Goal: Information Seeking & Learning: Learn about a topic

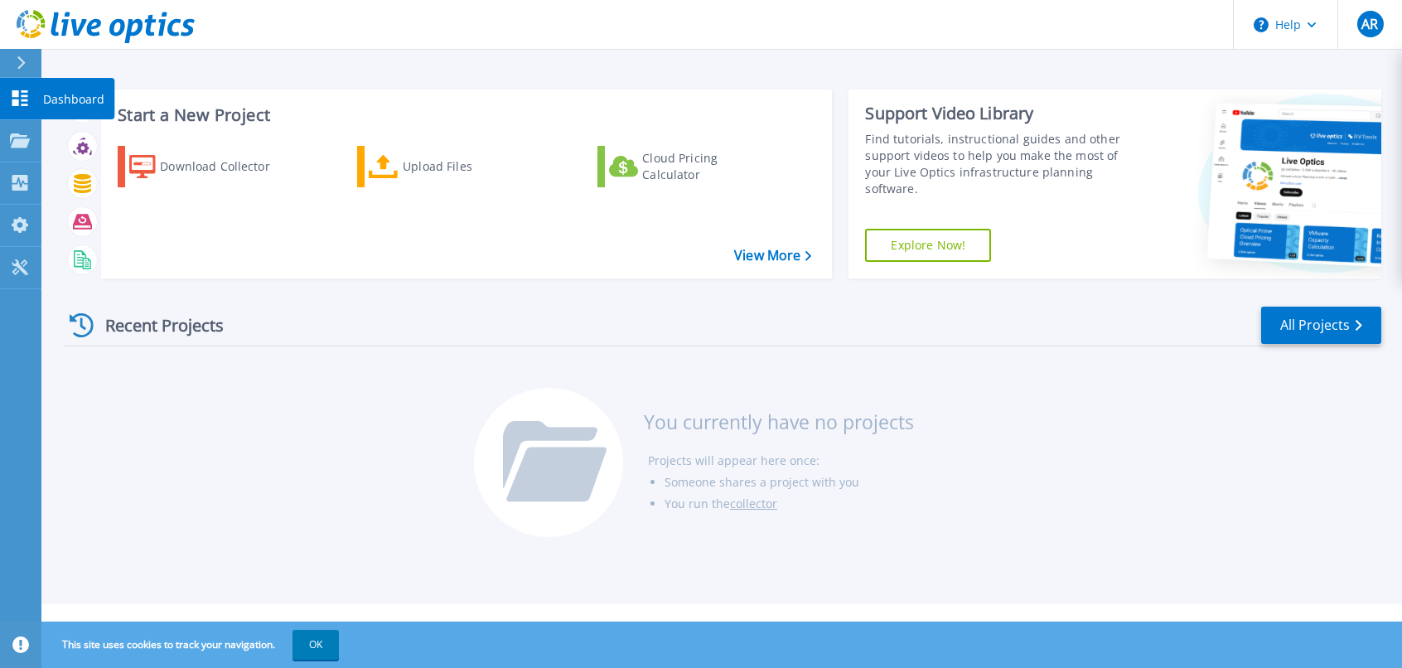
click at [8, 92] on link "Dashboard Dashboard" at bounding box center [20, 99] width 41 height 42
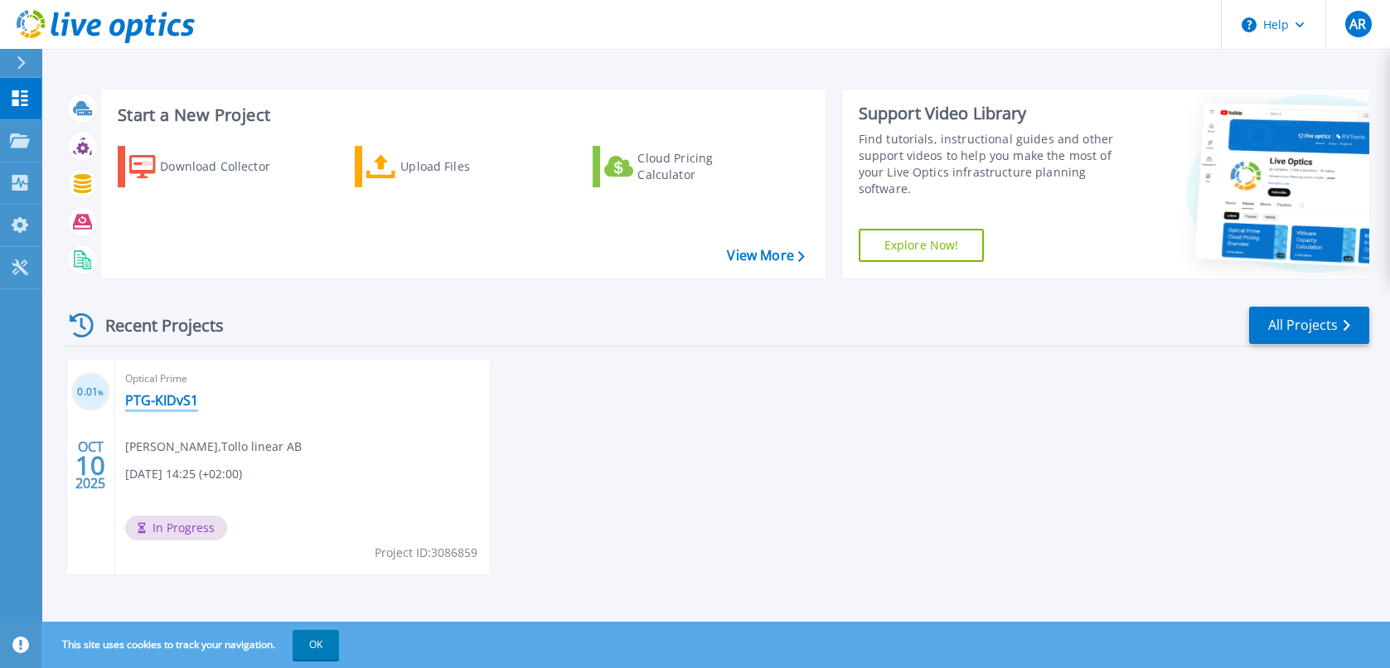
click at [151, 399] on link "PTG-KIDvS1" at bounding box center [161, 400] width 73 height 17
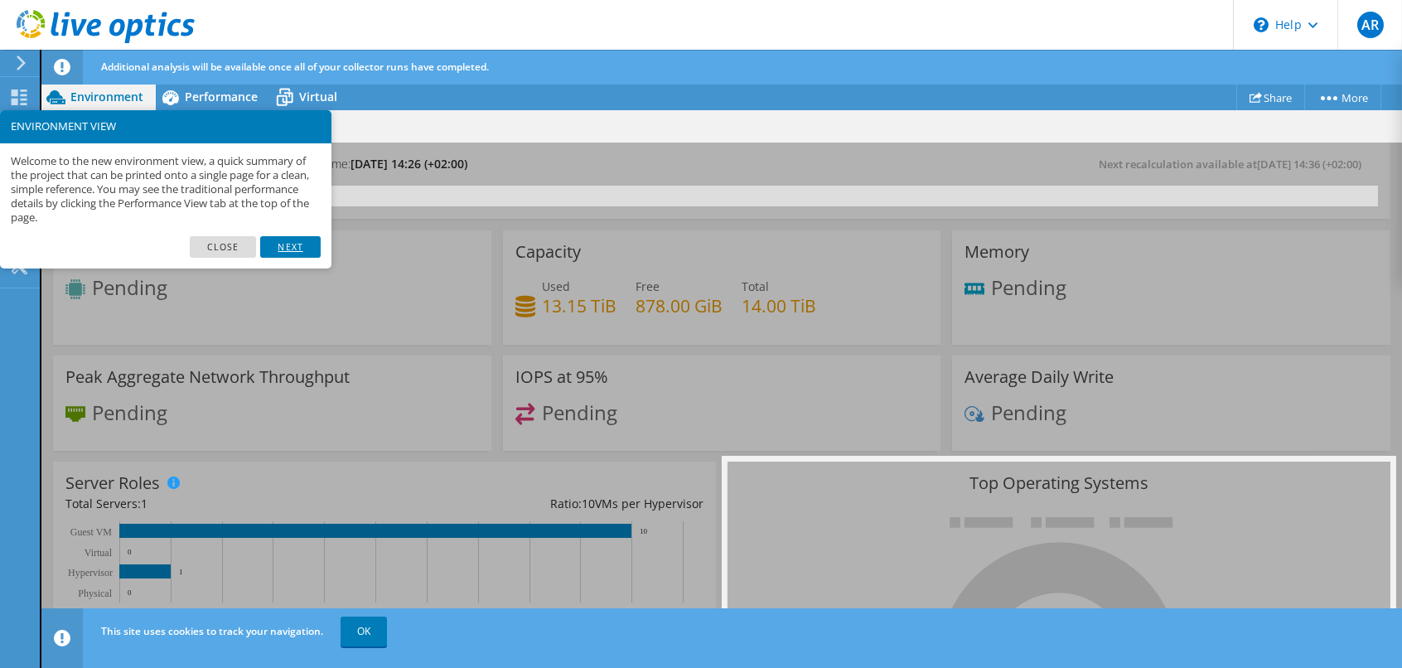
click at [289, 249] on link "Next" at bounding box center [290, 247] width 60 height 22
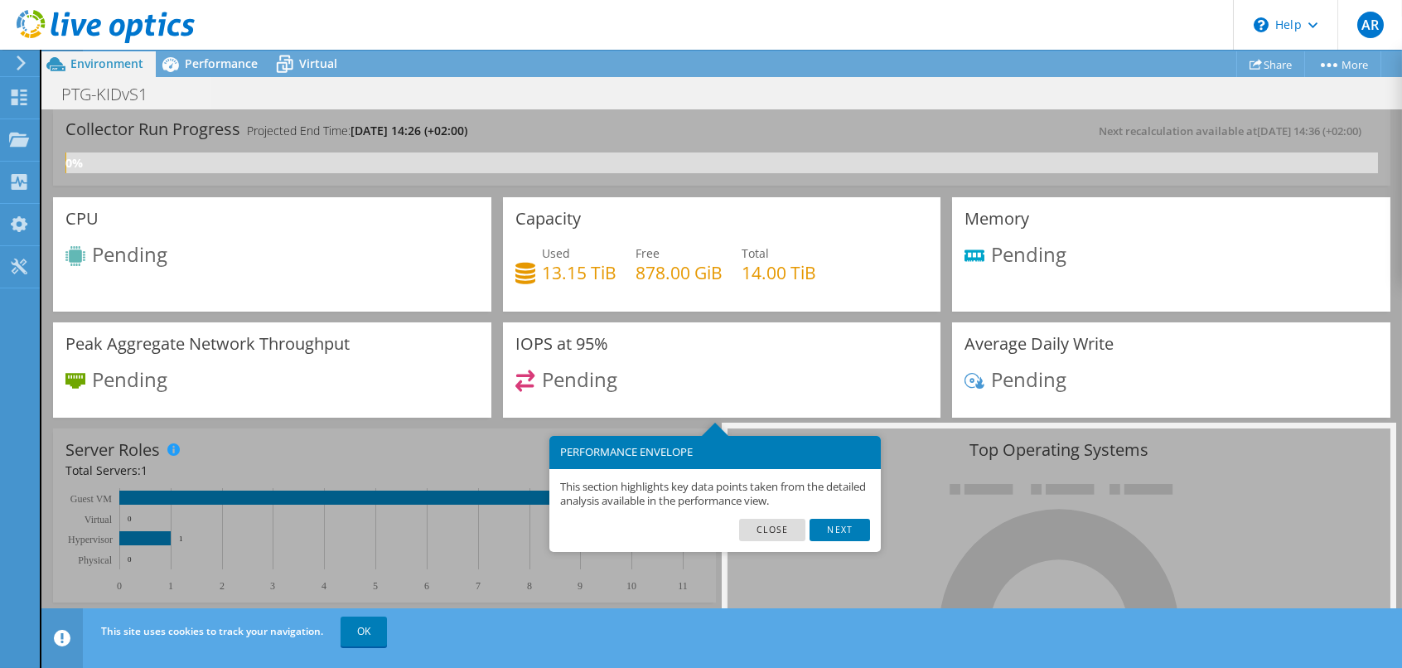
scroll to position [82, 0]
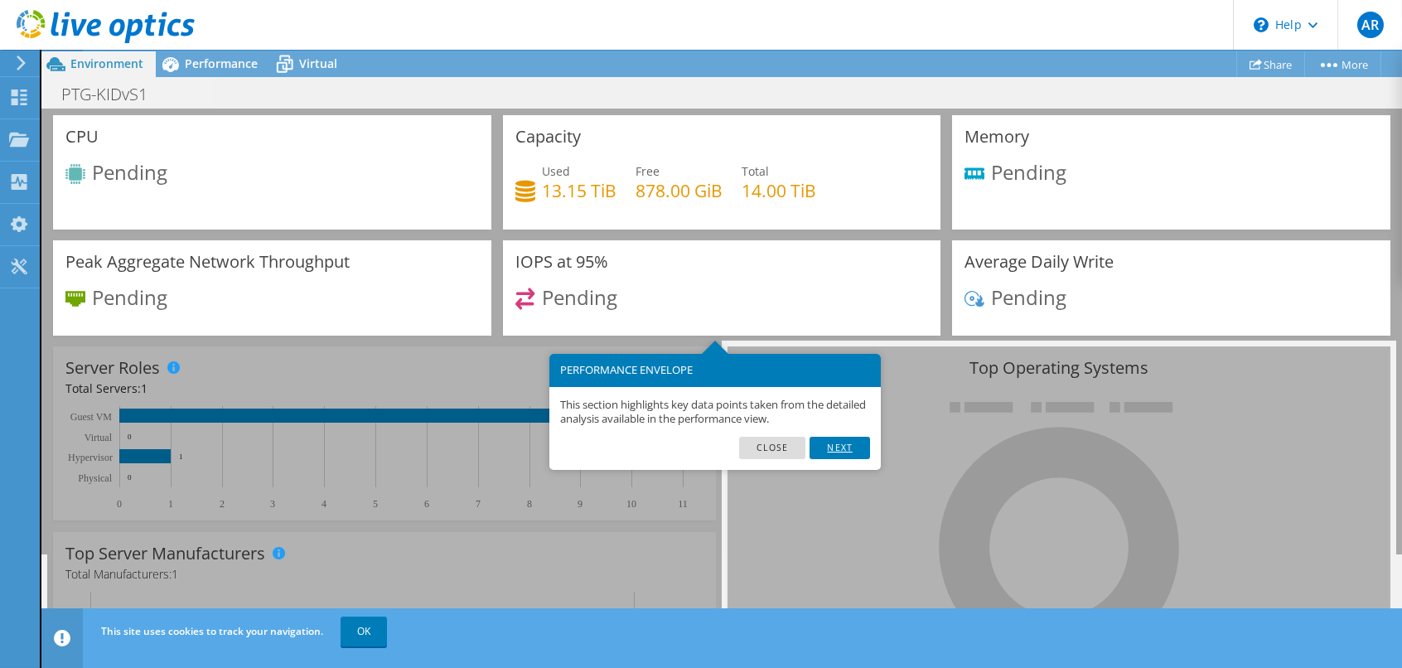
click at [839, 443] on link "Next" at bounding box center [840, 448] width 60 height 22
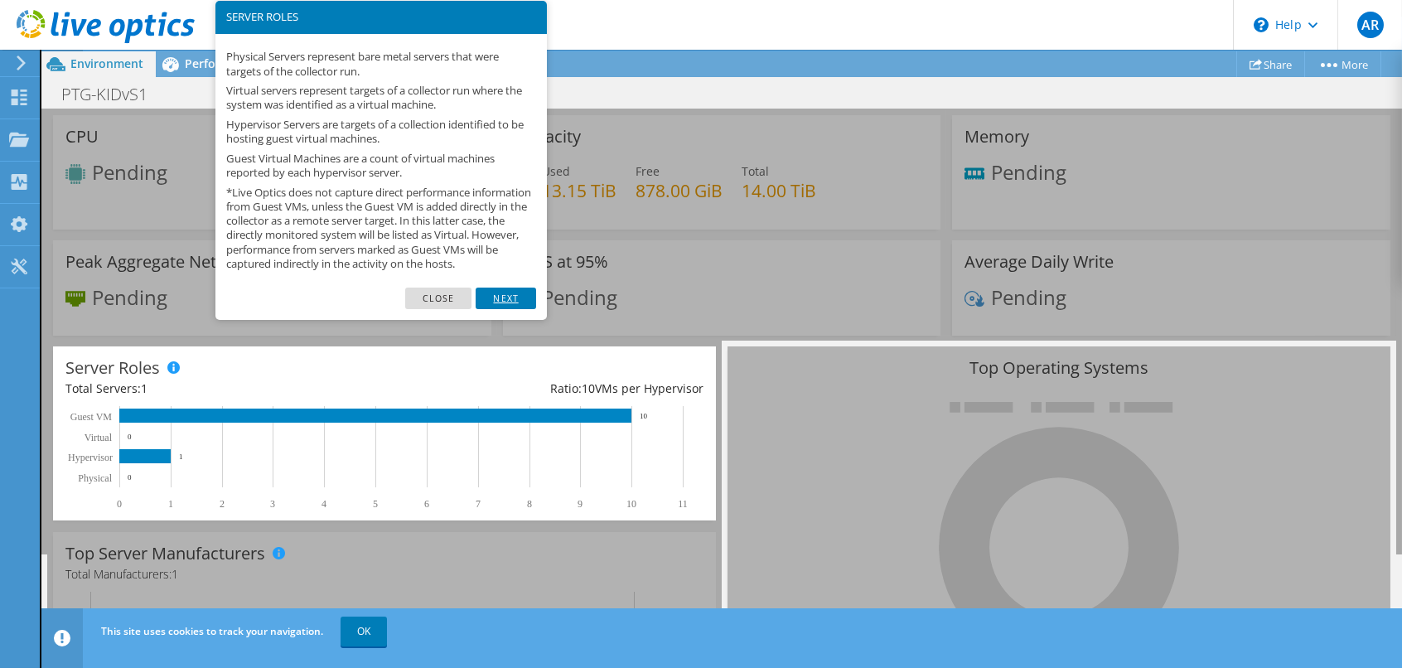
click at [512, 308] on link "Next" at bounding box center [506, 299] width 60 height 22
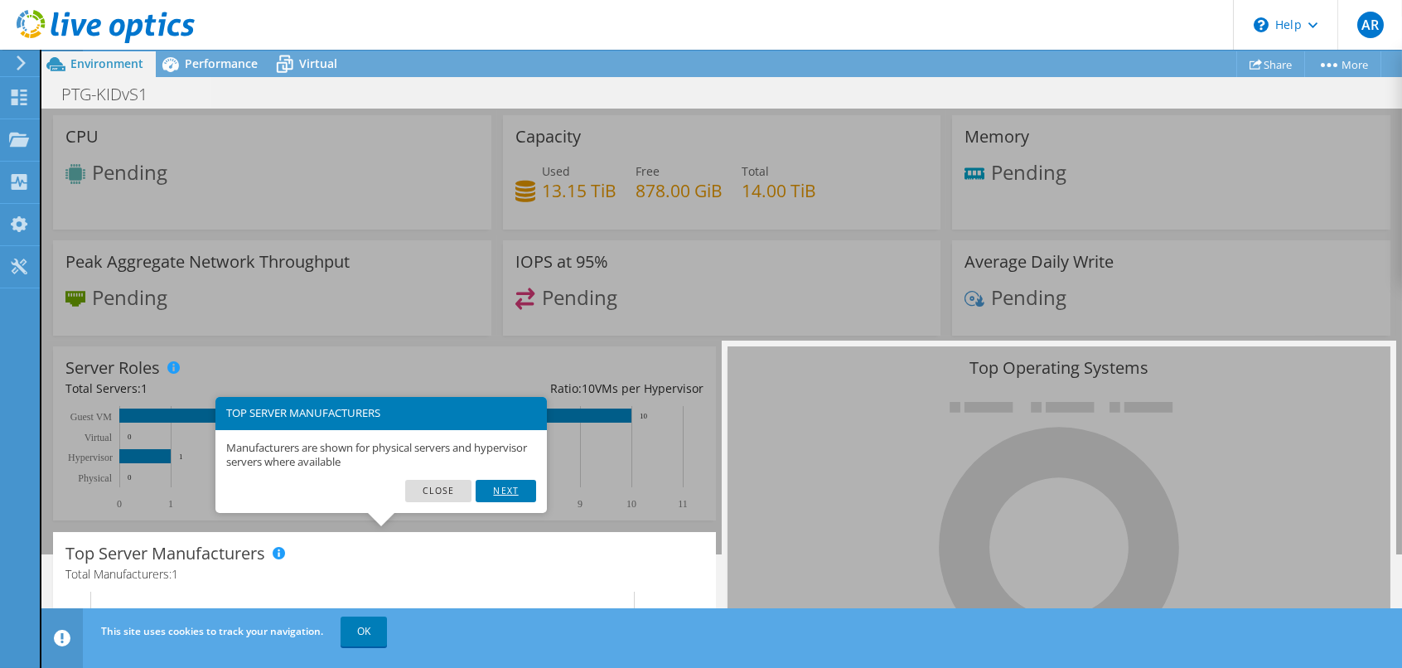
click at [500, 495] on link "Next" at bounding box center [506, 491] width 60 height 22
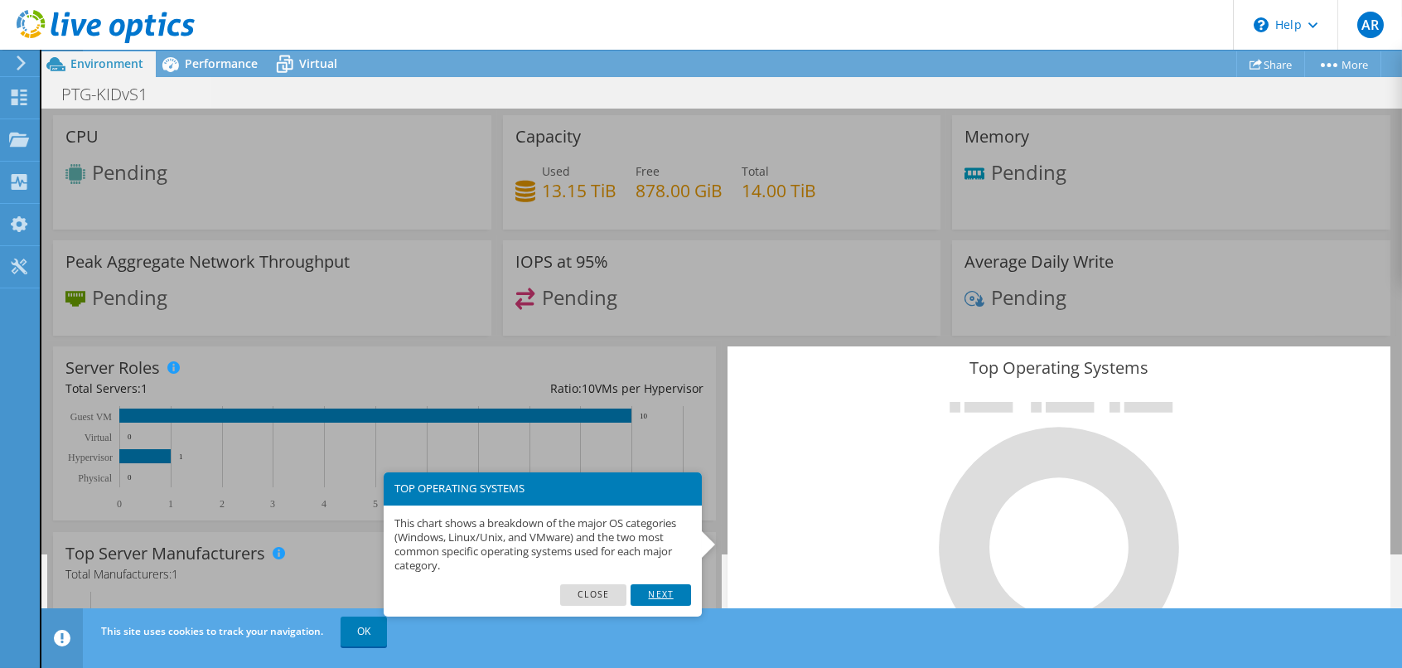
click at [679, 594] on link "Next" at bounding box center [661, 595] width 60 height 22
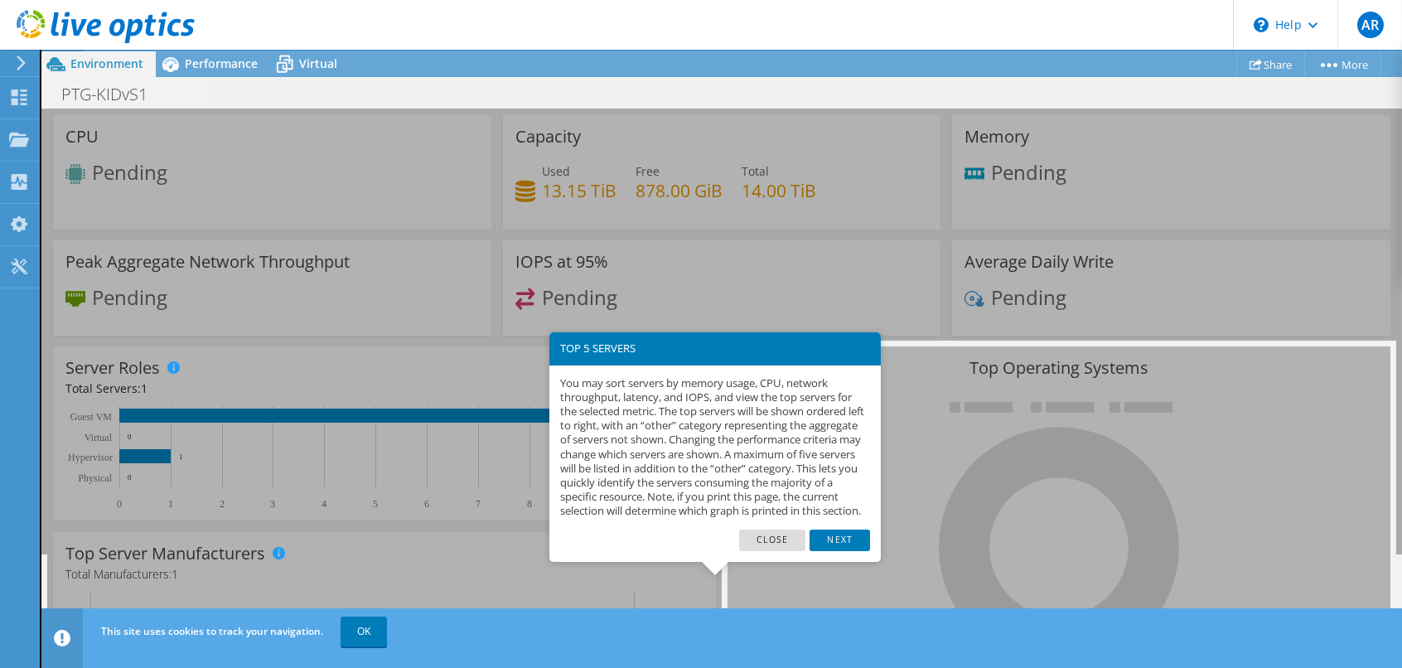
scroll to position [254, 0]
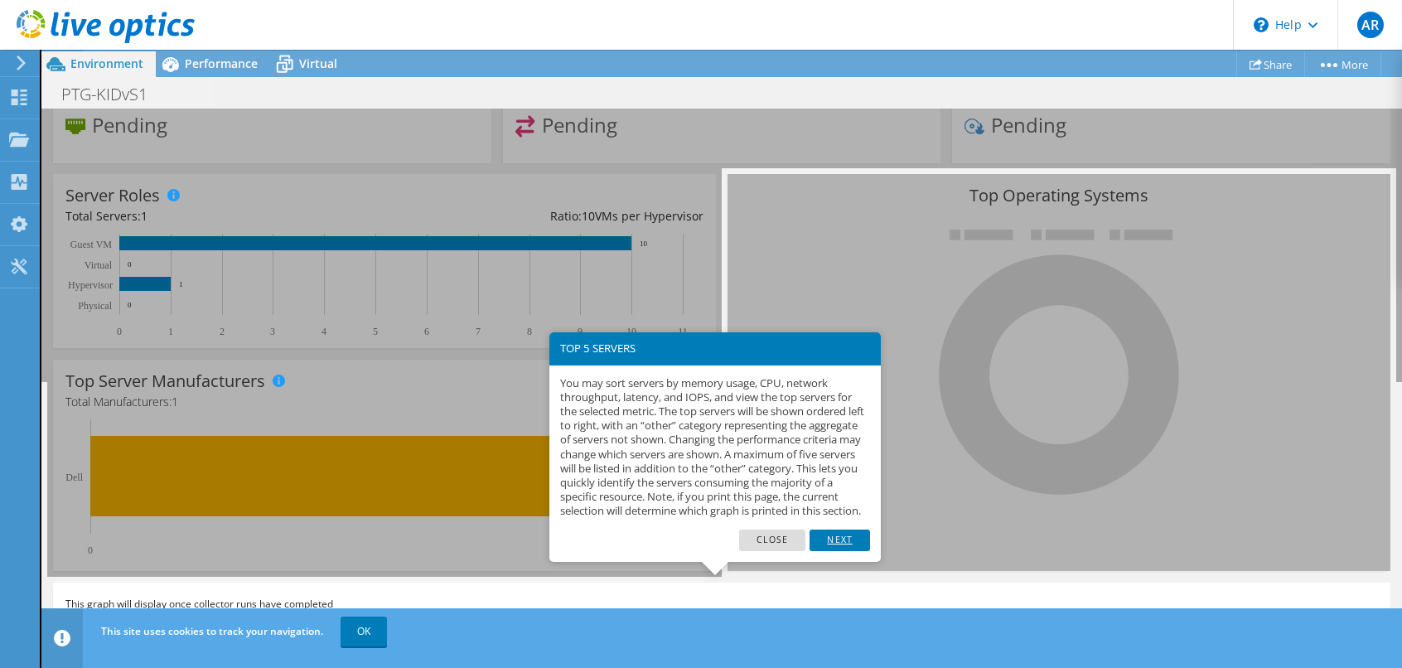
click at [849, 551] on link "Next" at bounding box center [840, 541] width 60 height 22
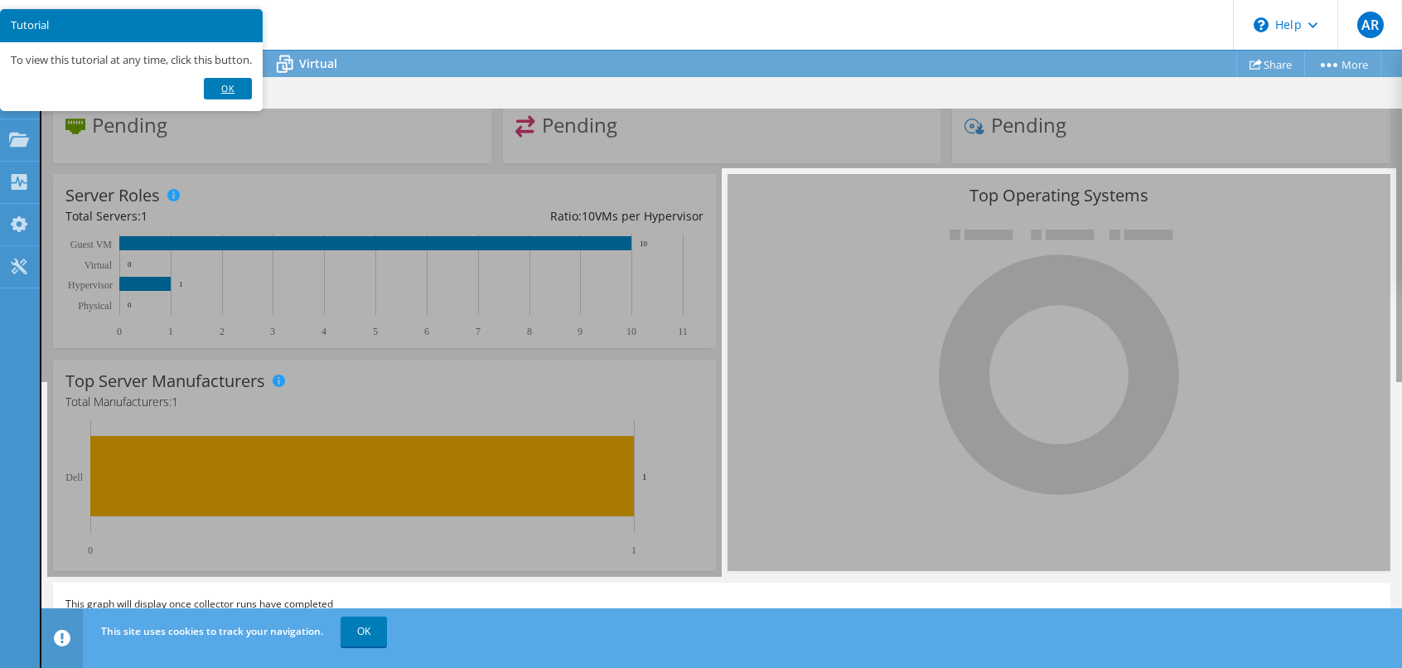
click at [244, 89] on link "Ok" at bounding box center [228, 89] width 48 height 22
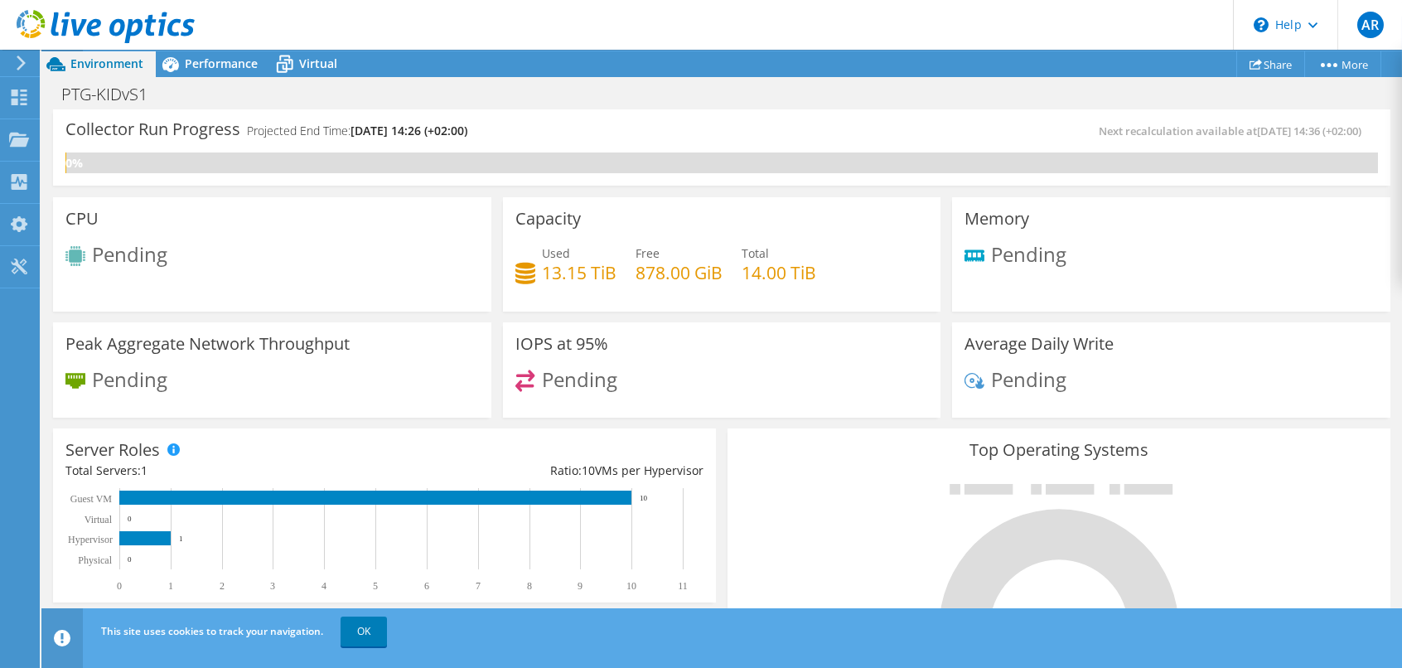
scroll to position [497, 0]
click at [346, 627] on link "OK" at bounding box center [364, 632] width 46 height 30
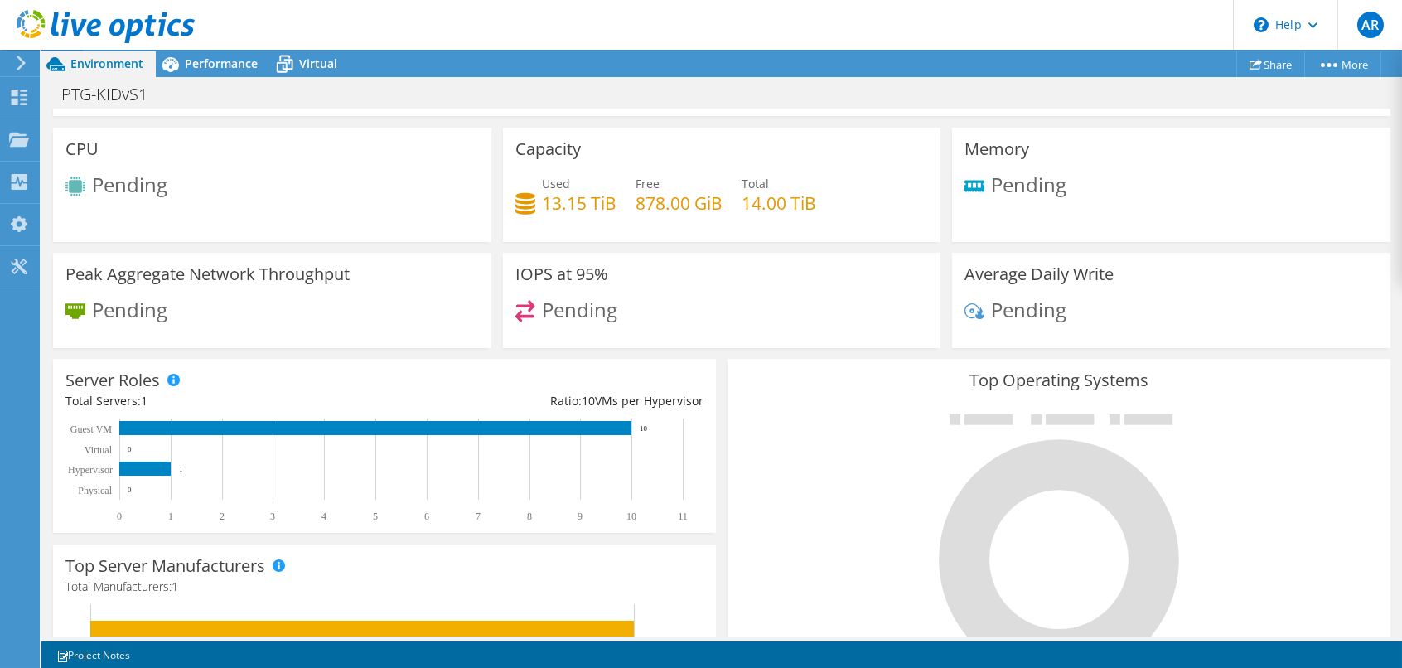
scroll to position [0, 0]
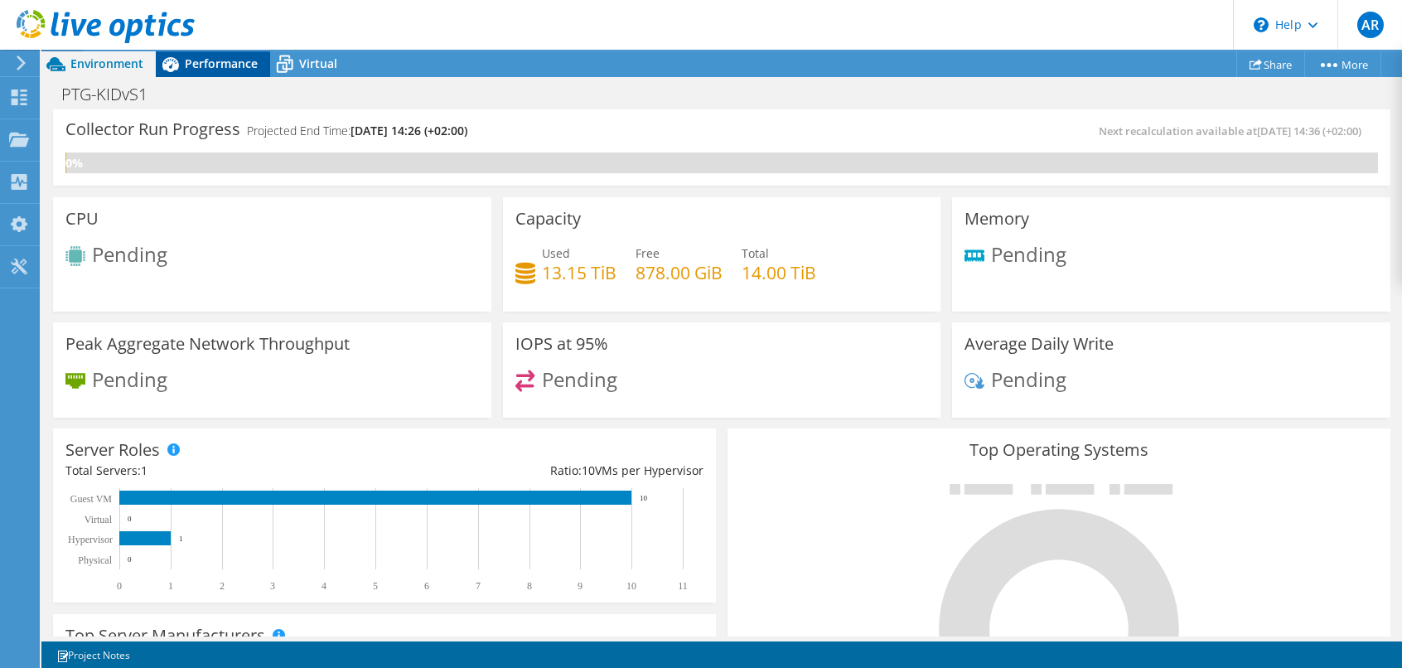
click at [220, 59] on span "Performance" at bounding box center [221, 64] width 73 height 16
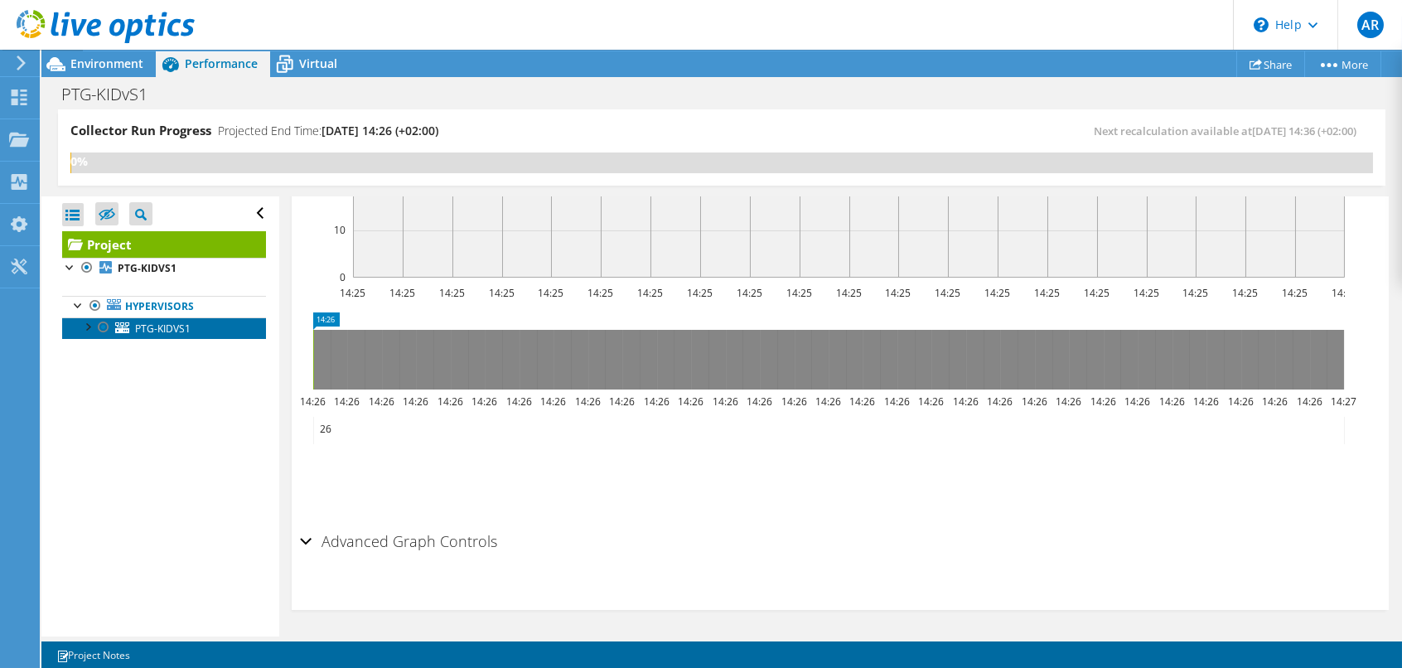
click at [149, 328] on span "PTG-KIDVS1" at bounding box center [163, 329] width 56 height 14
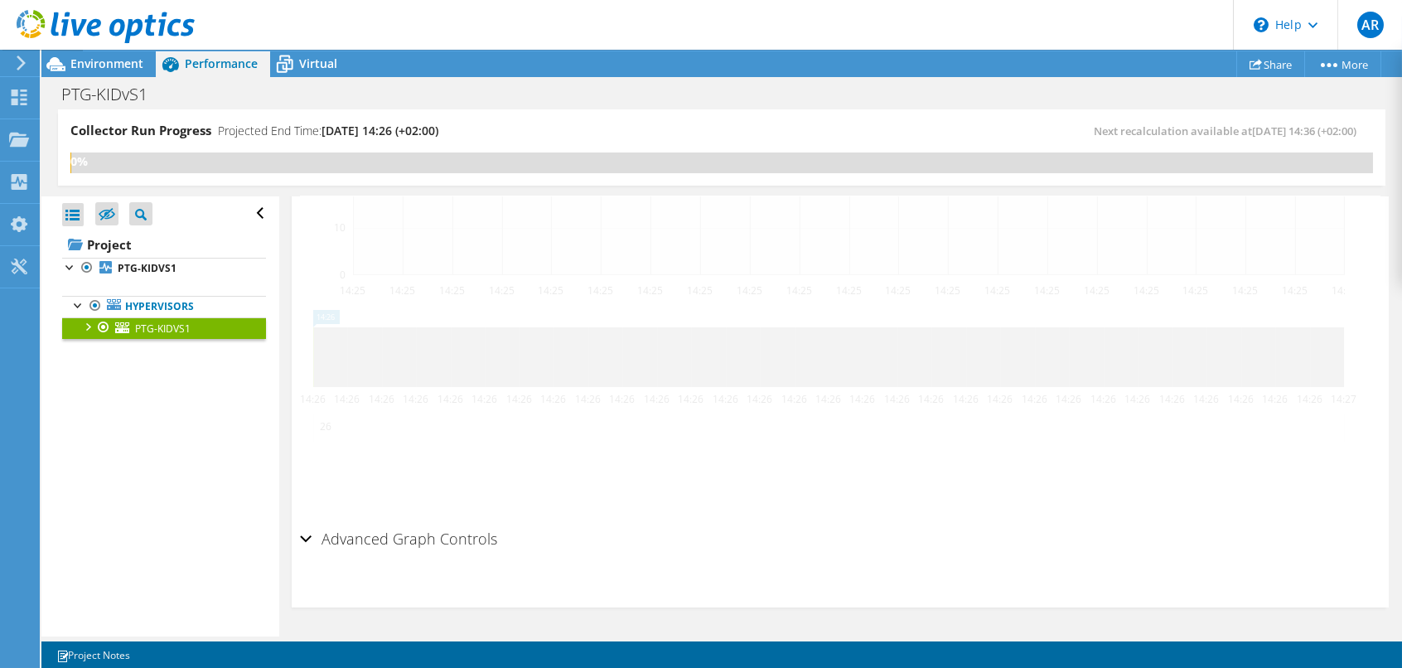
scroll to position [521, 0]
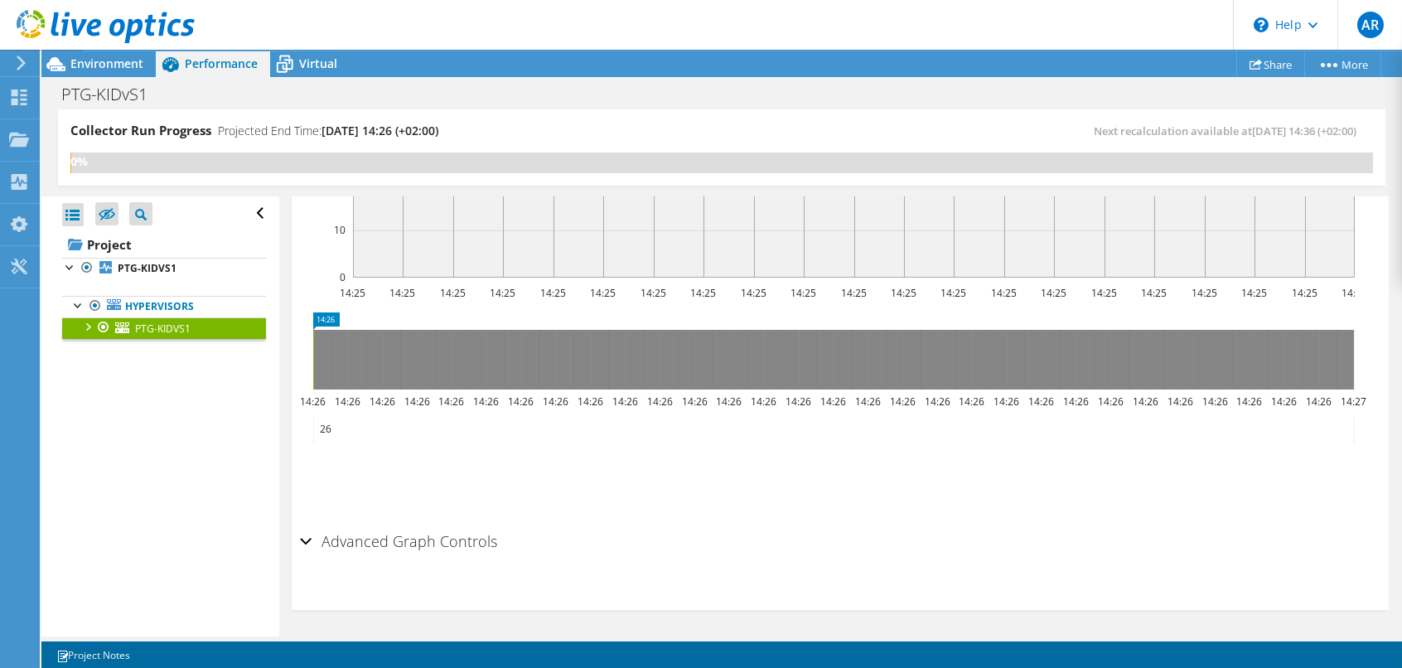
click at [307, 536] on div "Advanced Graph Controls" at bounding box center [840, 543] width 1081 height 36
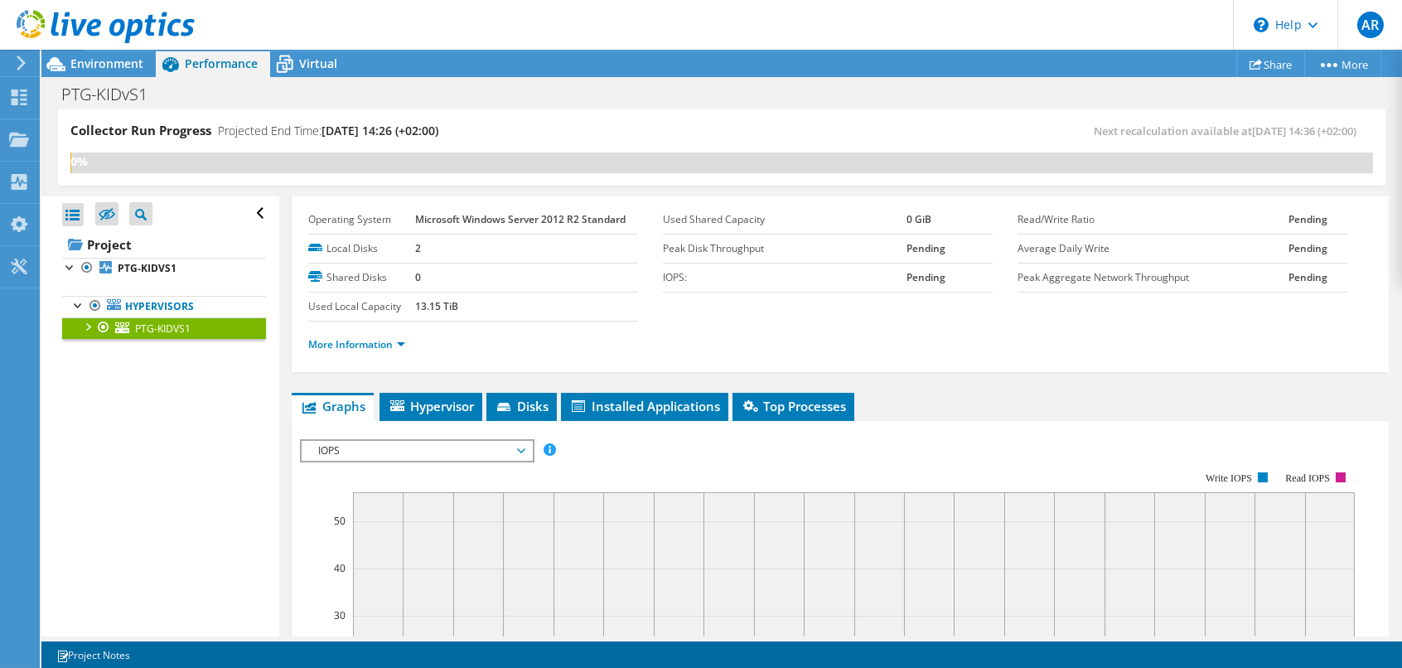
scroll to position [0, 0]
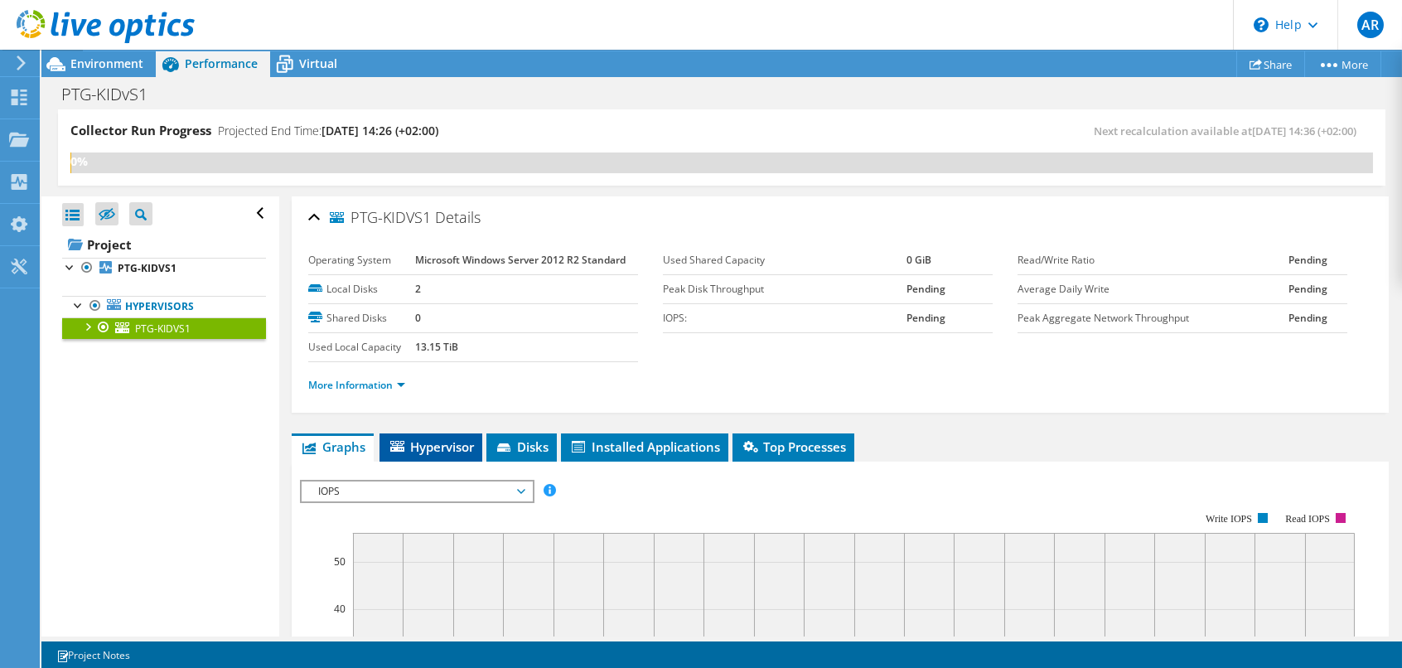
click at [444, 447] on span "Hypervisor" at bounding box center [431, 446] width 86 height 17
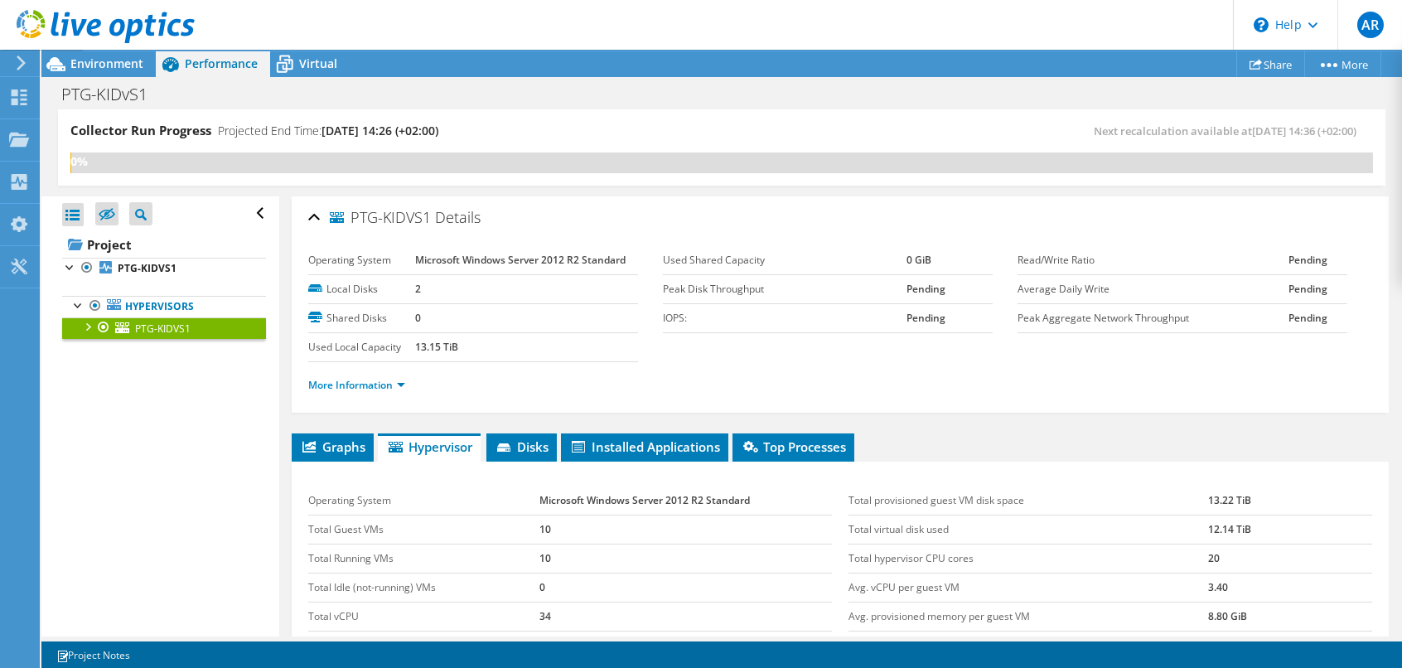
scroll to position [166, 0]
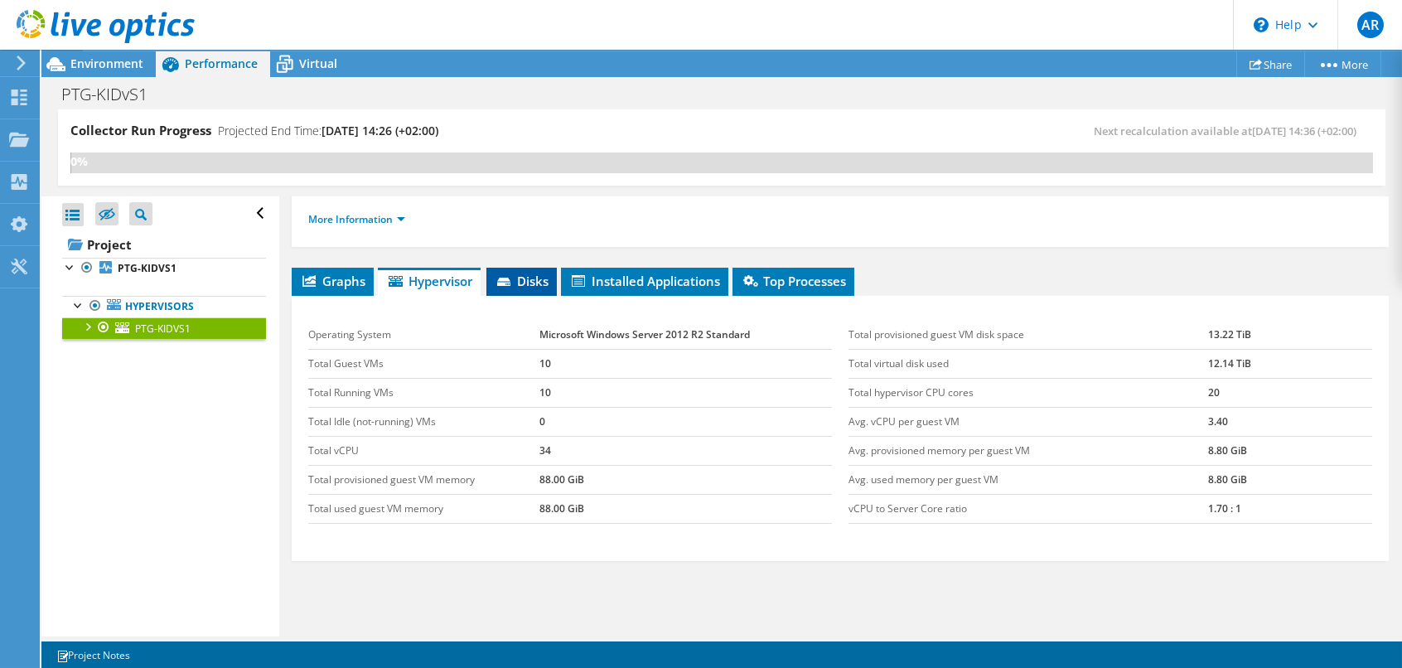
click at [536, 268] on li "Disks" at bounding box center [521, 282] width 70 height 28
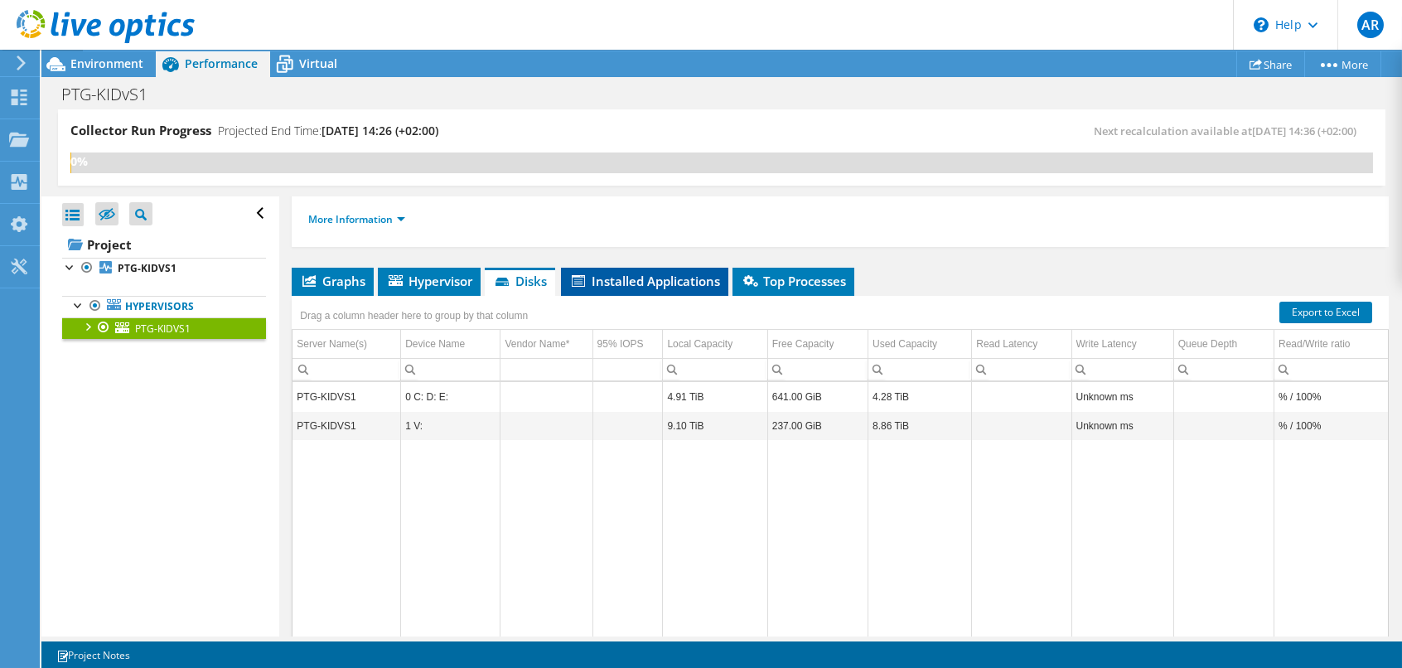
click at [623, 273] on span "Installed Applications" at bounding box center [644, 281] width 151 height 17
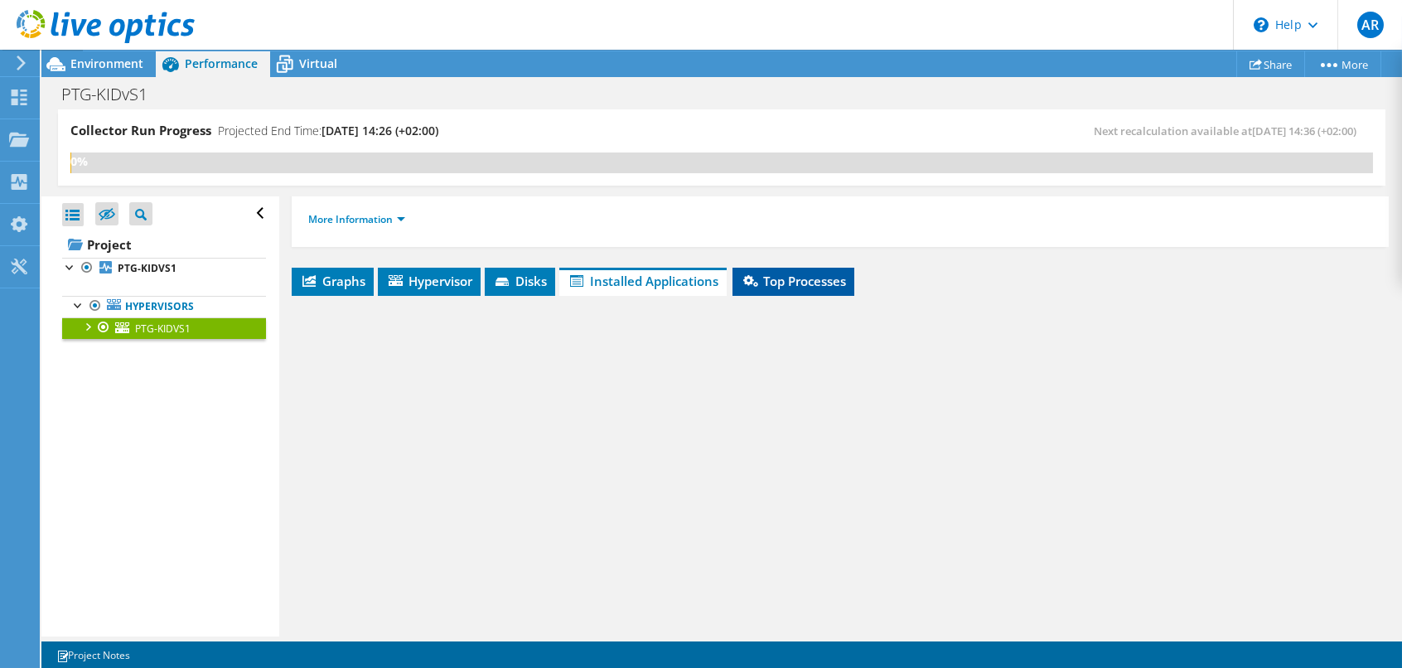
click at [781, 273] on span "Top Processes" at bounding box center [793, 281] width 105 height 17
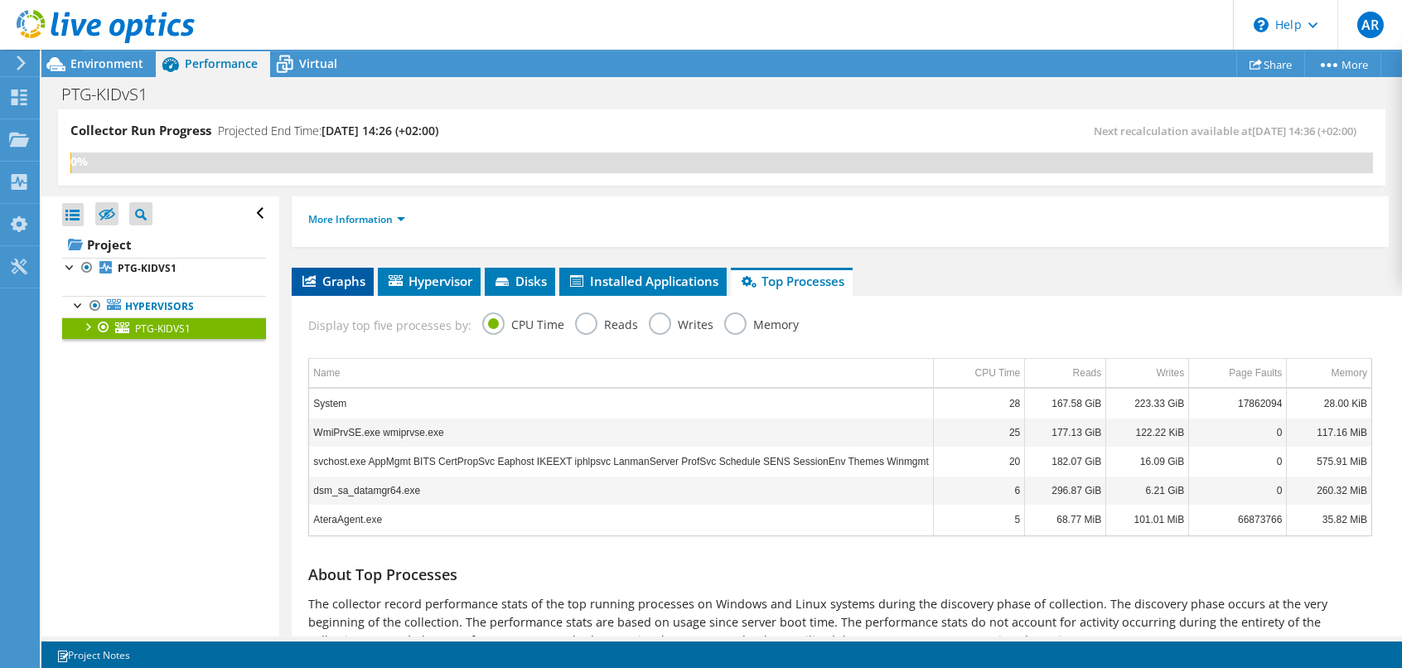
click at [356, 280] on span "Graphs" at bounding box center [332, 281] width 65 height 17
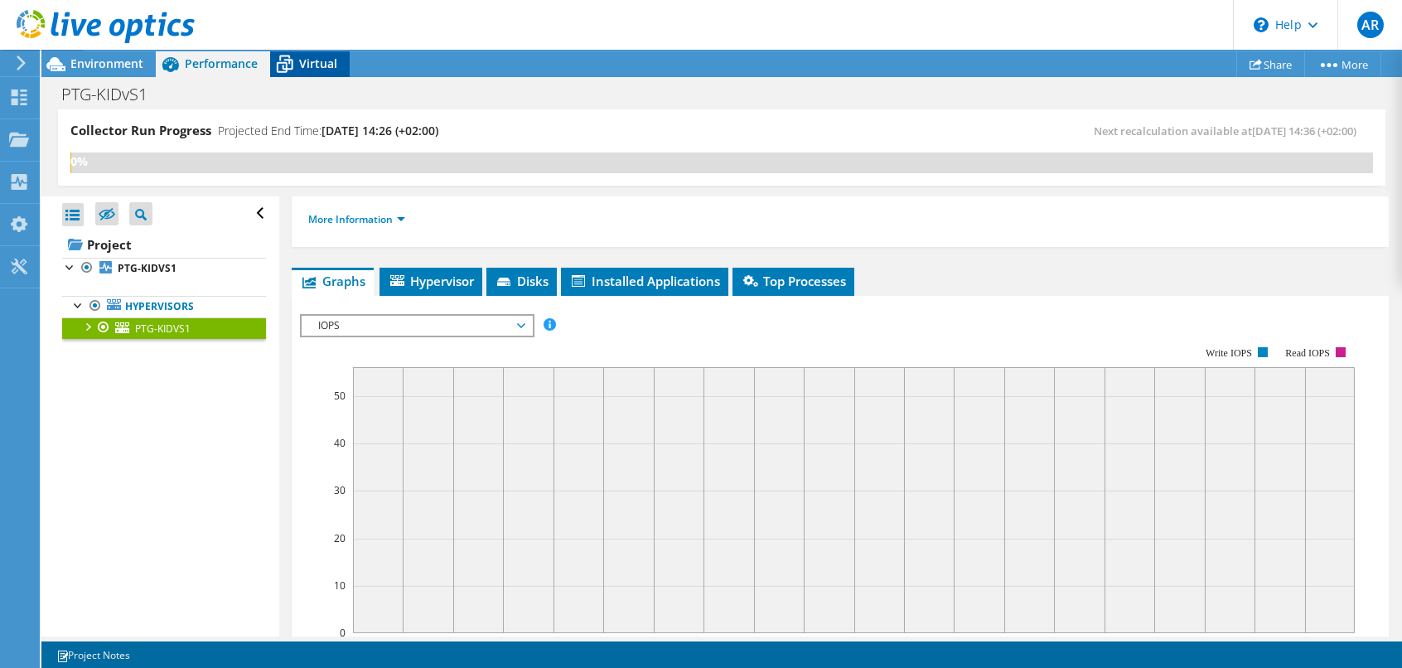
click at [296, 52] on icon at bounding box center [284, 64] width 29 height 29
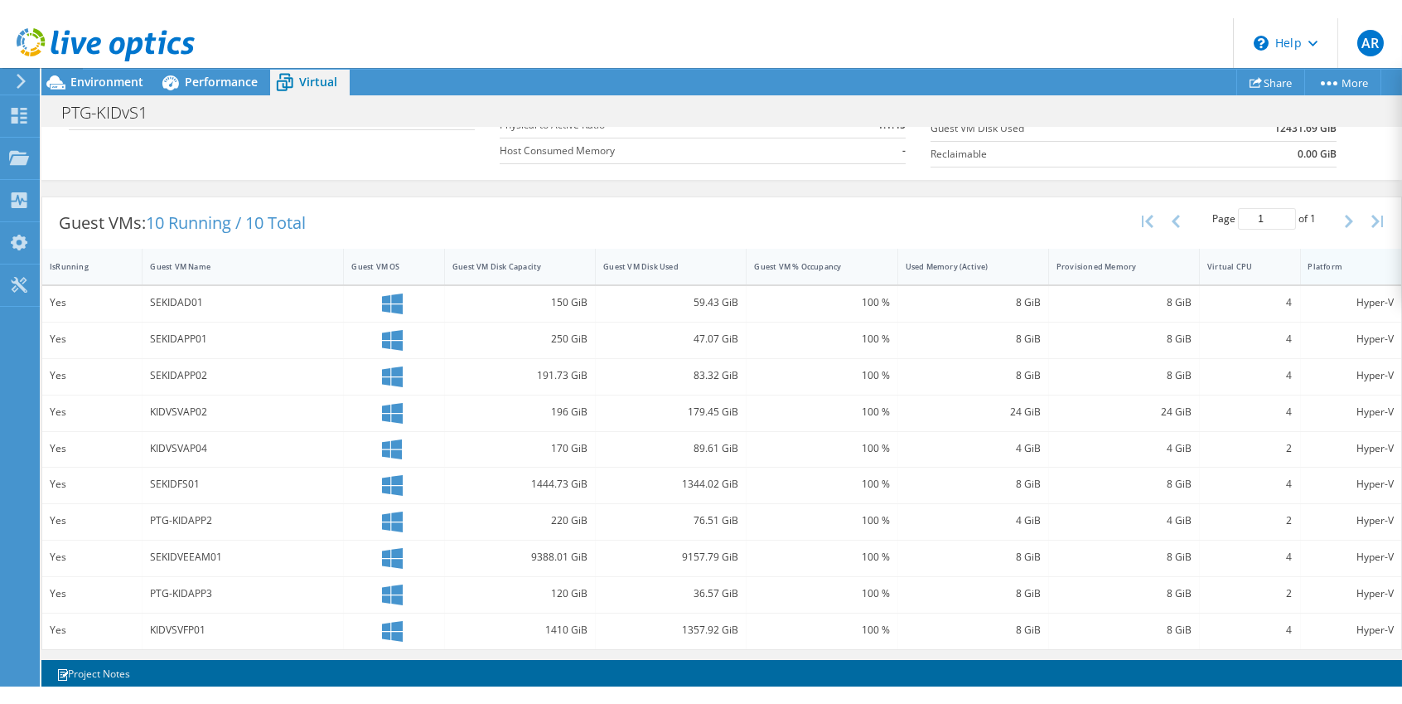
scroll to position [0, 0]
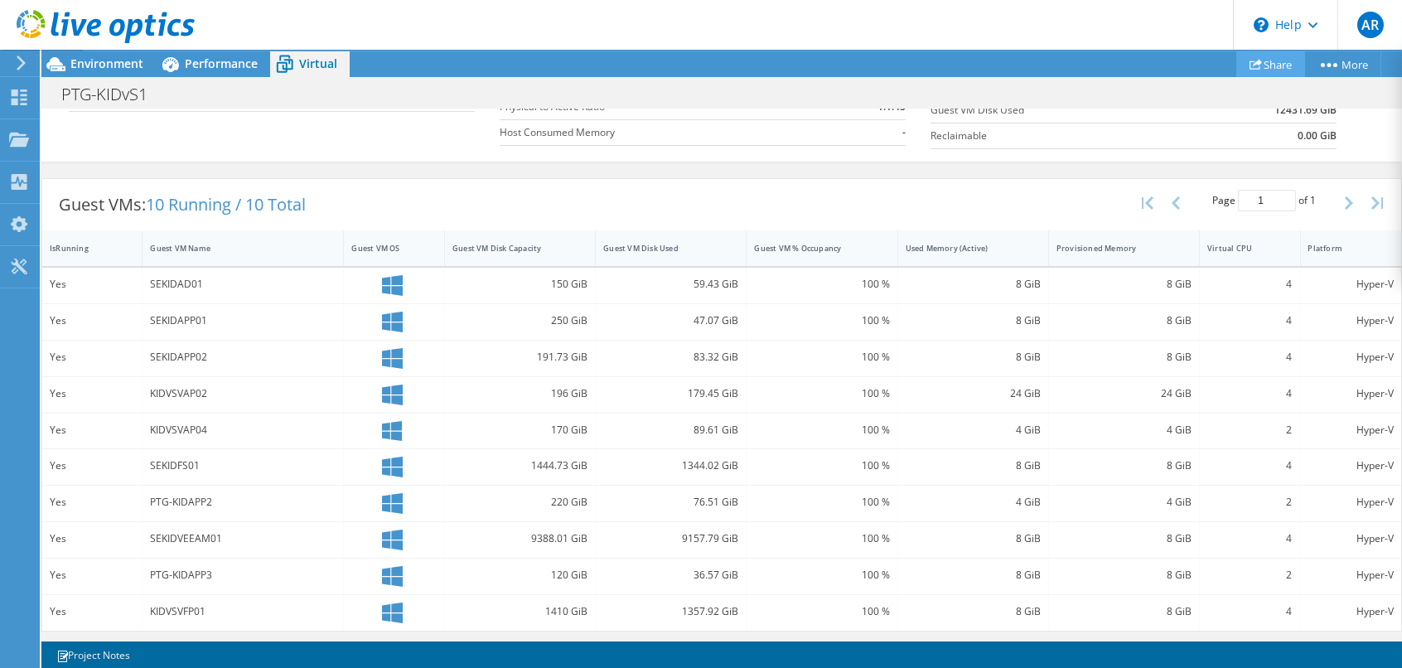
click at [1277, 66] on link "Share" at bounding box center [1270, 64] width 69 height 26
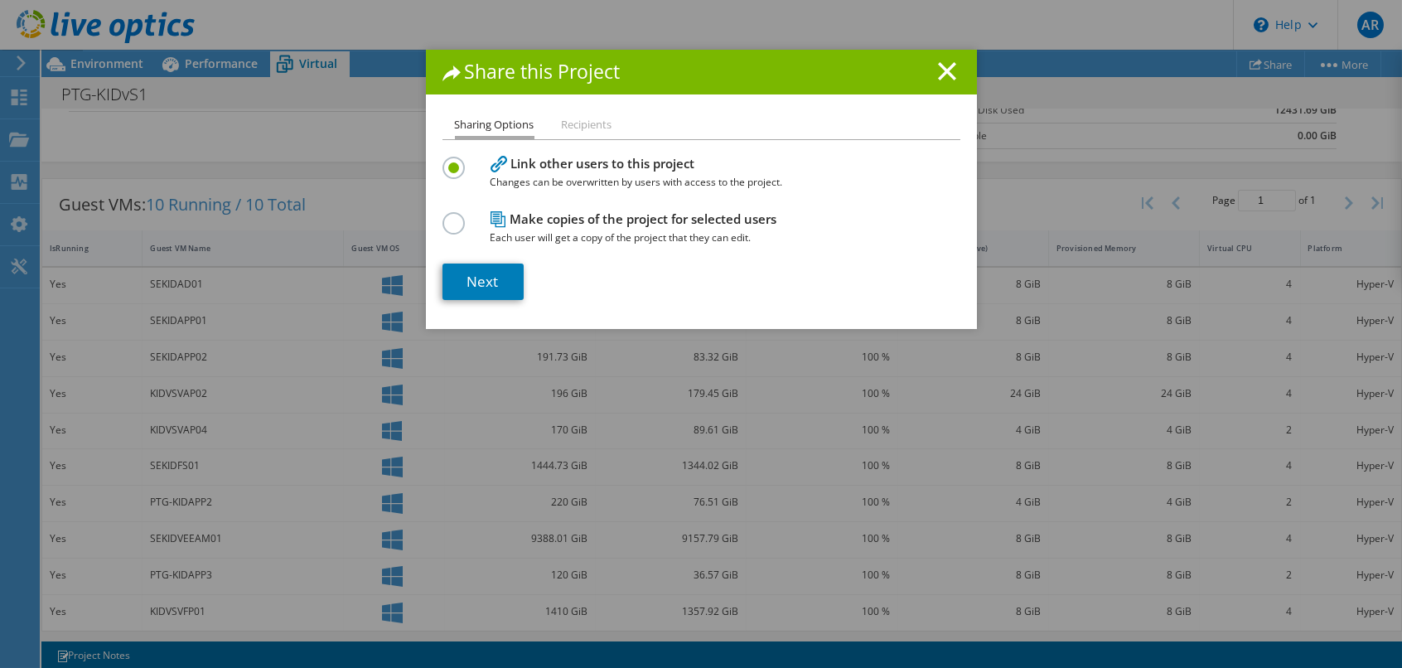
click at [577, 130] on li "Recipients" at bounding box center [587, 124] width 51 height 21
click at [946, 76] on line at bounding box center [947, 71] width 17 height 17
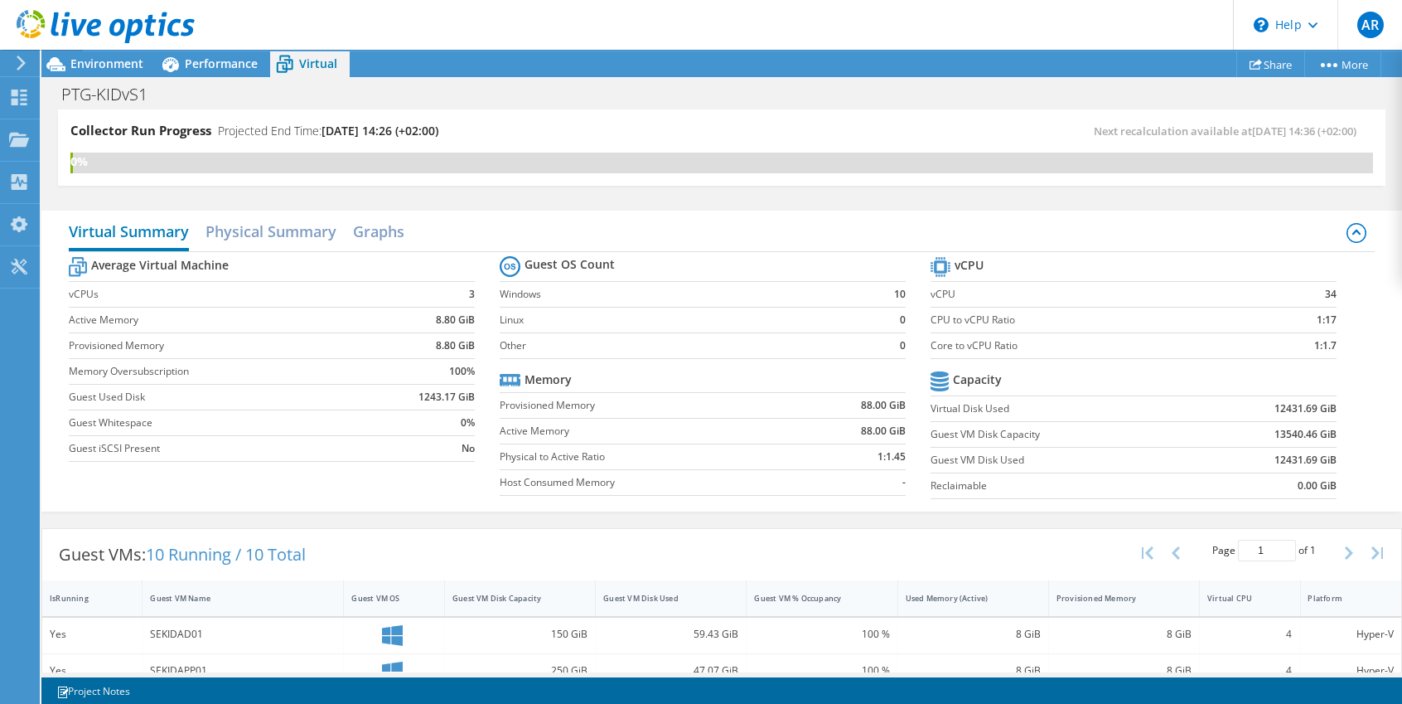
click at [131, 237] on h2 "Virtual Summary" at bounding box center [129, 233] width 120 height 36
click at [253, 236] on h2 "Physical Summary" at bounding box center [271, 233] width 131 height 36
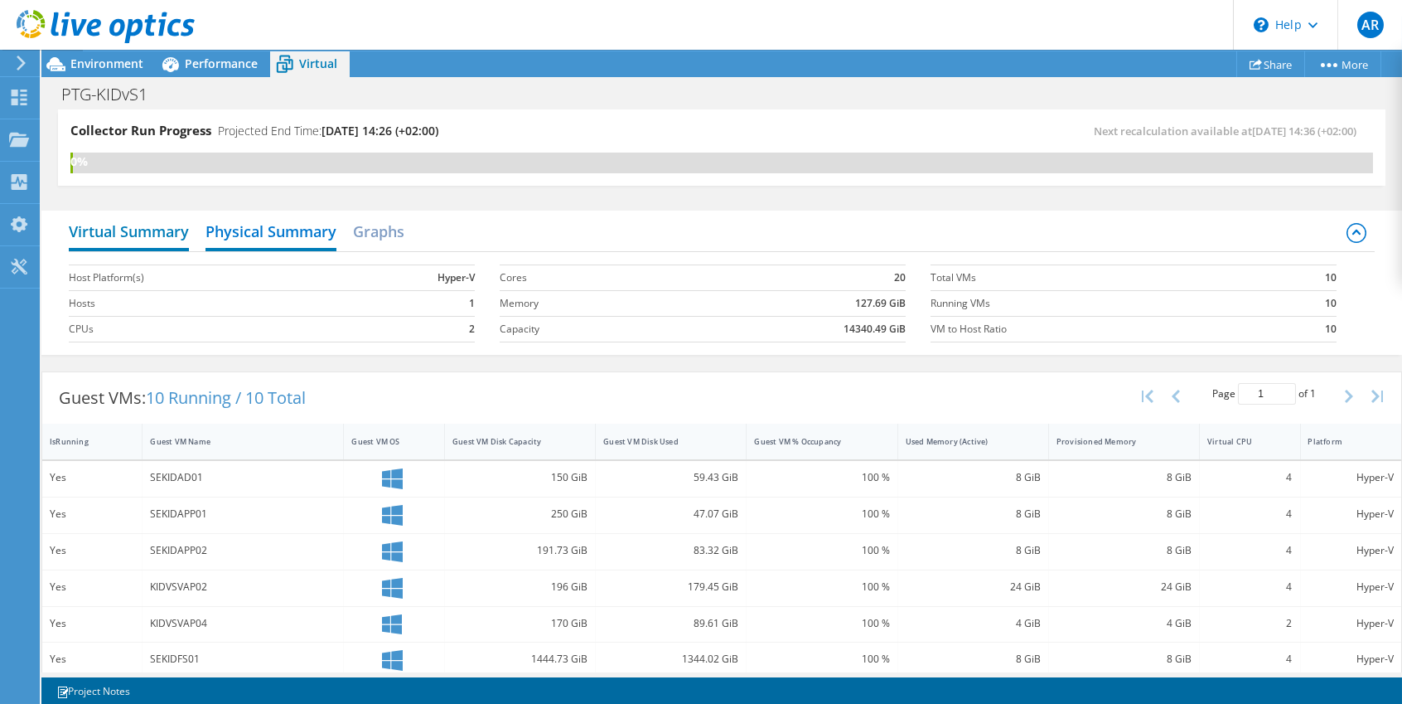
click at [133, 239] on h2 "Virtual Summary" at bounding box center [129, 233] width 120 height 36
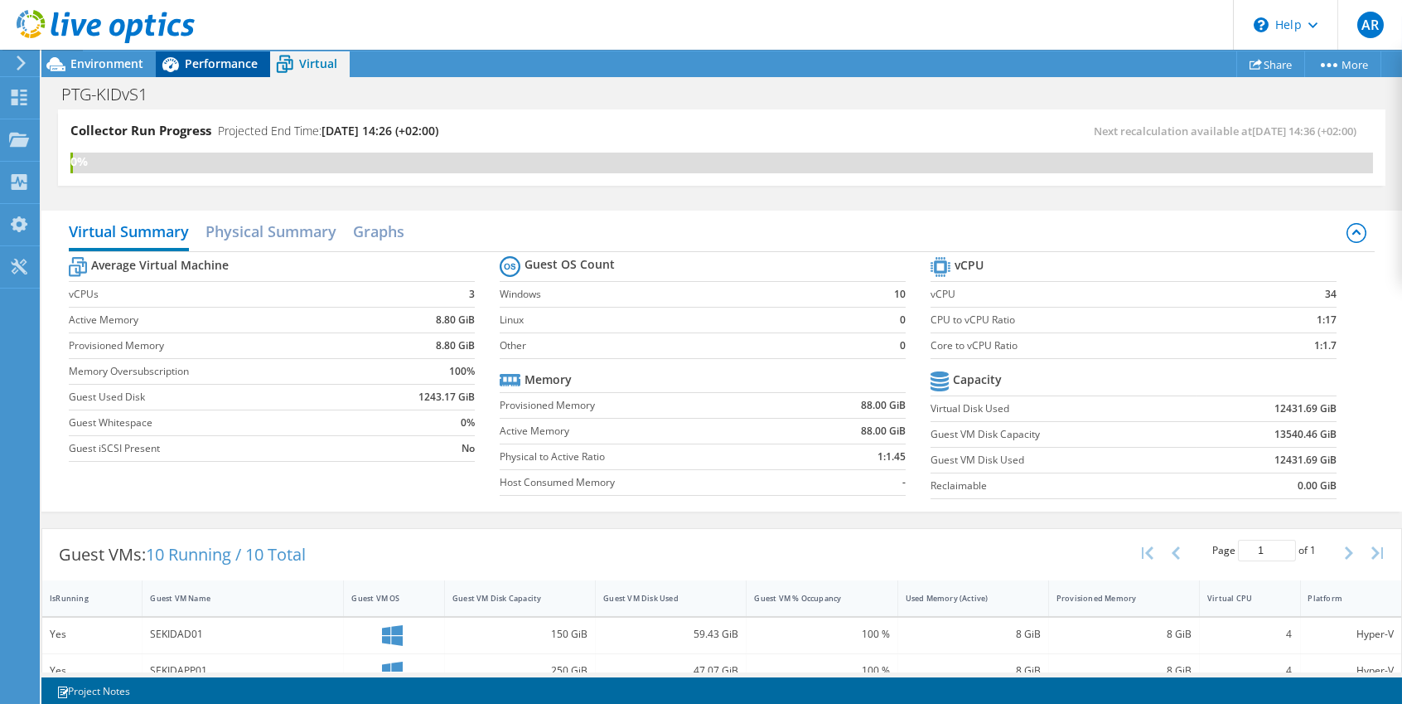
click at [201, 73] on div "Performance" at bounding box center [213, 64] width 114 height 27
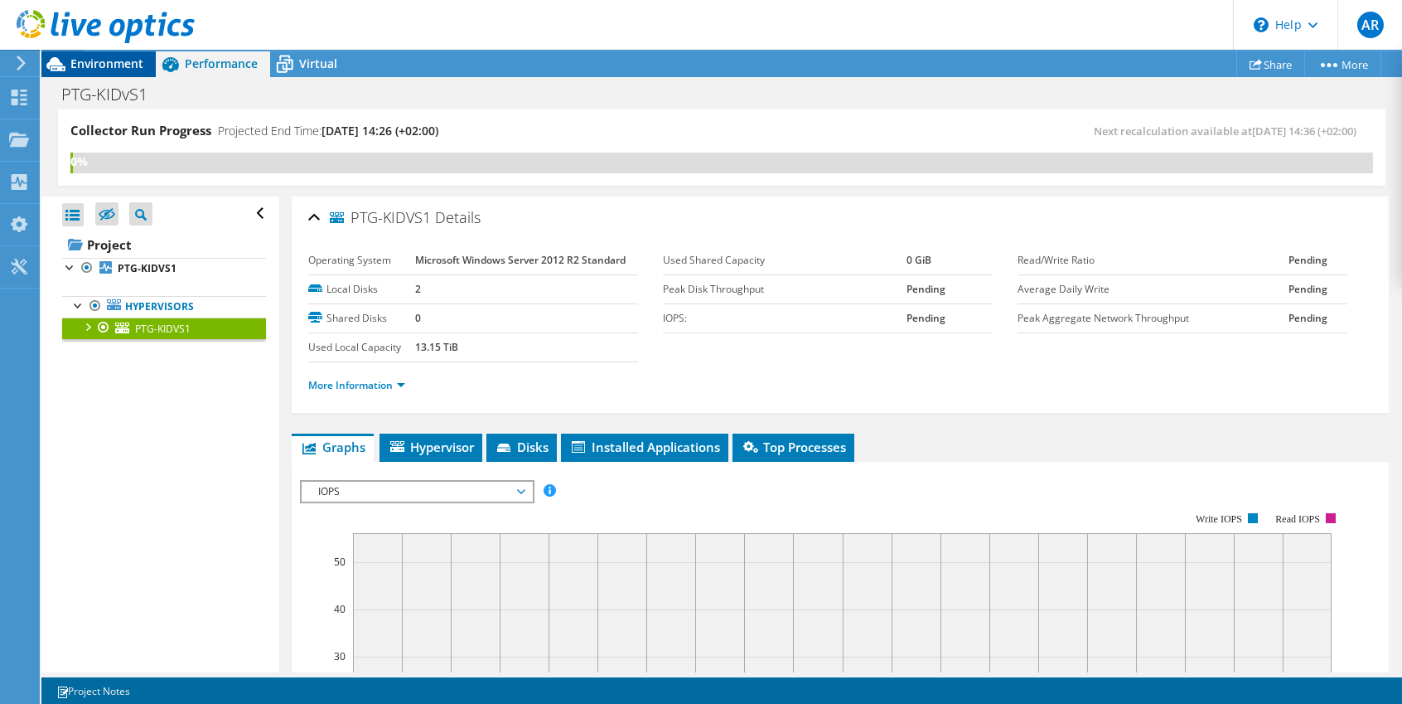
click at [132, 67] on span "Environment" at bounding box center [106, 64] width 73 height 16
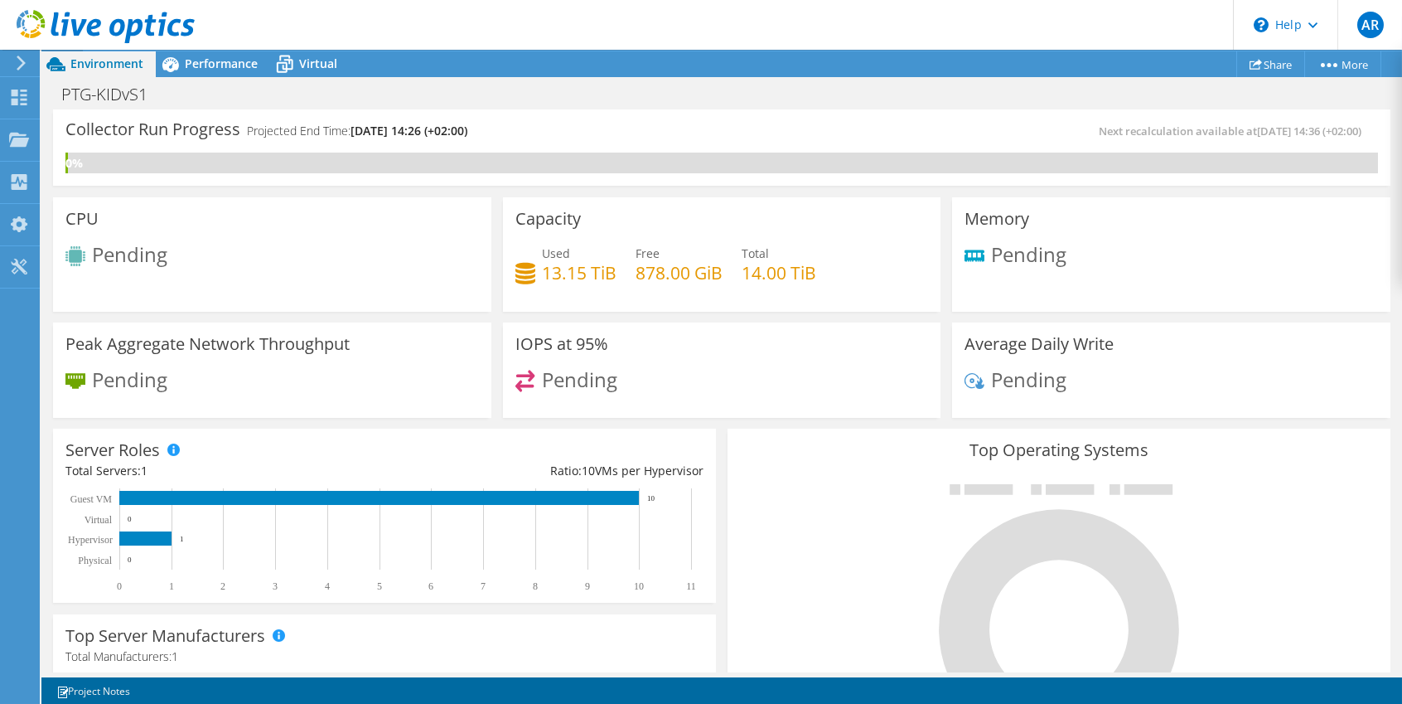
scroll to position [414, 0]
click at [213, 52] on div "Performance" at bounding box center [213, 64] width 114 height 27
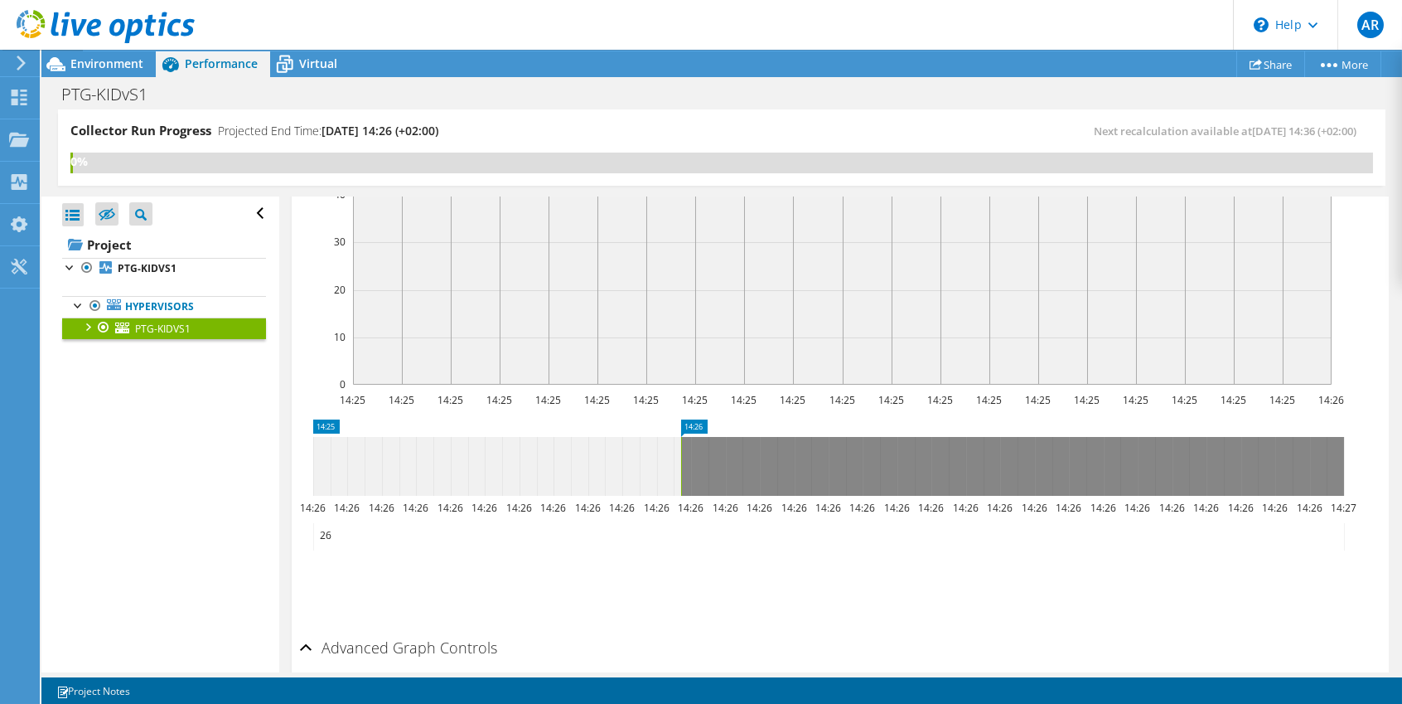
drag, startPoint x: 331, startPoint y: 425, endPoint x: 699, endPoint y: 441, distance: 368.3
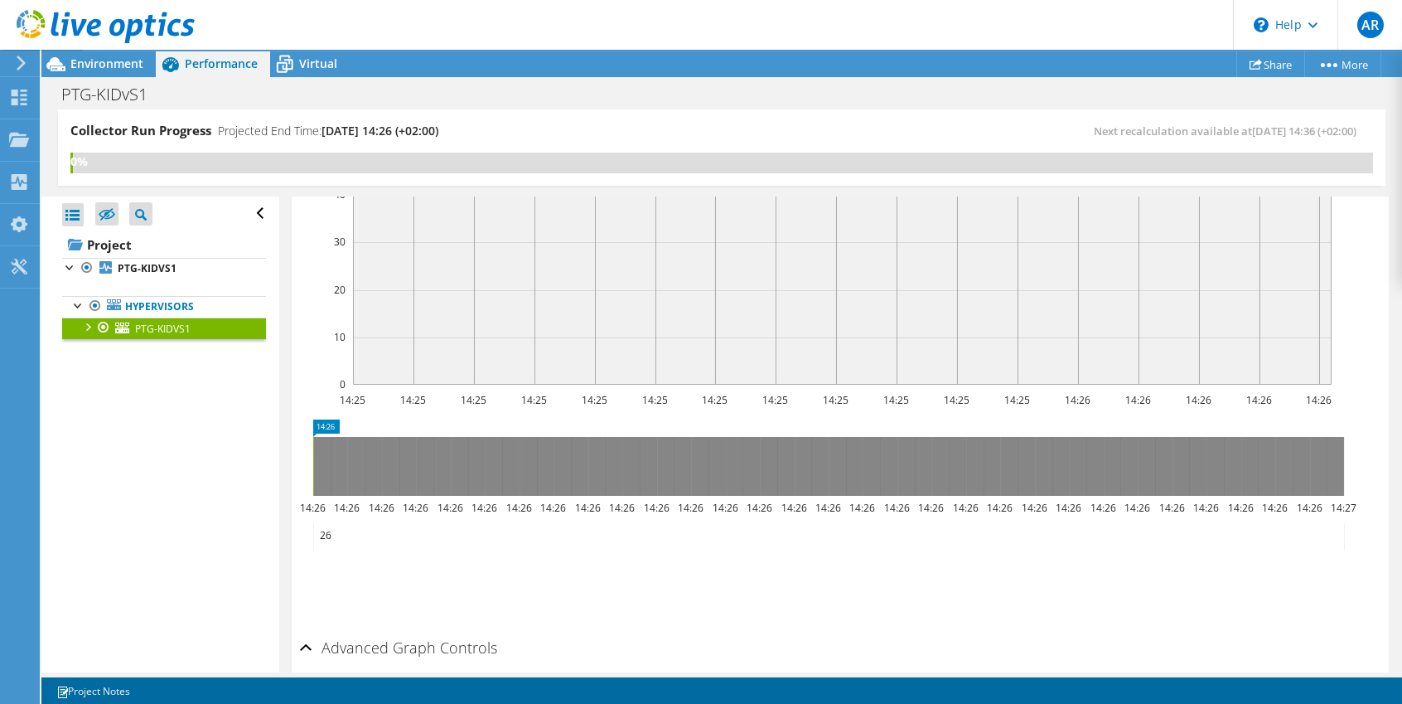
drag, startPoint x: 694, startPoint y: 426, endPoint x: 276, endPoint y: 409, distance: 418.8
click at [307, 66] on span "Virtual" at bounding box center [318, 64] width 38 height 16
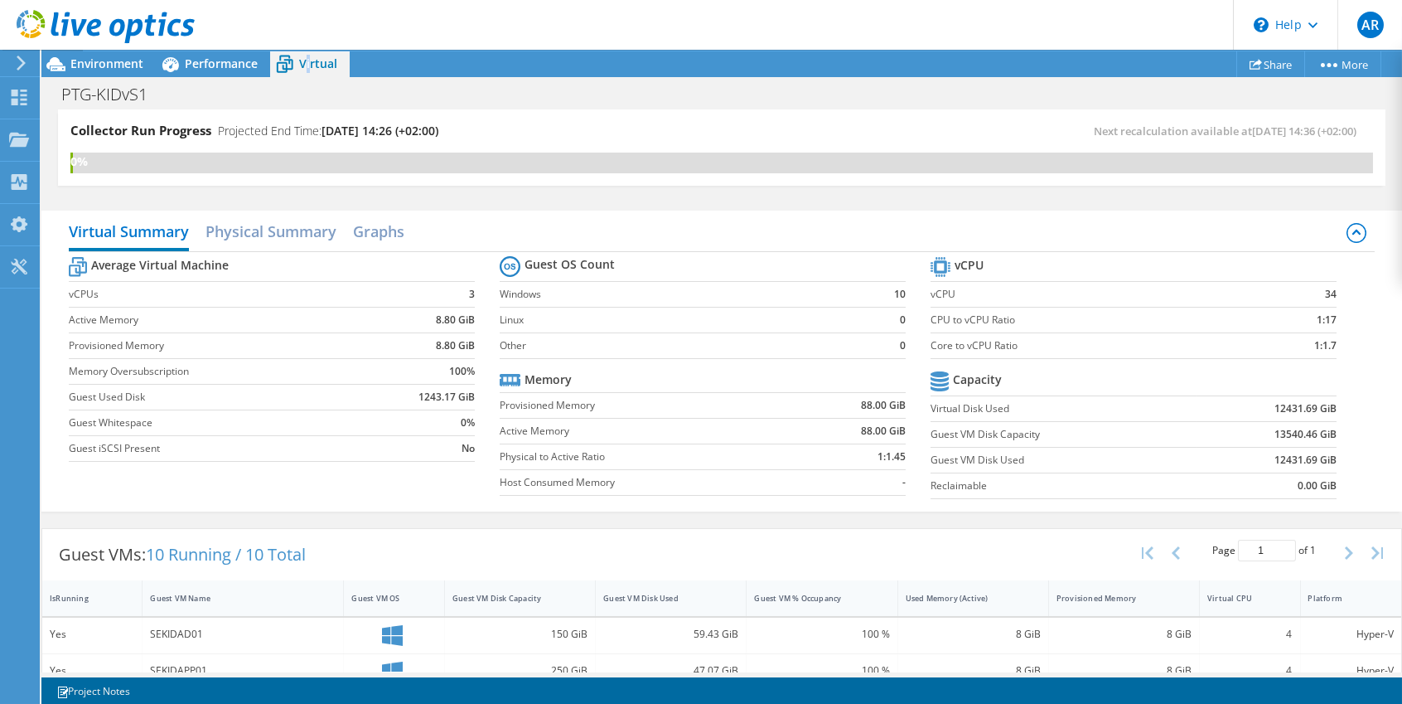
scroll to position [384, 0]
click at [293, 220] on h2 "Physical Summary" at bounding box center [271, 233] width 131 height 36
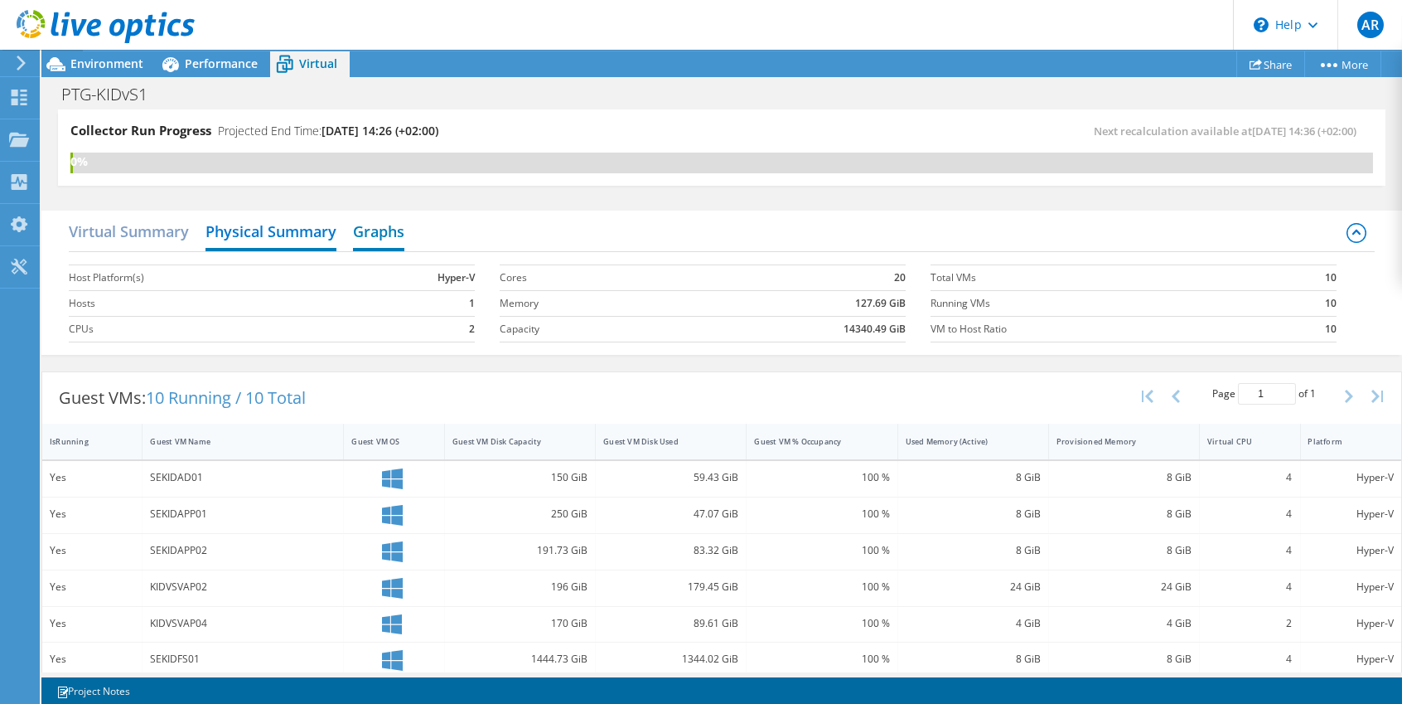
click at [402, 232] on h2 "Graphs" at bounding box center [378, 233] width 51 height 36
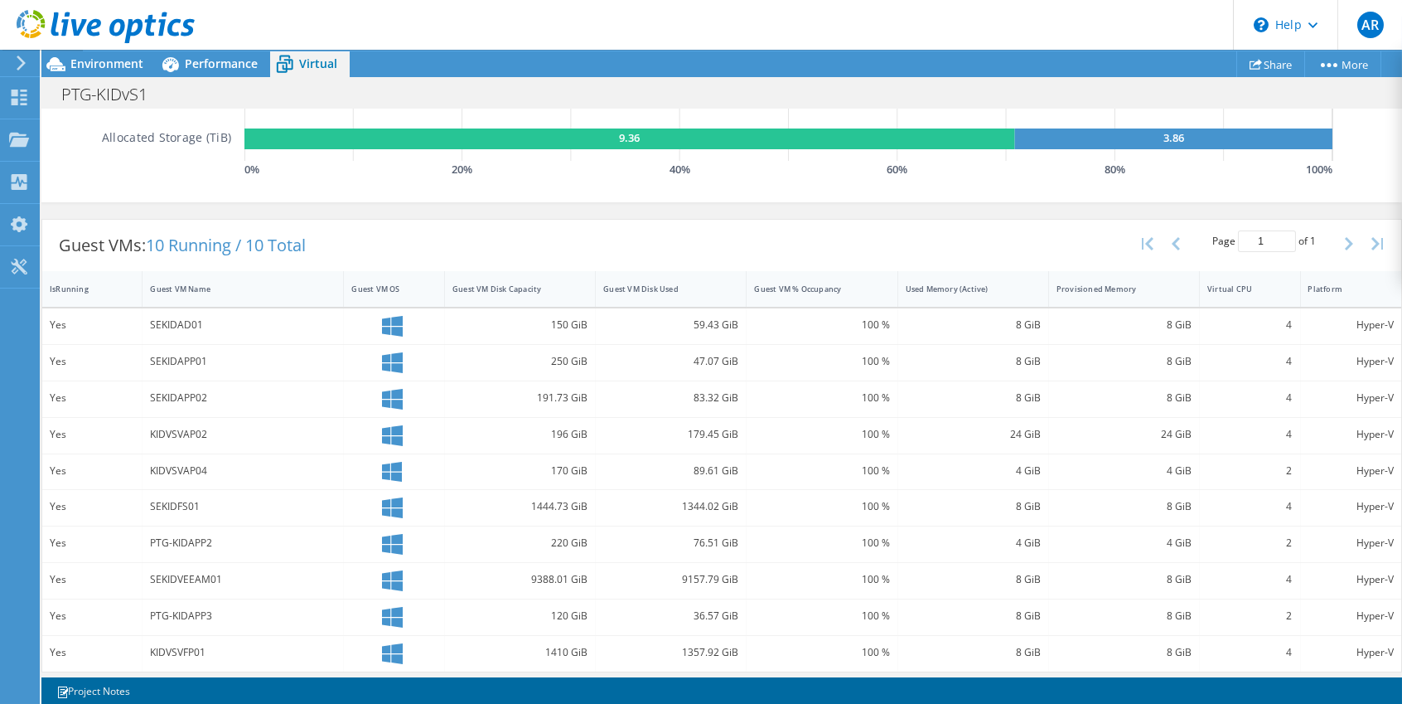
scroll to position [443, 0]
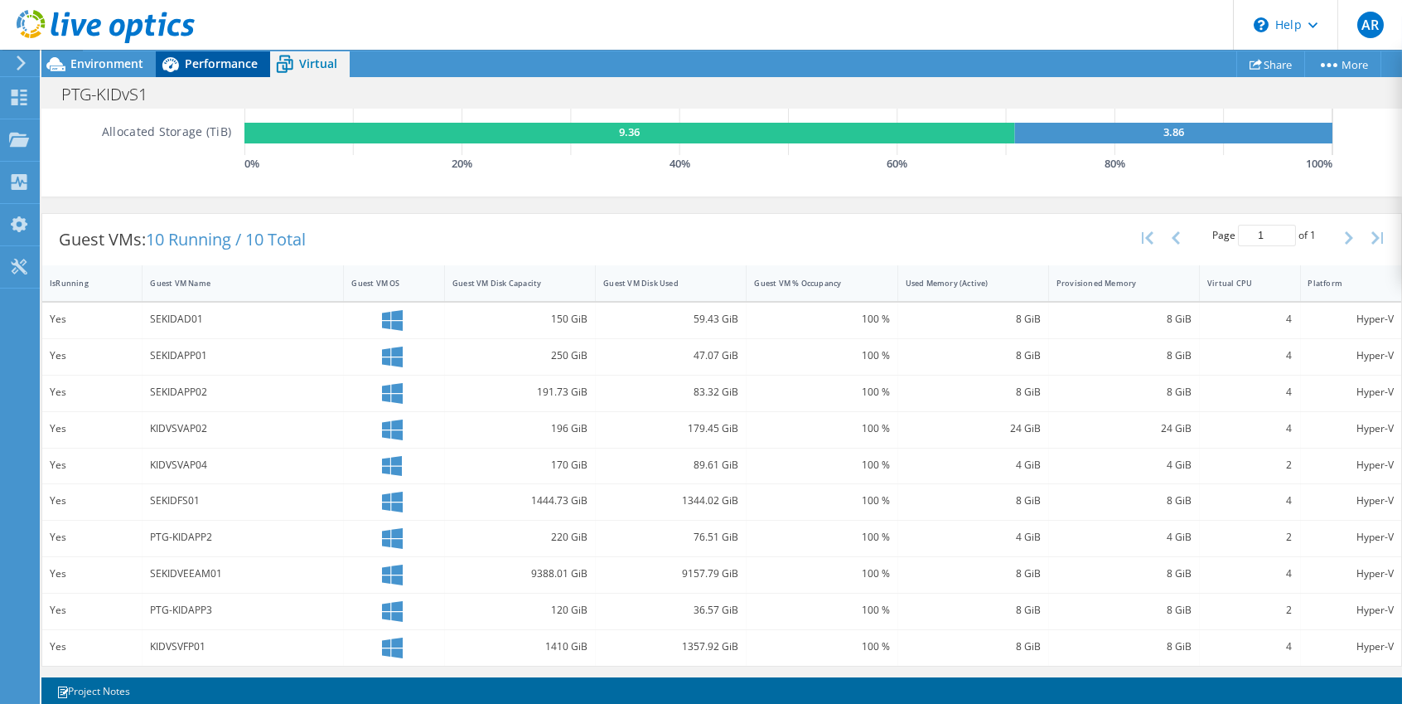
click at [201, 73] on div "Performance" at bounding box center [213, 64] width 114 height 27
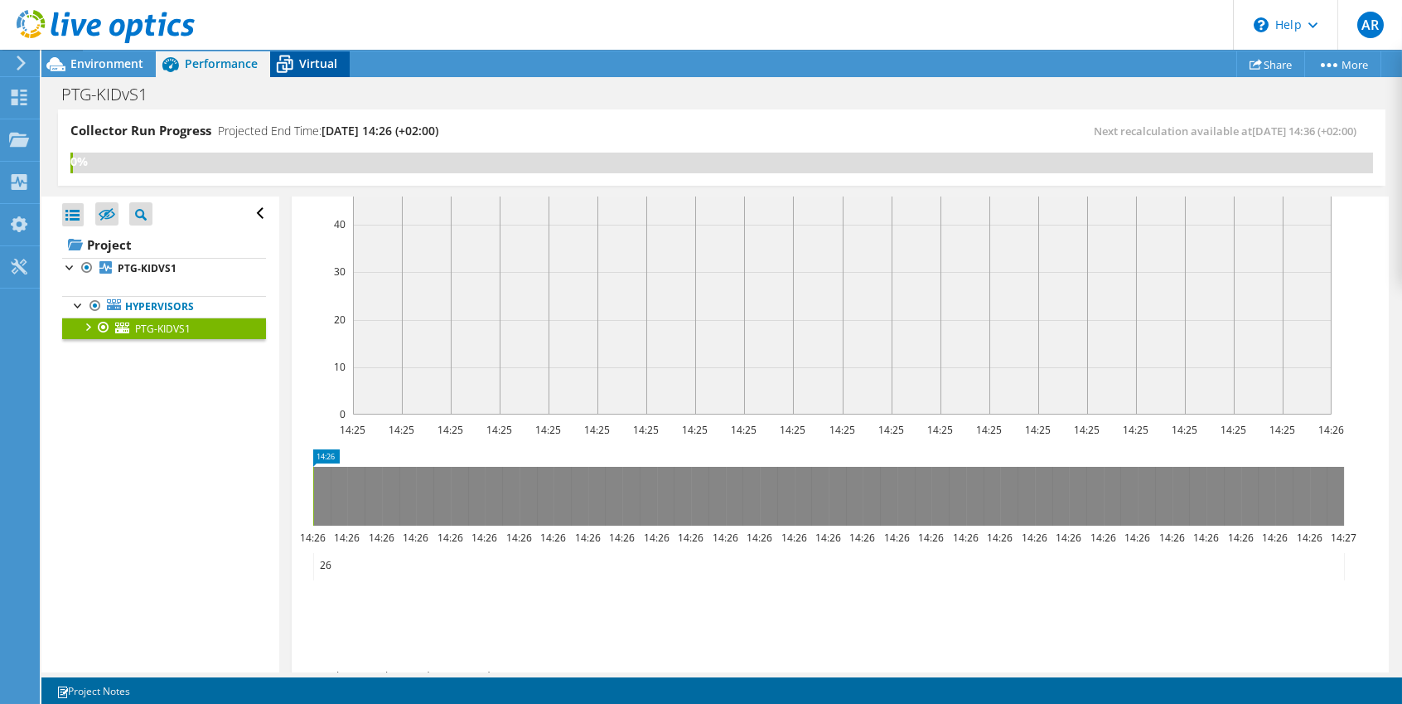
click at [295, 60] on icon at bounding box center [284, 64] width 29 height 29
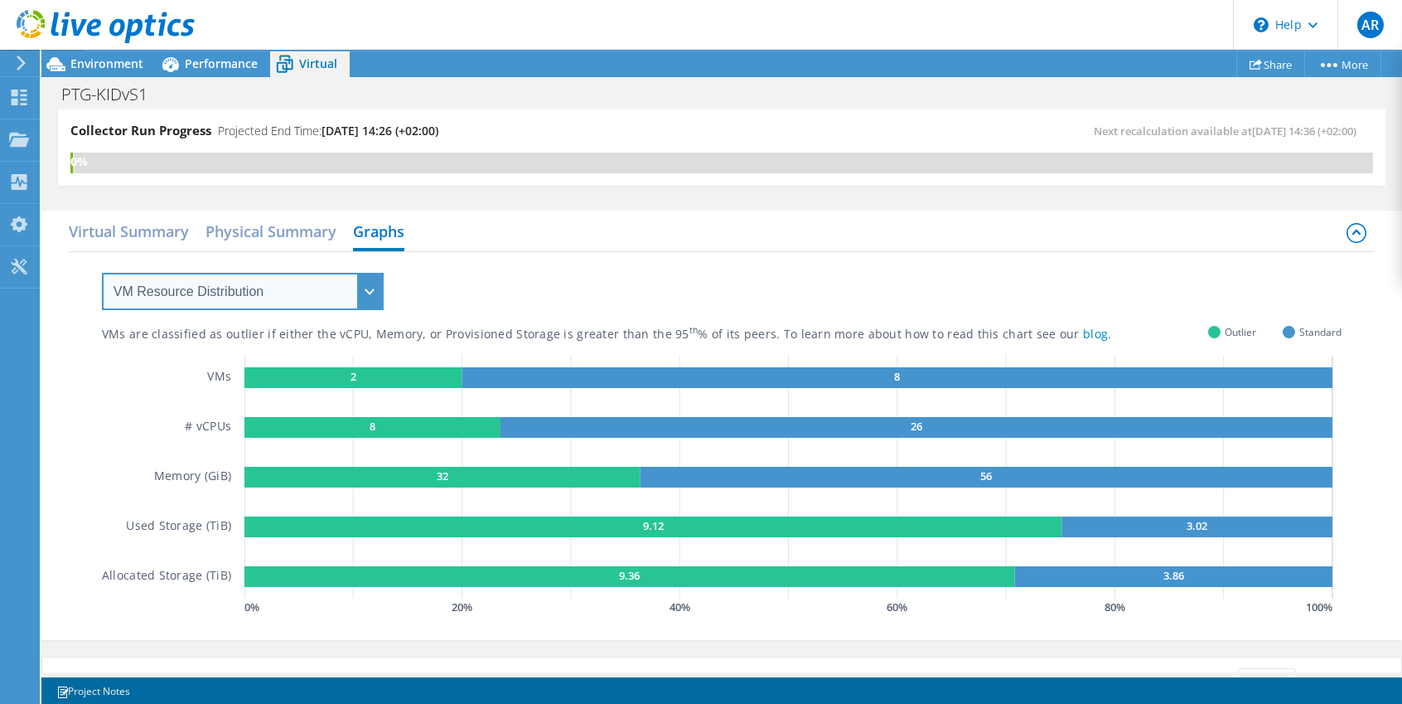
click at [124, 288] on select "VM Resource Distribution Provisioning Contrast Over Provisioning" at bounding box center [243, 291] width 282 height 37
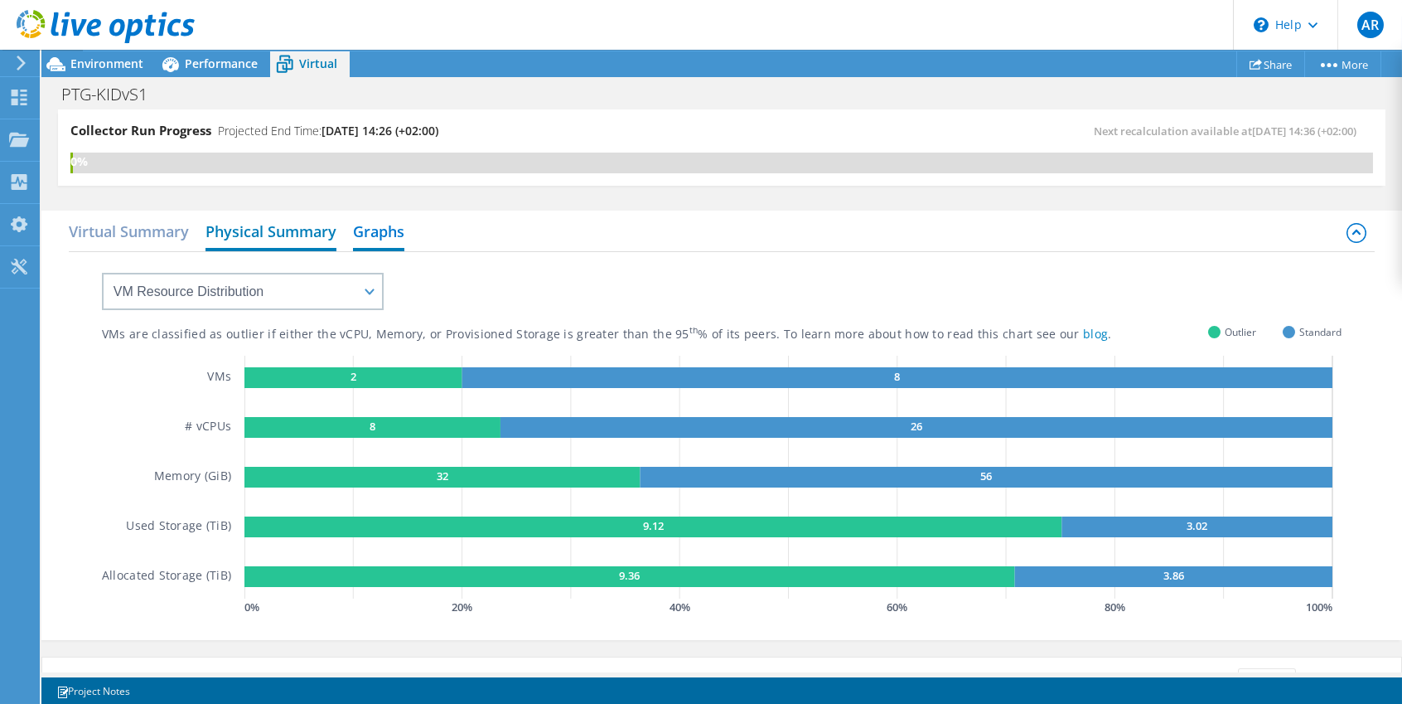
click at [225, 235] on h2 "Physical Summary" at bounding box center [271, 233] width 131 height 36
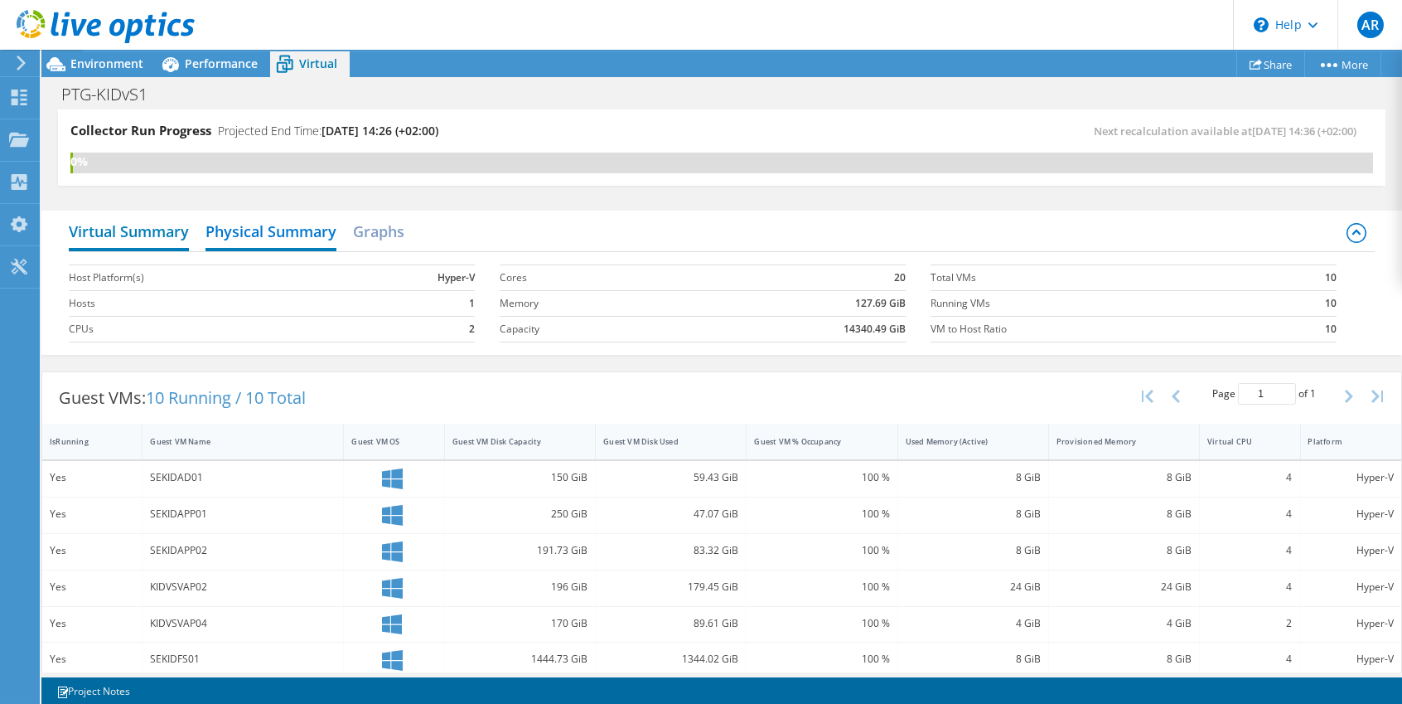
click at [143, 236] on h2 "Virtual Summary" at bounding box center [129, 233] width 120 height 36
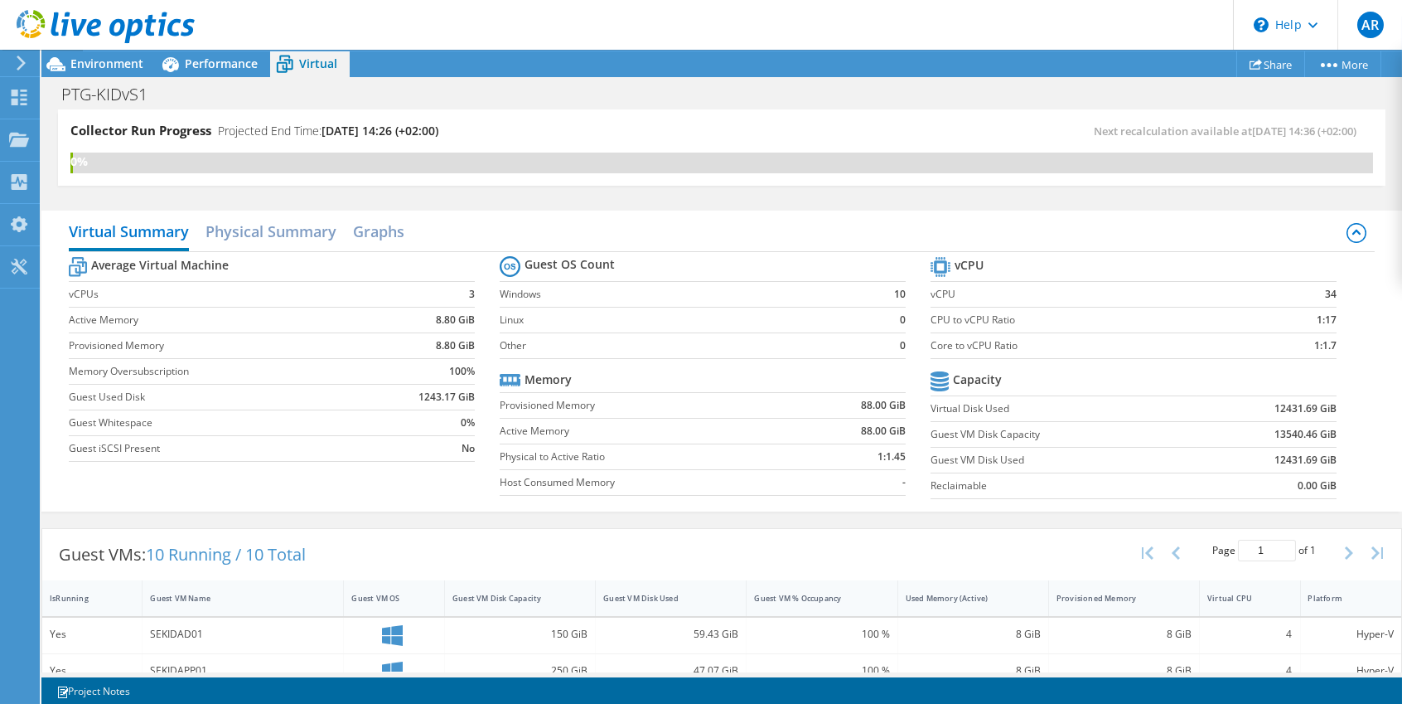
scroll to position [550, 0]
click at [226, 65] on span "Performance" at bounding box center [221, 64] width 73 height 16
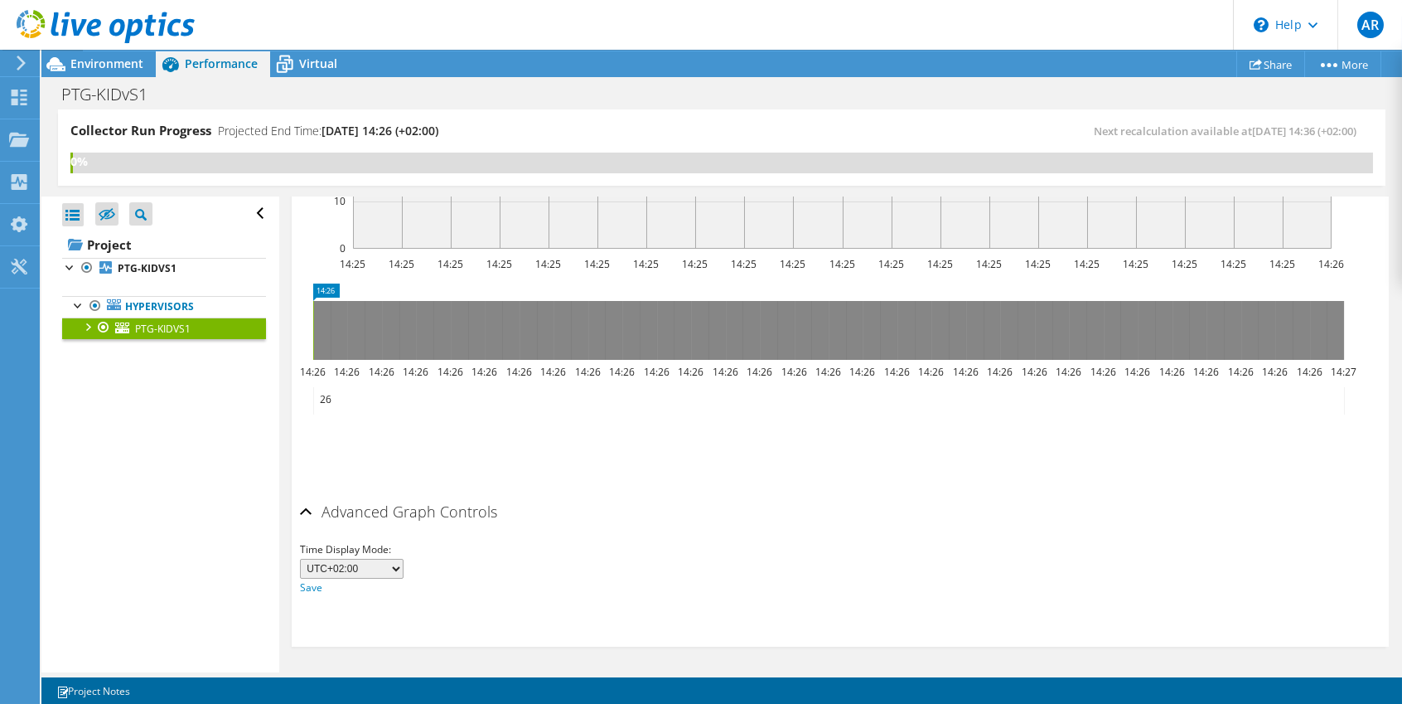
click at [146, 279] on ul "Hypervisors PTG-KIDVS1 0 C: D: E: 1 V:" at bounding box center [164, 317] width 204 height 76
click at [143, 264] on b "PTG-KIDVS1" at bounding box center [147, 268] width 59 height 14
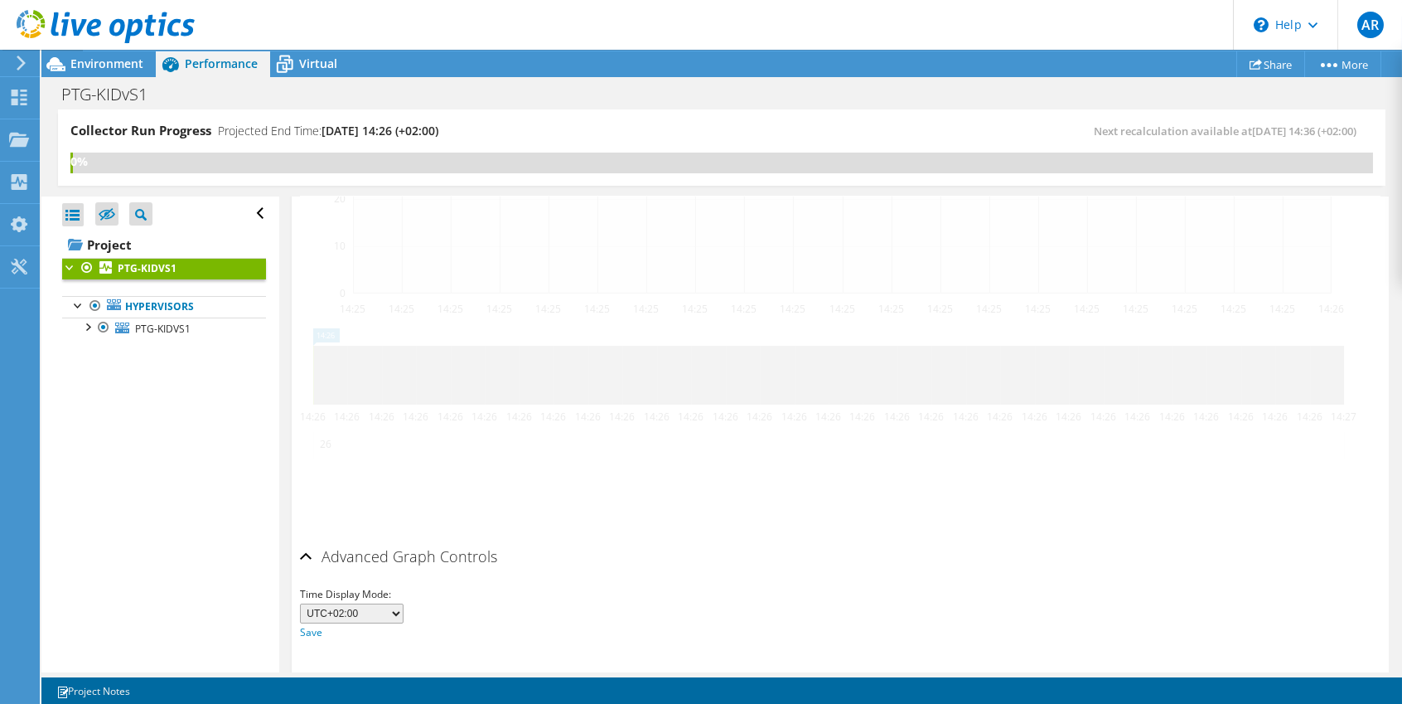
scroll to position [595, 0]
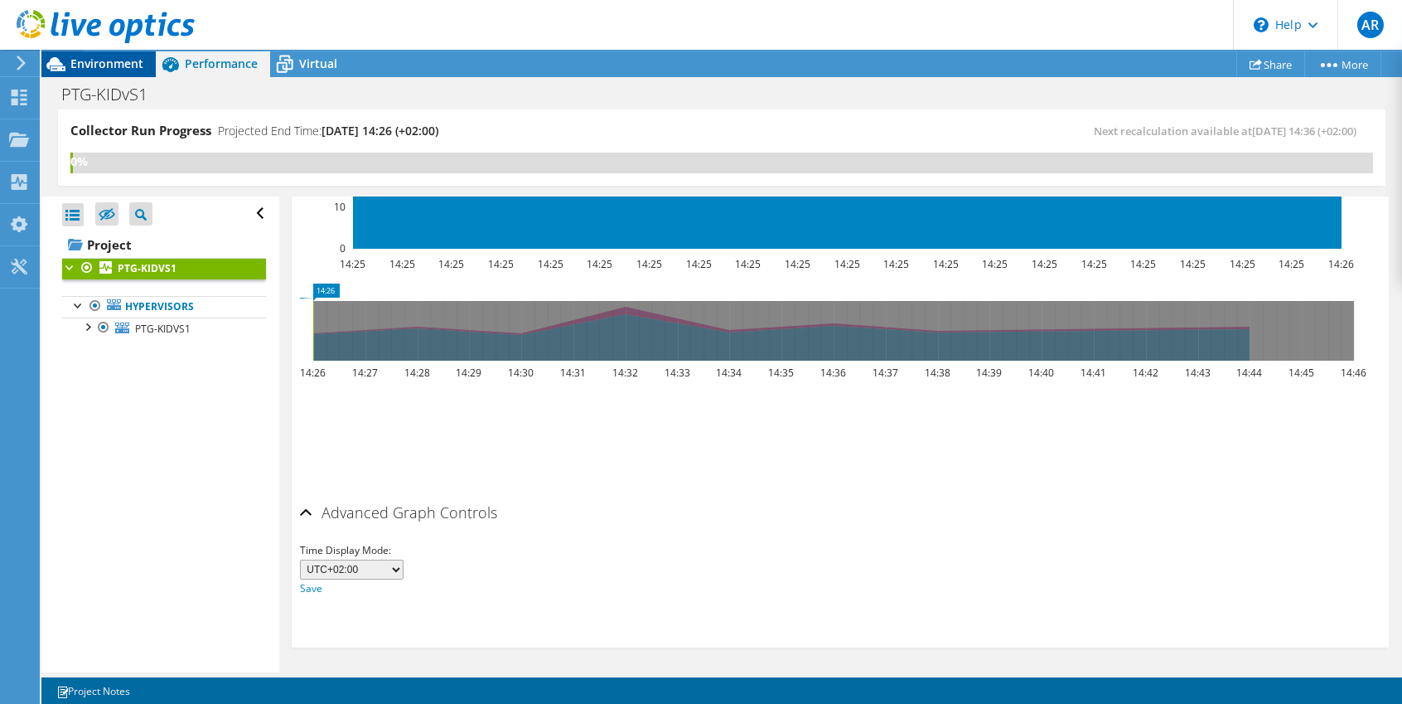
drag, startPoint x: 281, startPoint y: 99, endPoint x: 94, endPoint y: 57, distance: 191.0
click at [94, 57] on span "Environment" at bounding box center [106, 64] width 73 height 16
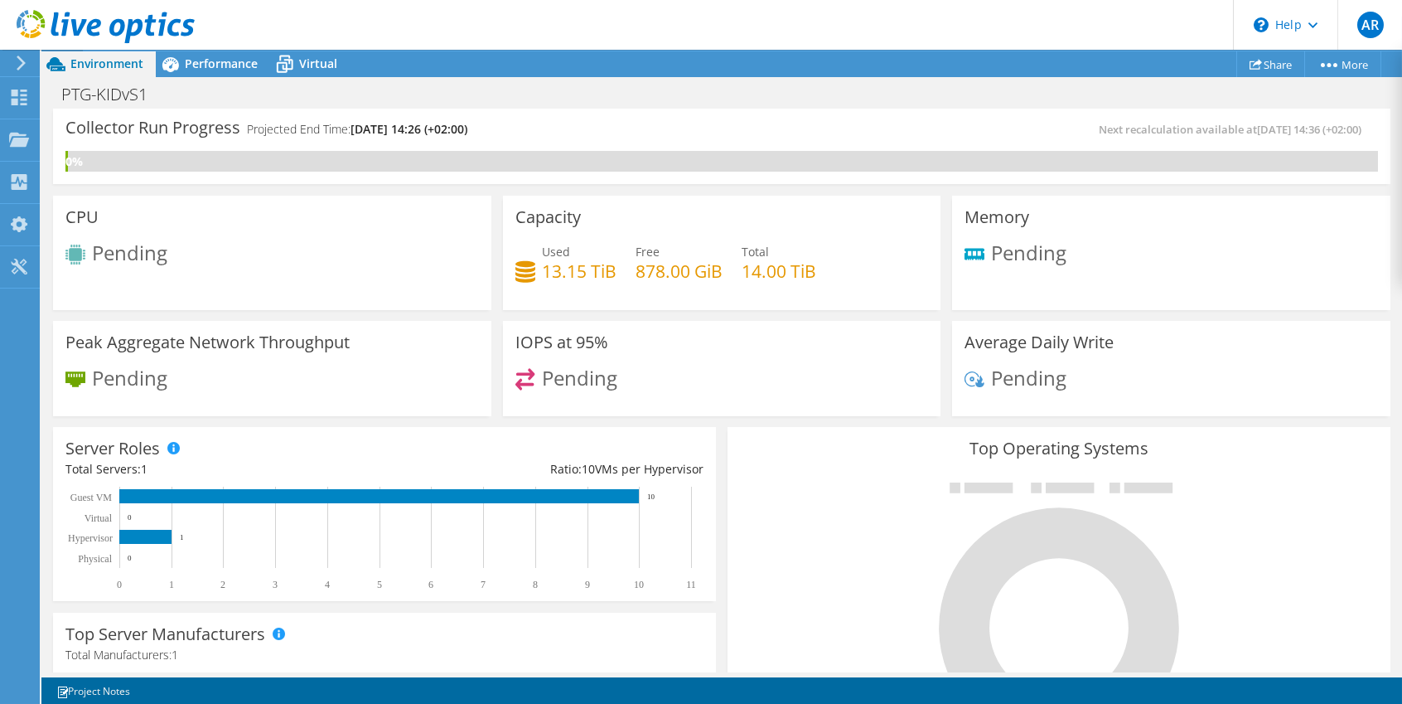
scroll to position [0, 0]
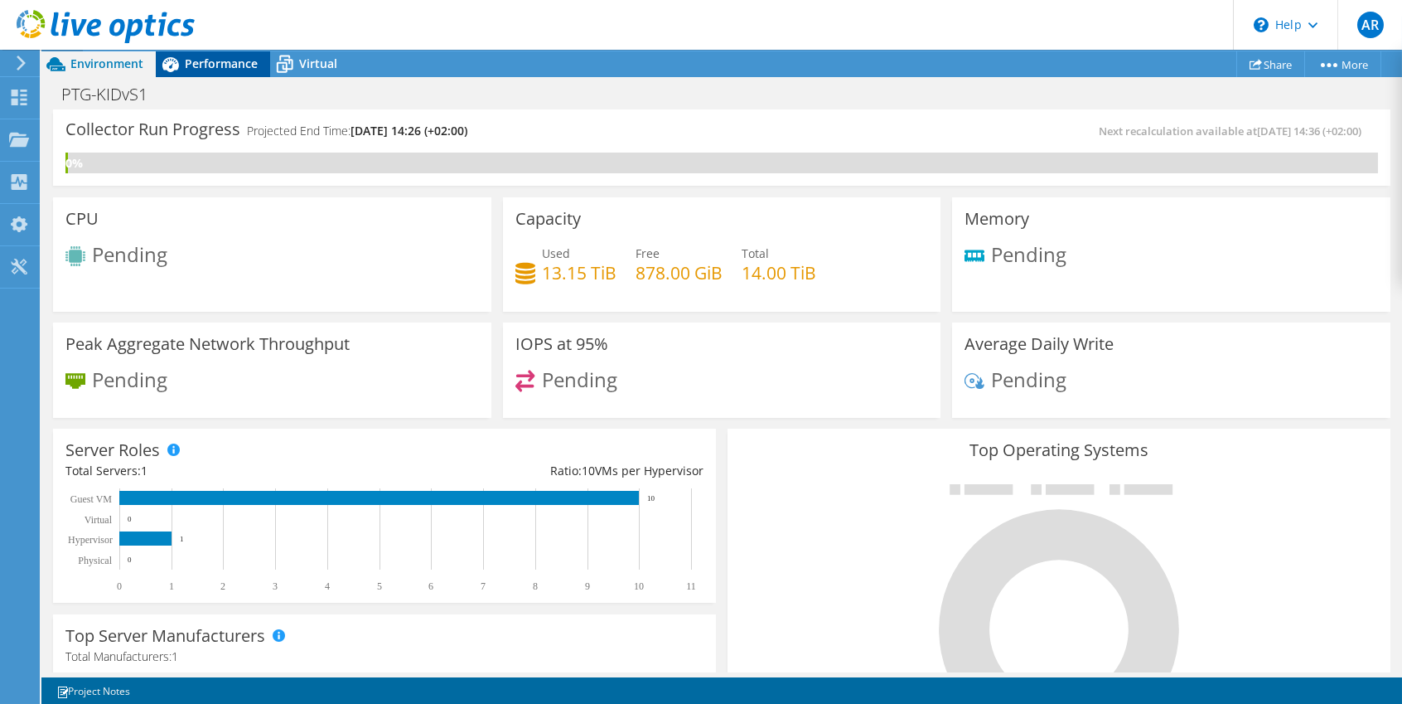
click at [225, 60] on span "Performance" at bounding box center [221, 64] width 73 height 16
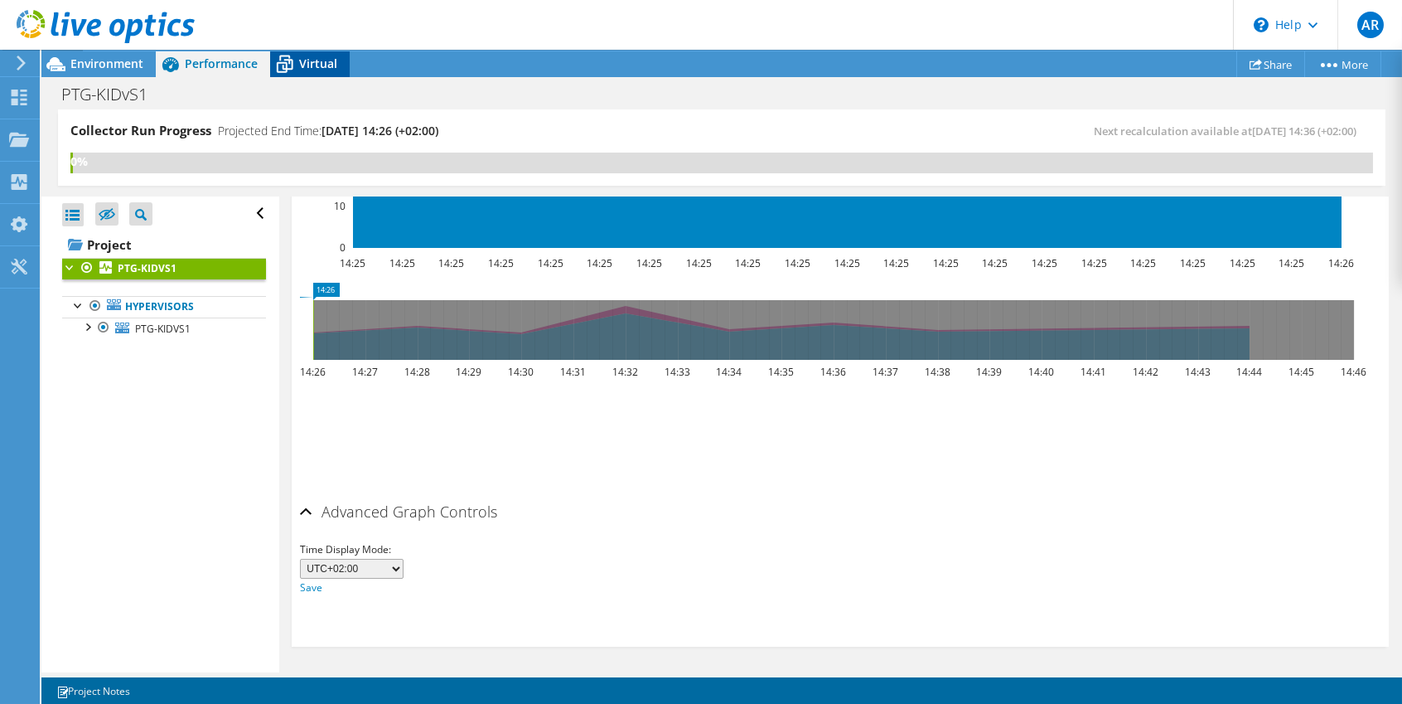
click at [302, 58] on span "Virtual" at bounding box center [318, 64] width 38 height 16
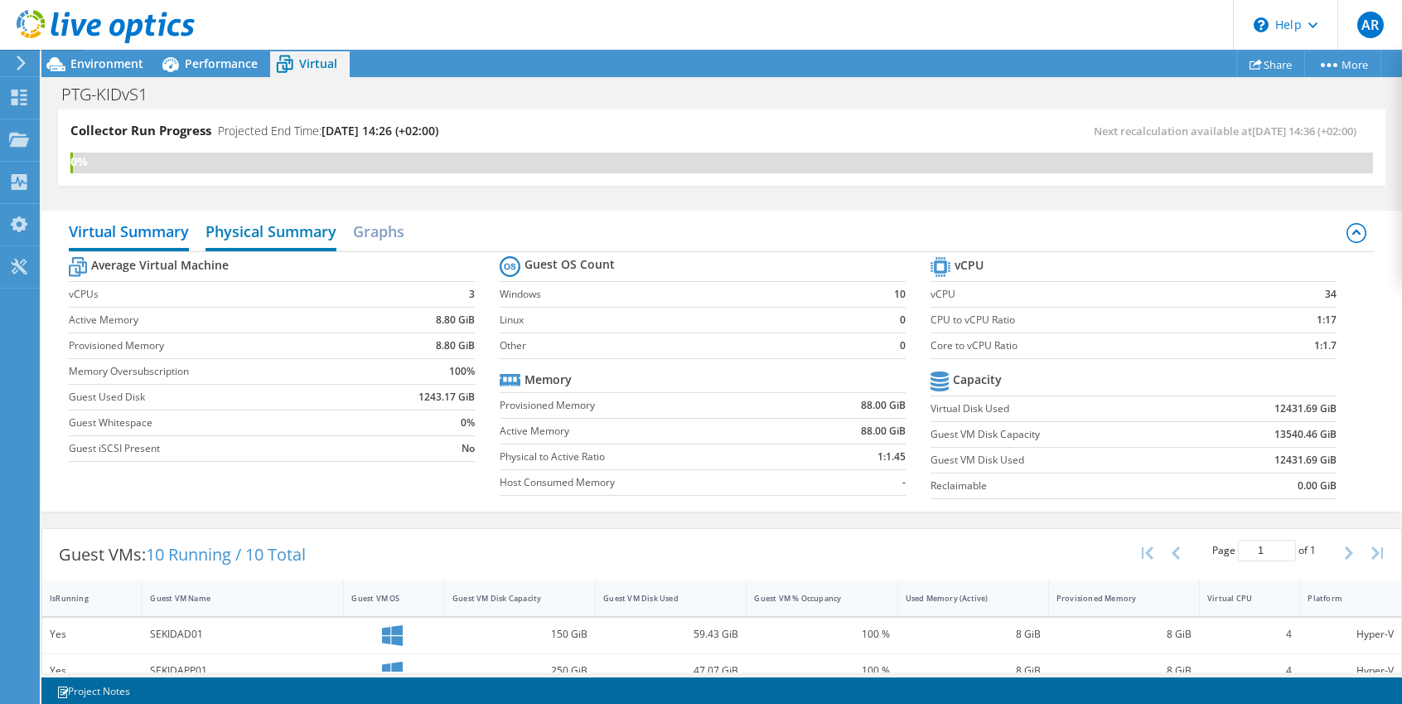
click at [289, 238] on h2 "Physical Summary" at bounding box center [271, 233] width 131 height 36
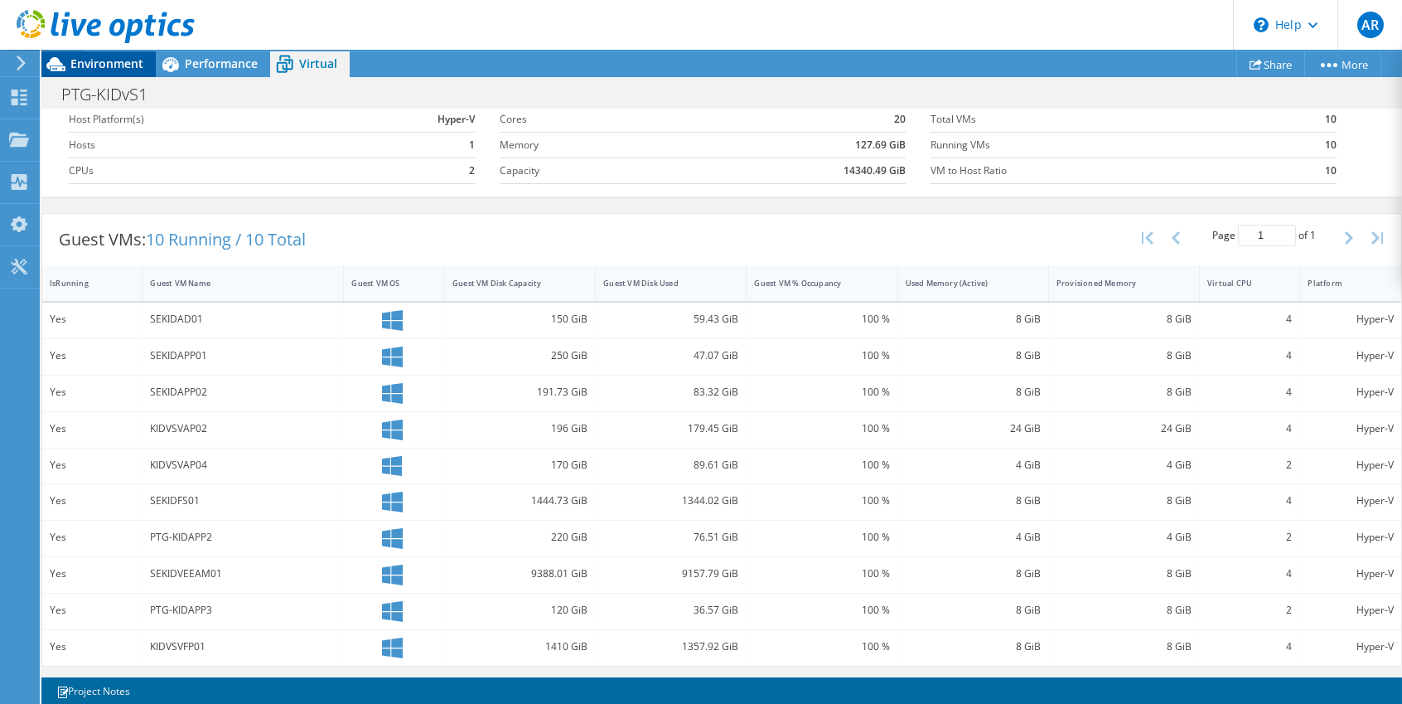
click at [104, 57] on span "Environment" at bounding box center [106, 64] width 73 height 16
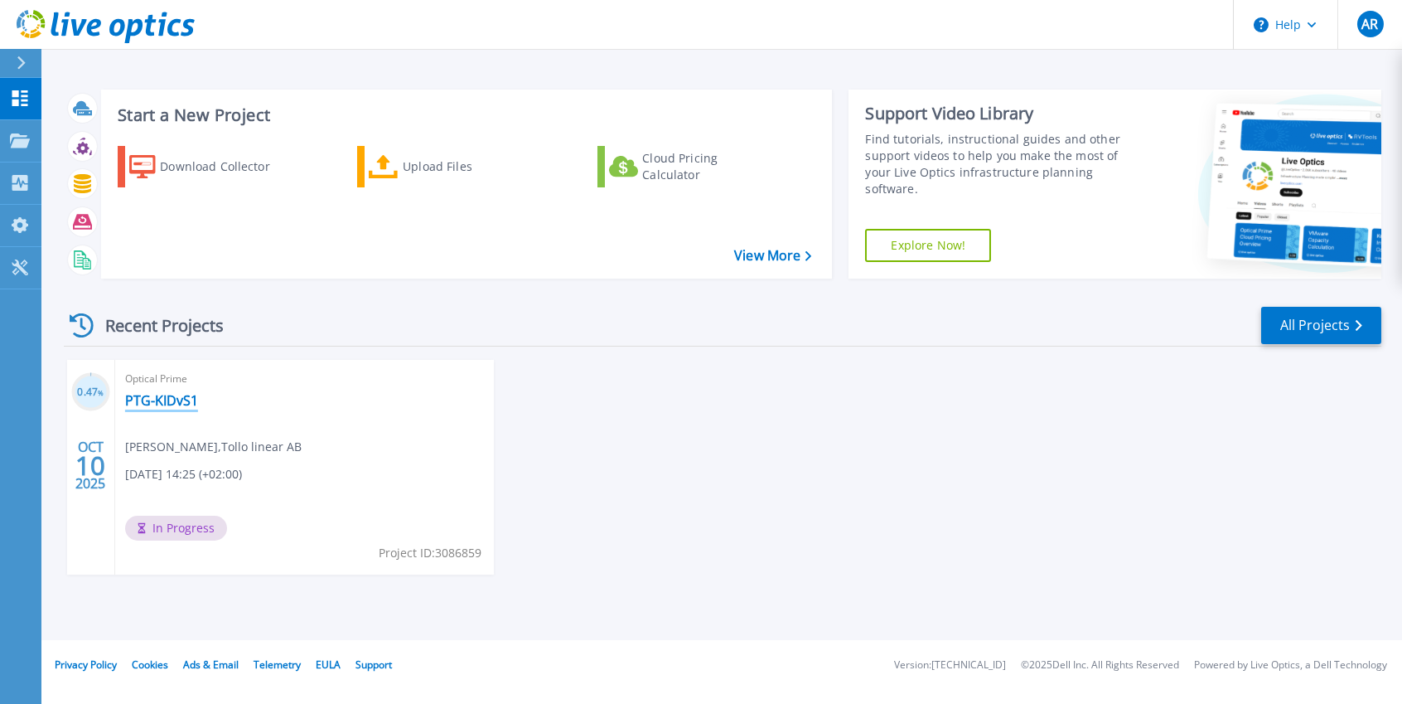
click at [166, 392] on link "PTG-KIDvS1" at bounding box center [161, 400] width 73 height 17
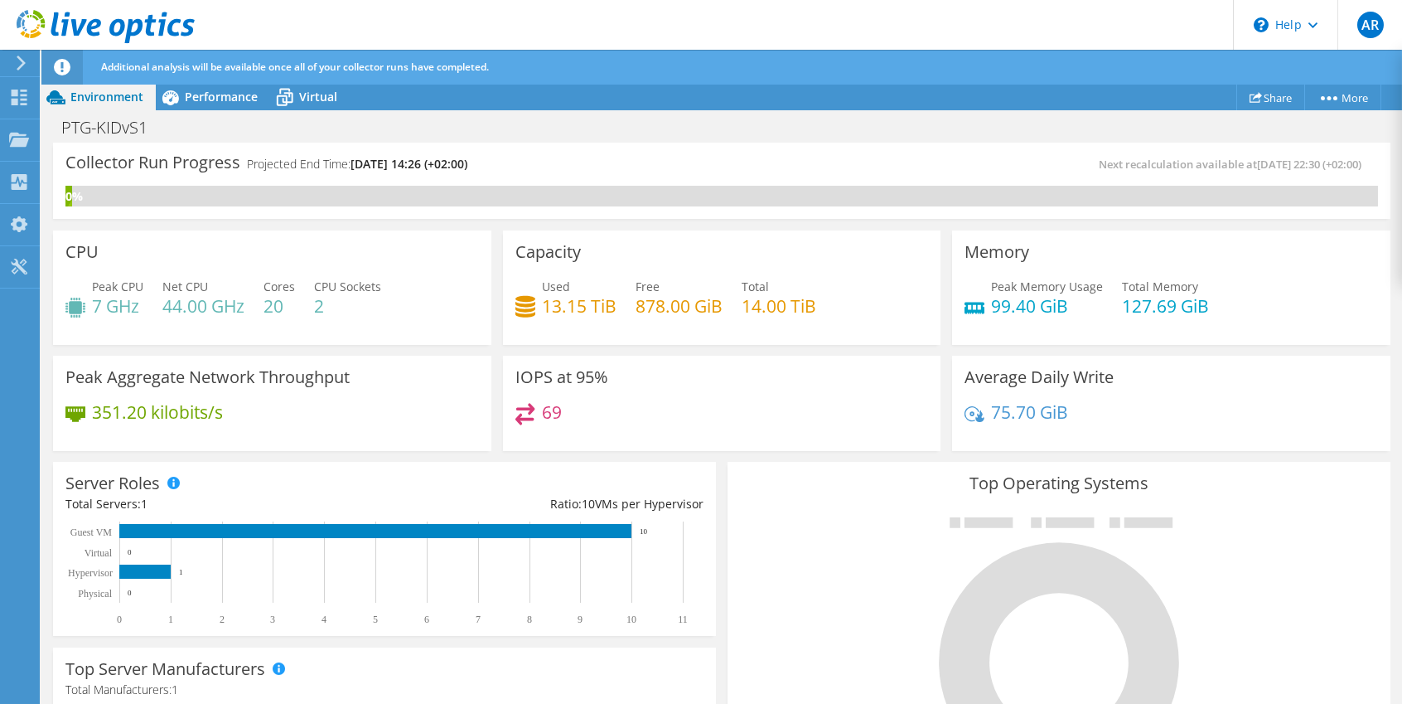
scroll to position [331, 0]
click at [229, 99] on span "Performance" at bounding box center [221, 97] width 73 height 16
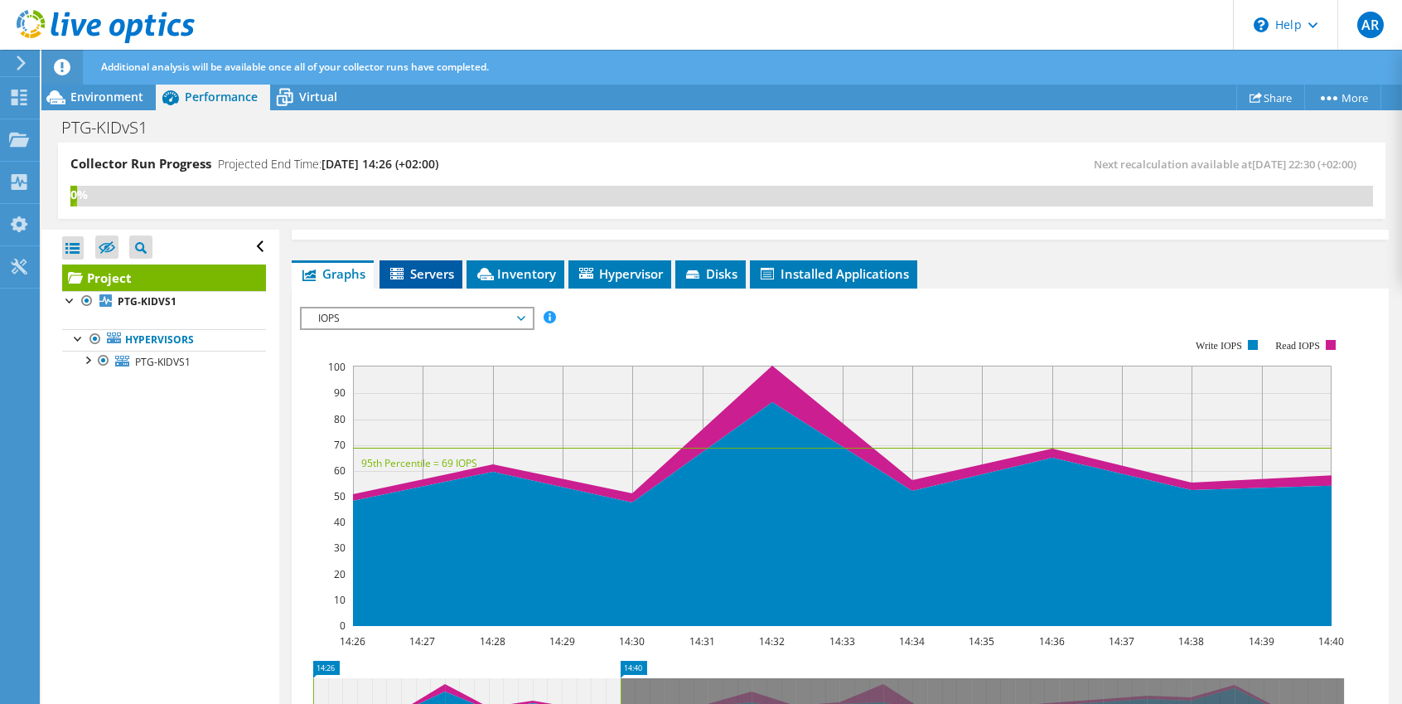
click at [429, 265] on span "Servers" at bounding box center [421, 273] width 66 height 17
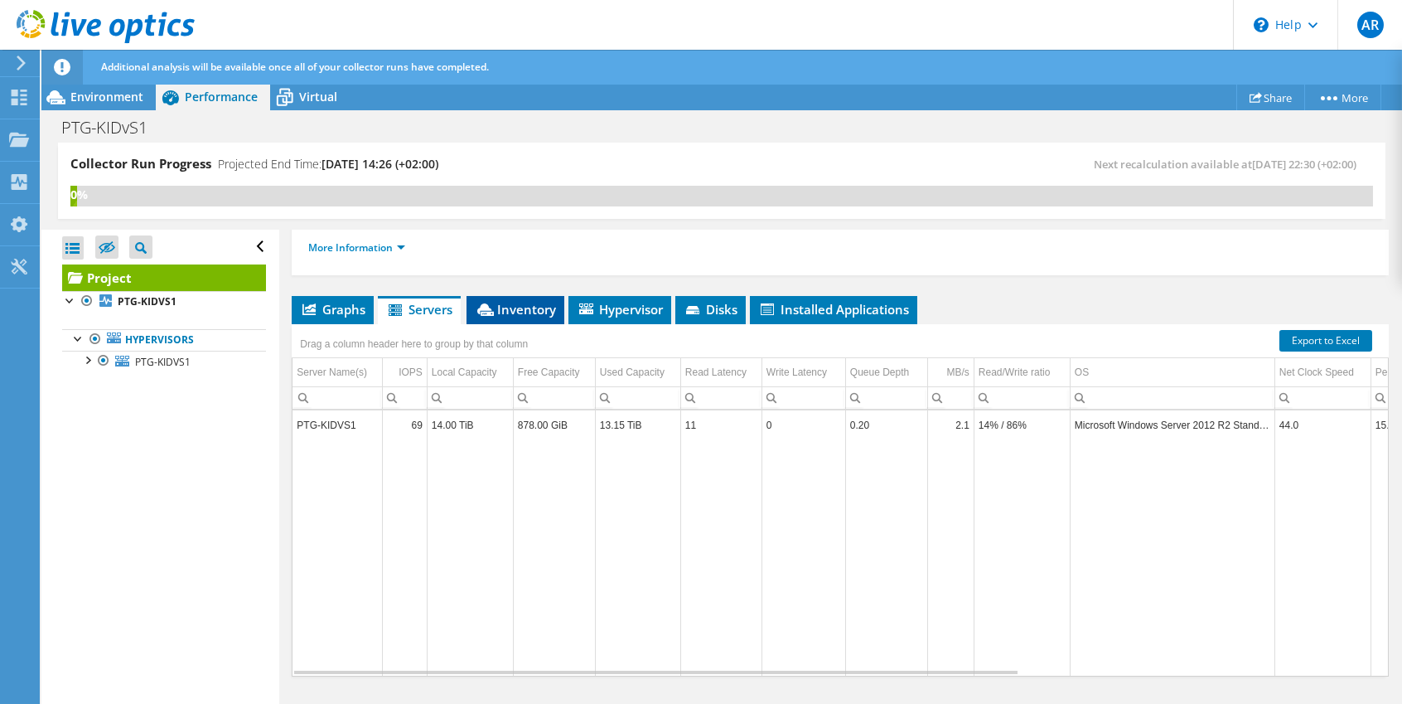
click at [516, 301] on span "Inventory" at bounding box center [515, 309] width 81 height 17
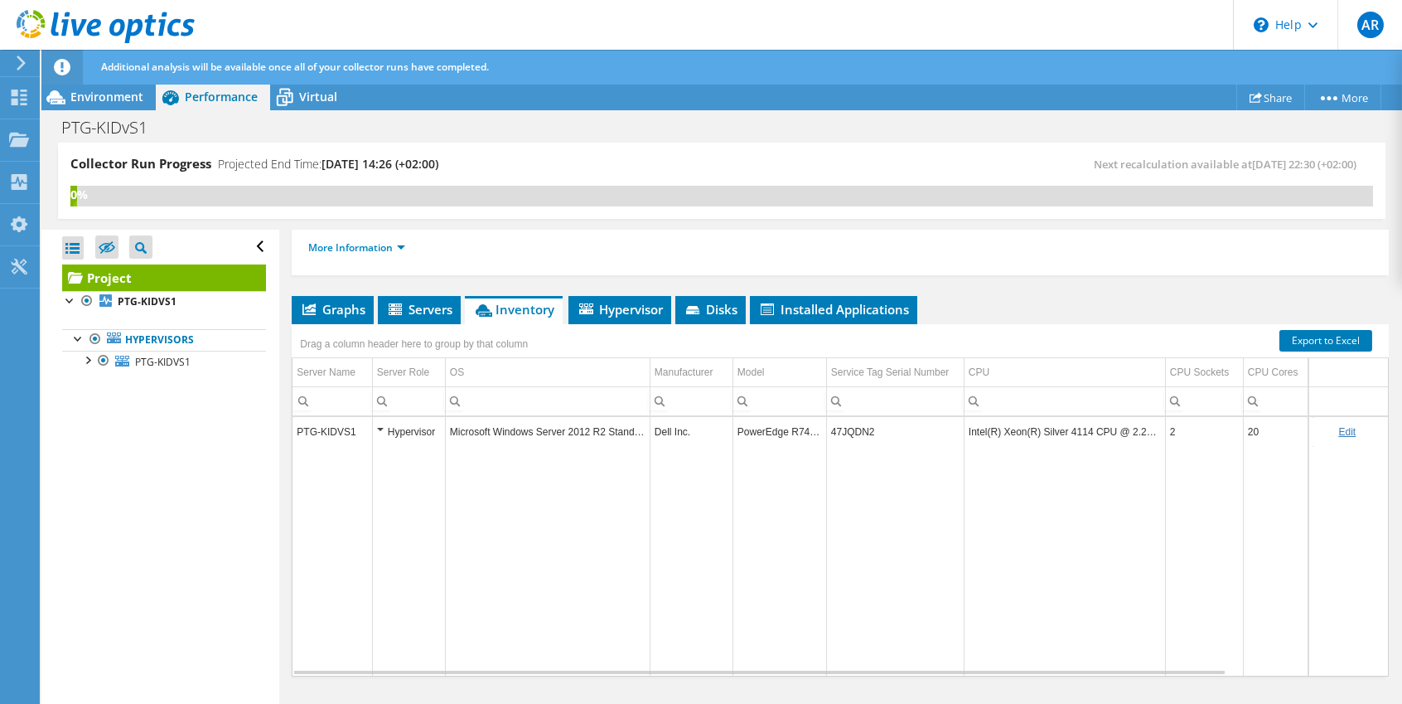
click at [379, 422] on div "Hypervisor" at bounding box center [409, 432] width 64 height 20
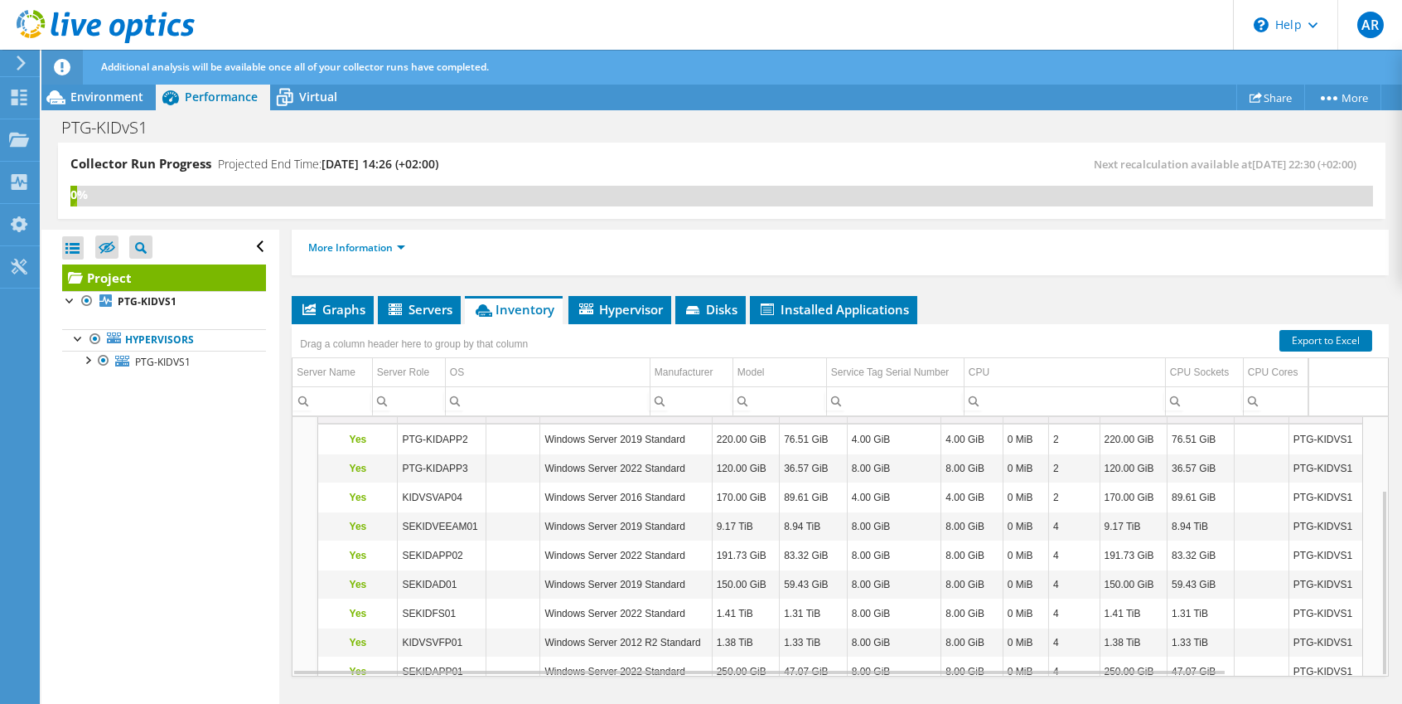
scroll to position [101, 0]
click at [628, 301] on span "Hypervisor" at bounding box center [620, 309] width 86 height 17
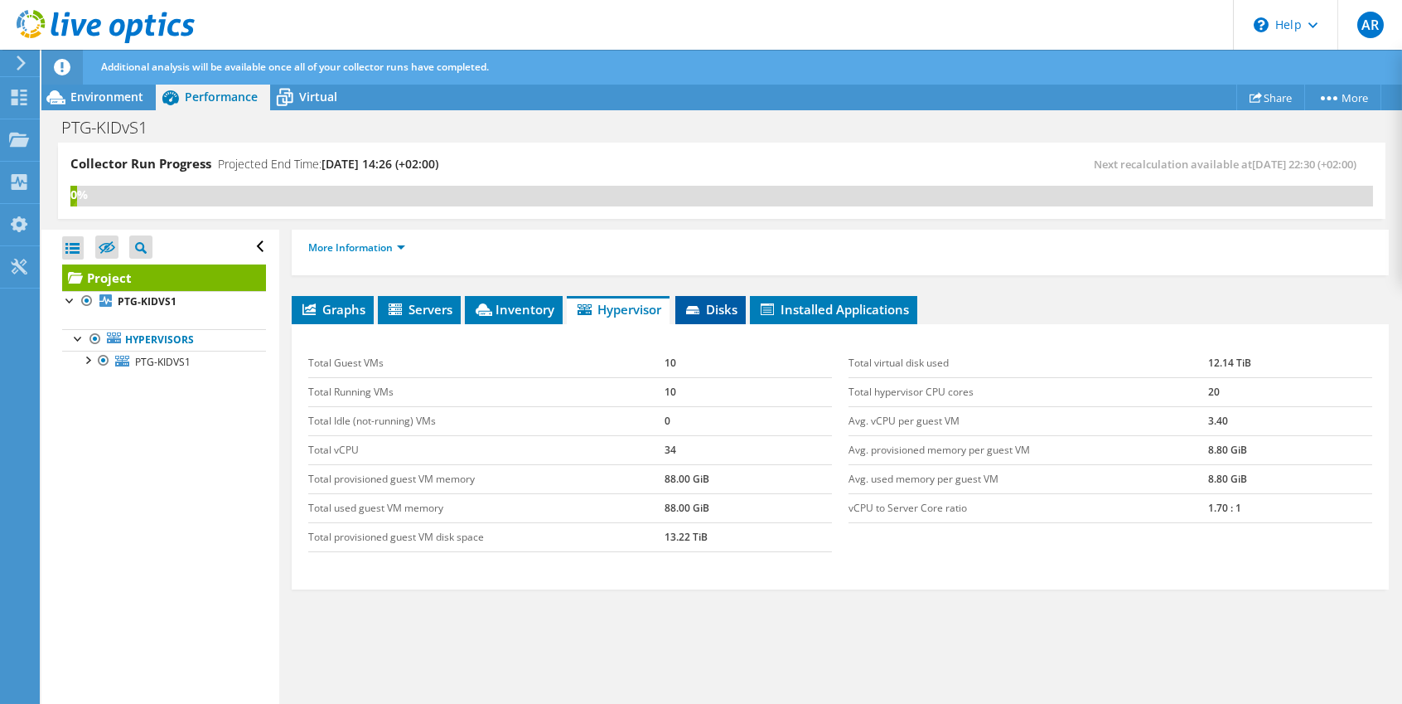
click at [722, 301] on span "Disks" at bounding box center [711, 309] width 54 height 17
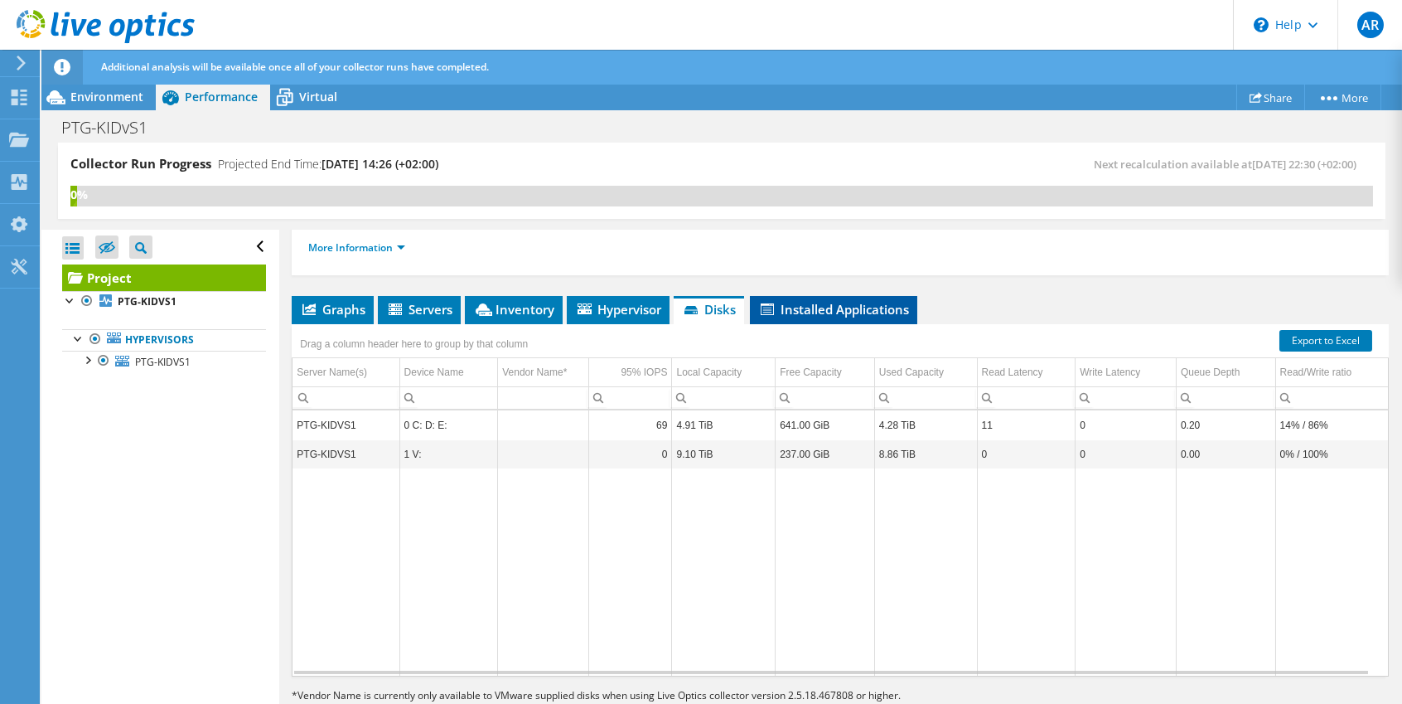
click at [815, 296] on li "Installed Applications" at bounding box center [833, 310] width 167 height 28
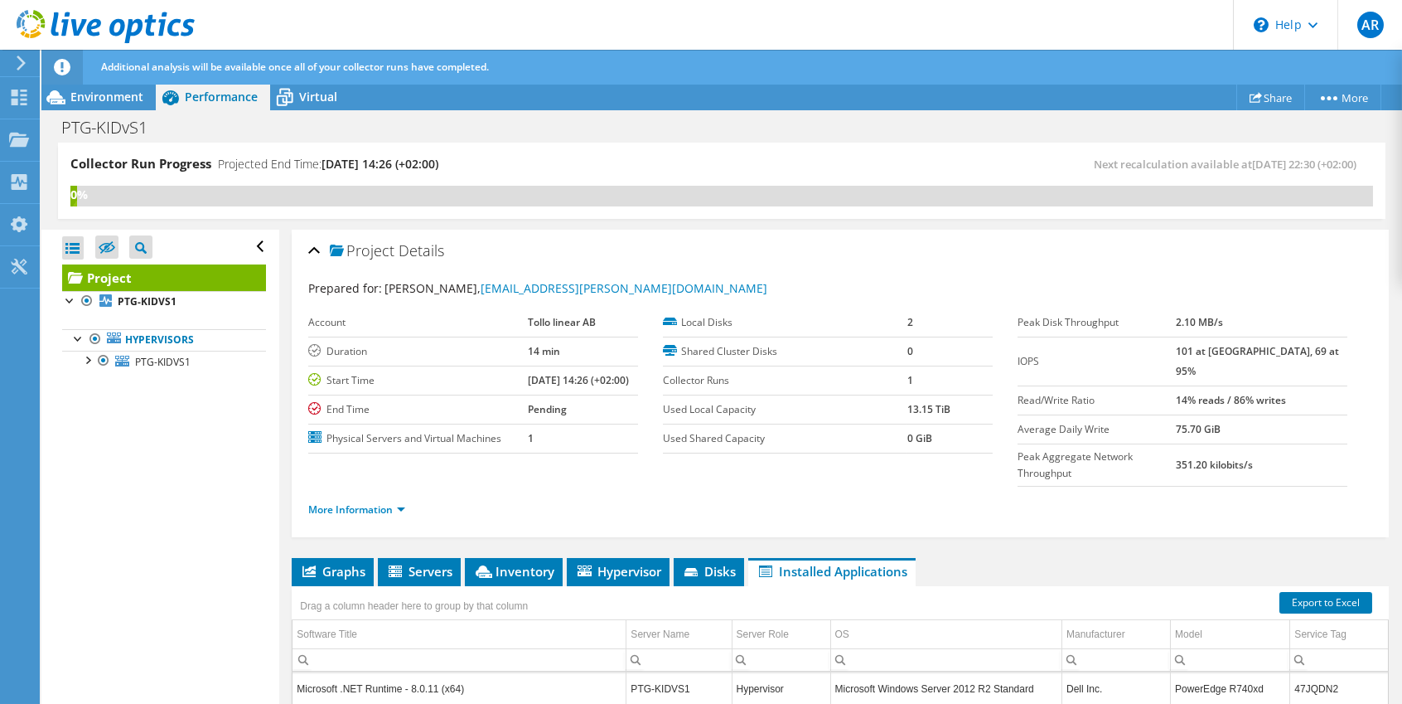
scroll to position [164, 0]
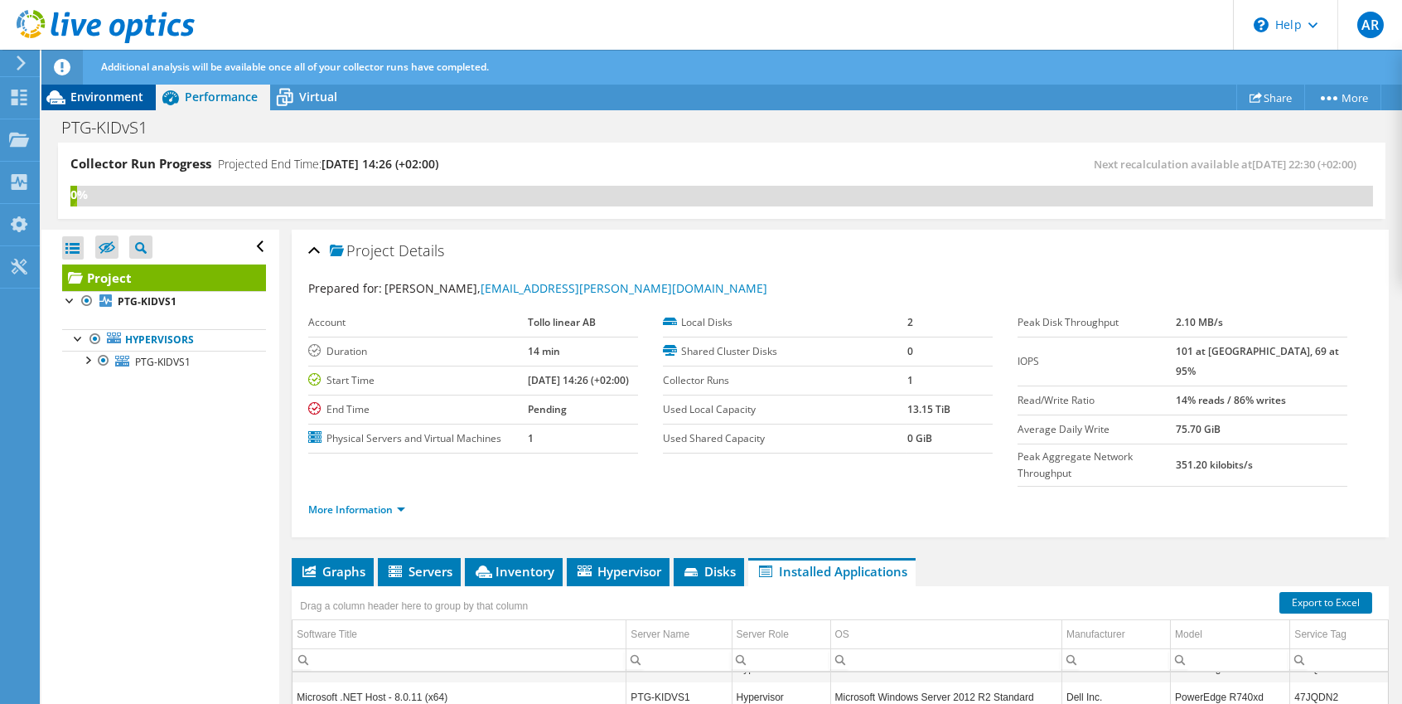
click at [118, 96] on span "Environment" at bounding box center [106, 97] width 73 height 16
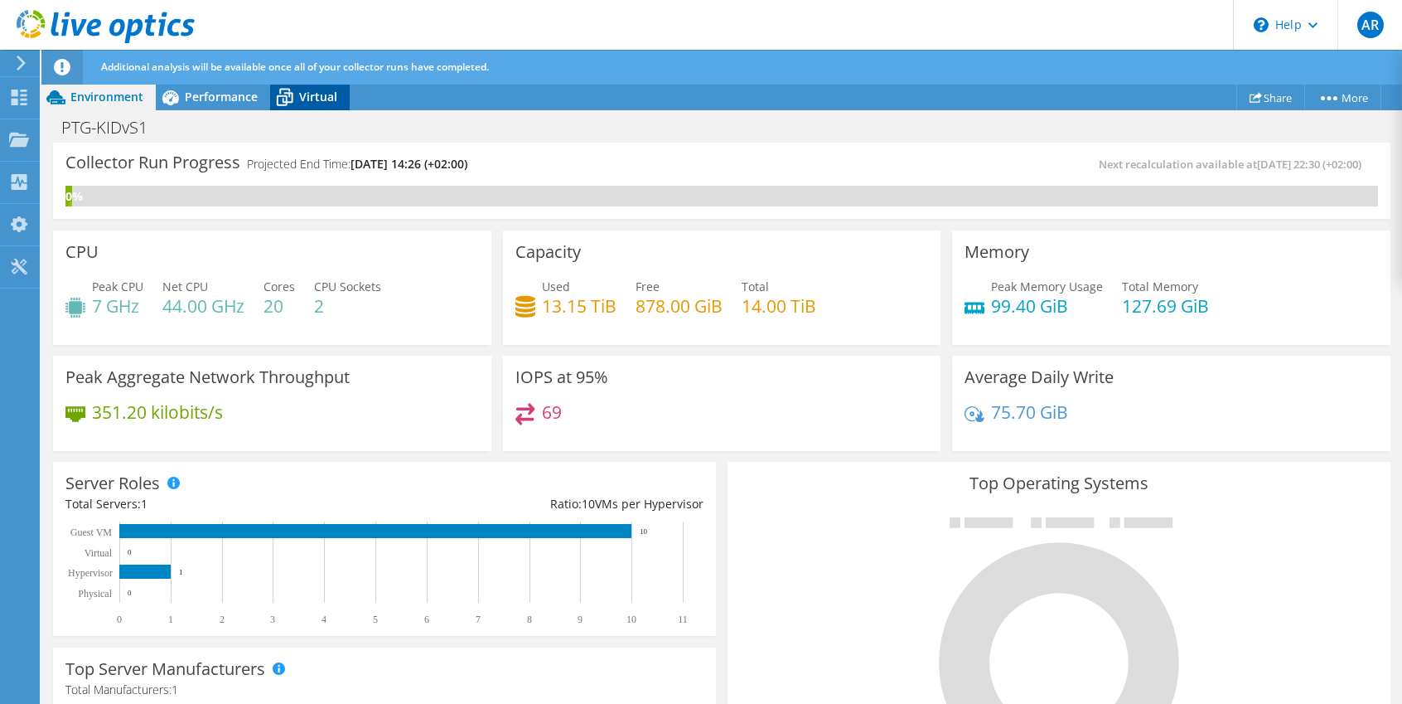
click at [306, 92] on span "Virtual" at bounding box center [318, 97] width 38 height 16
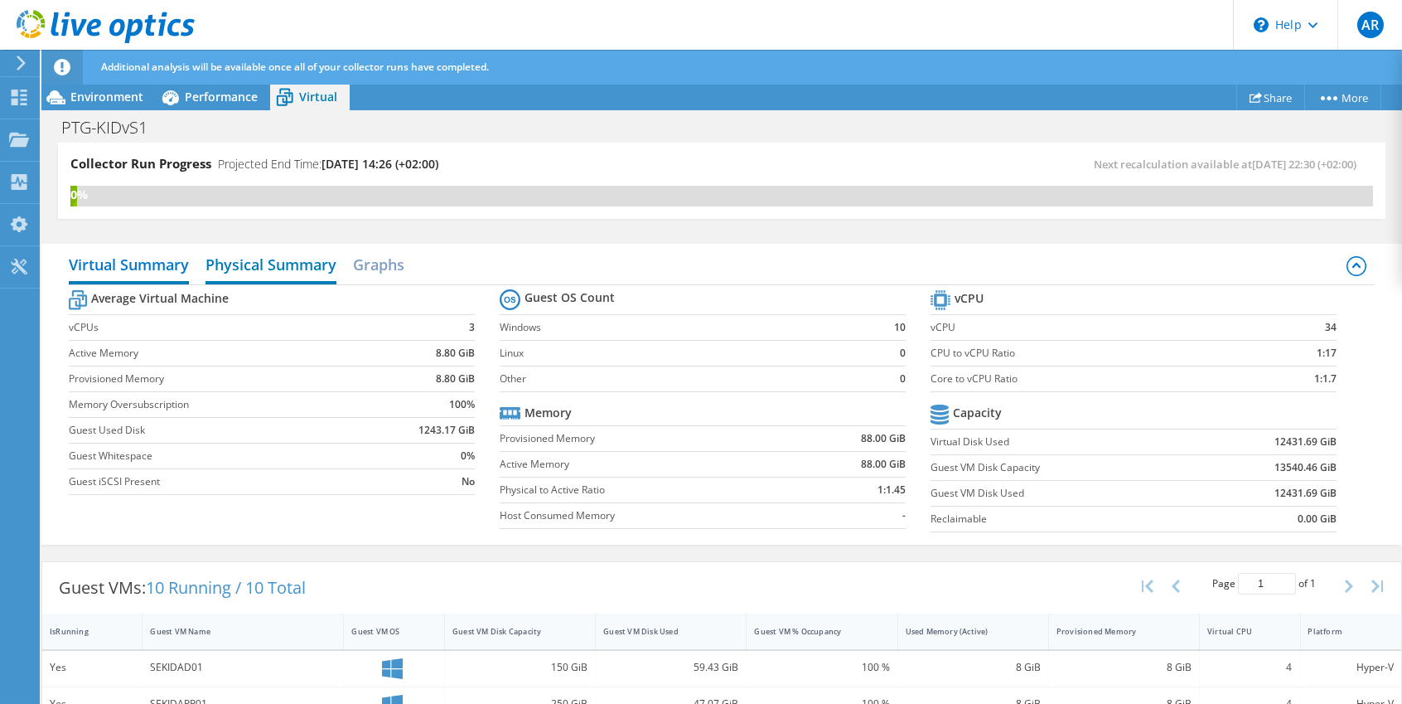
click at [285, 258] on h2 "Physical Summary" at bounding box center [271, 266] width 131 height 36
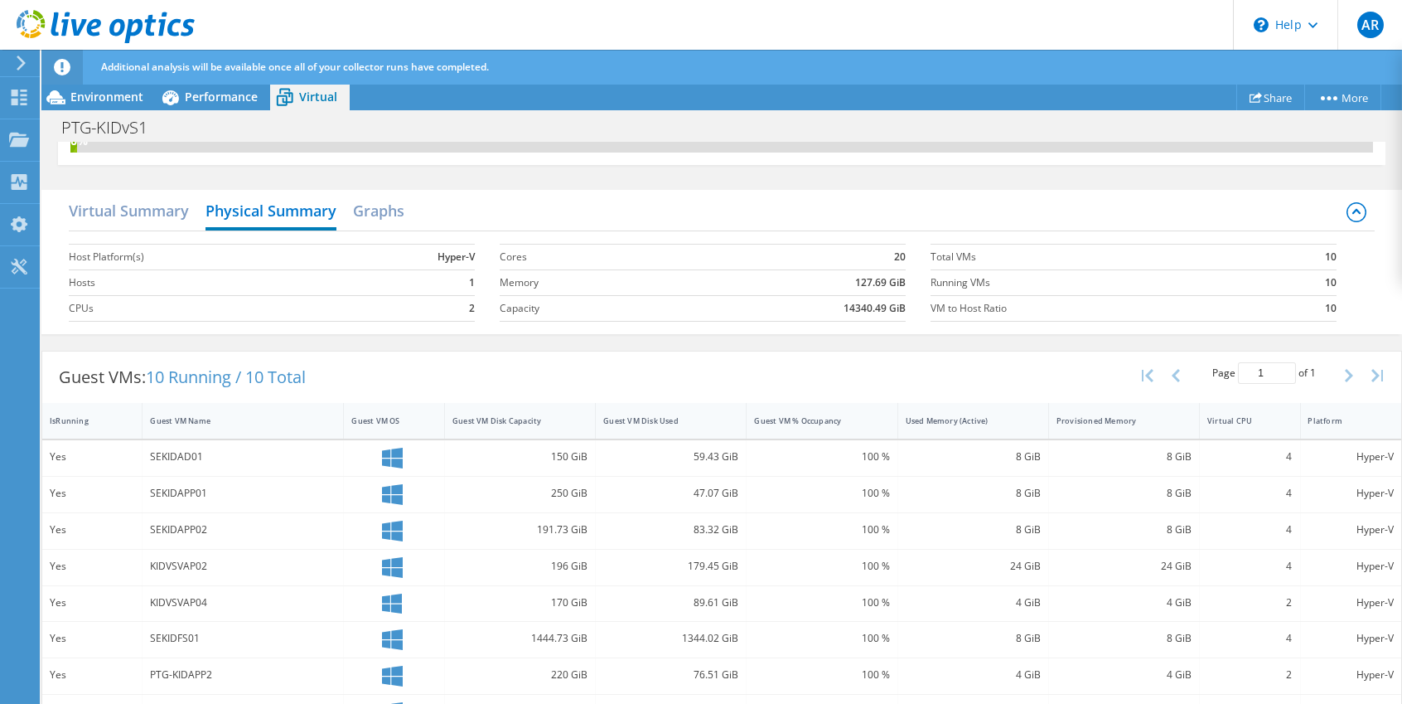
scroll to position [0, 0]
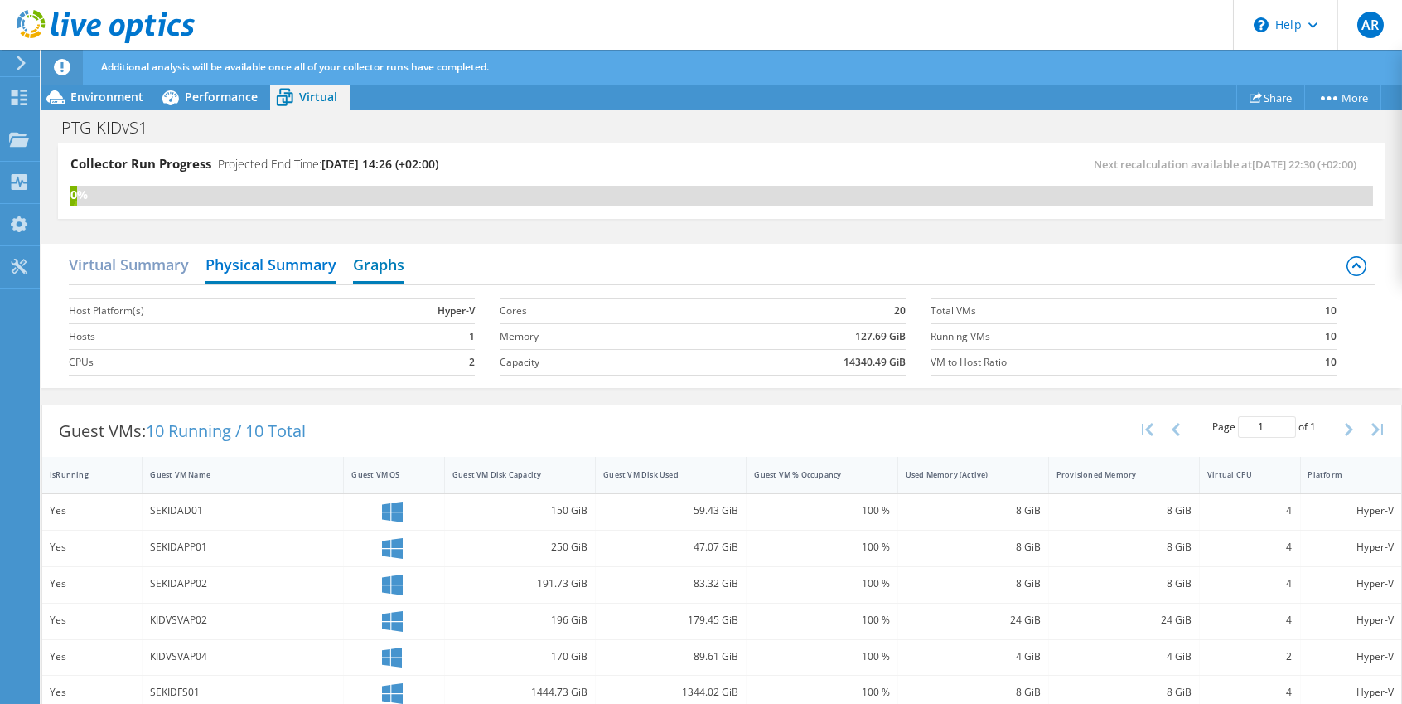
click at [368, 268] on h2 "Graphs" at bounding box center [378, 266] width 51 height 36
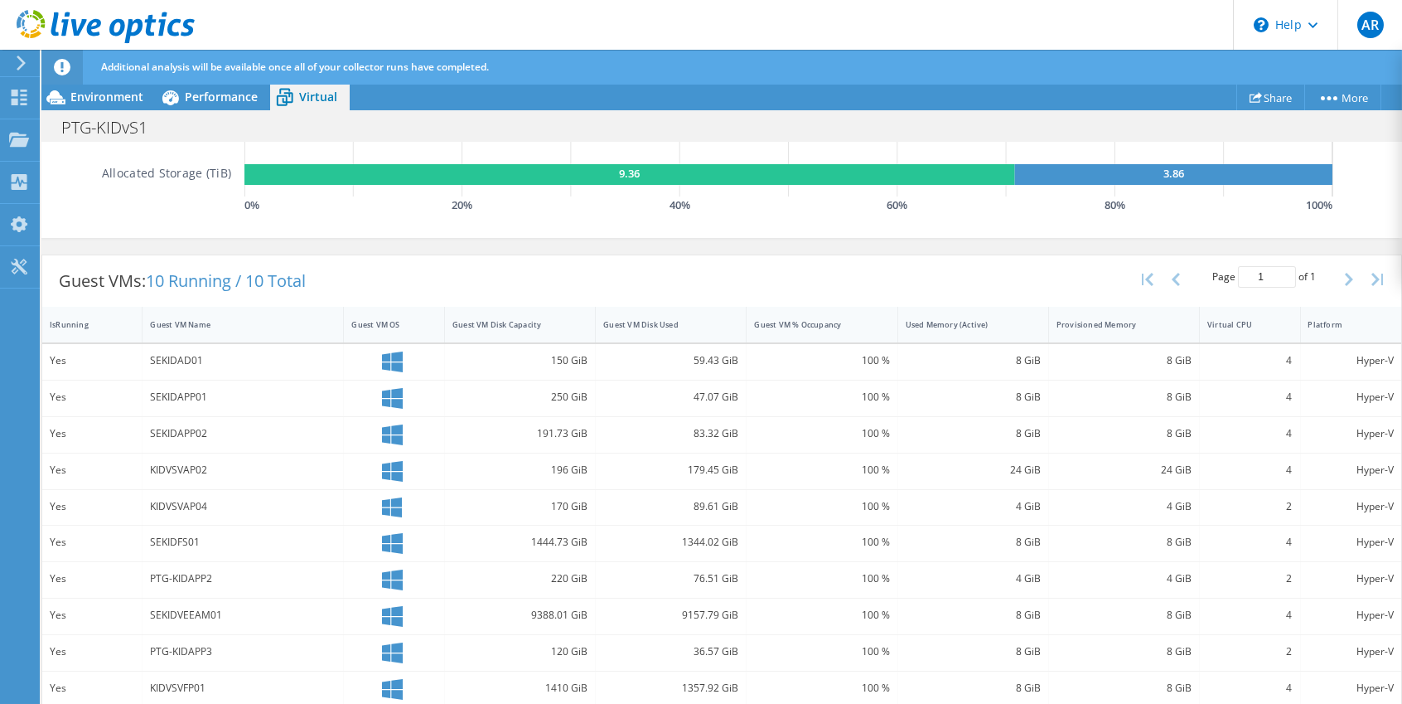
scroll to position [443, 0]
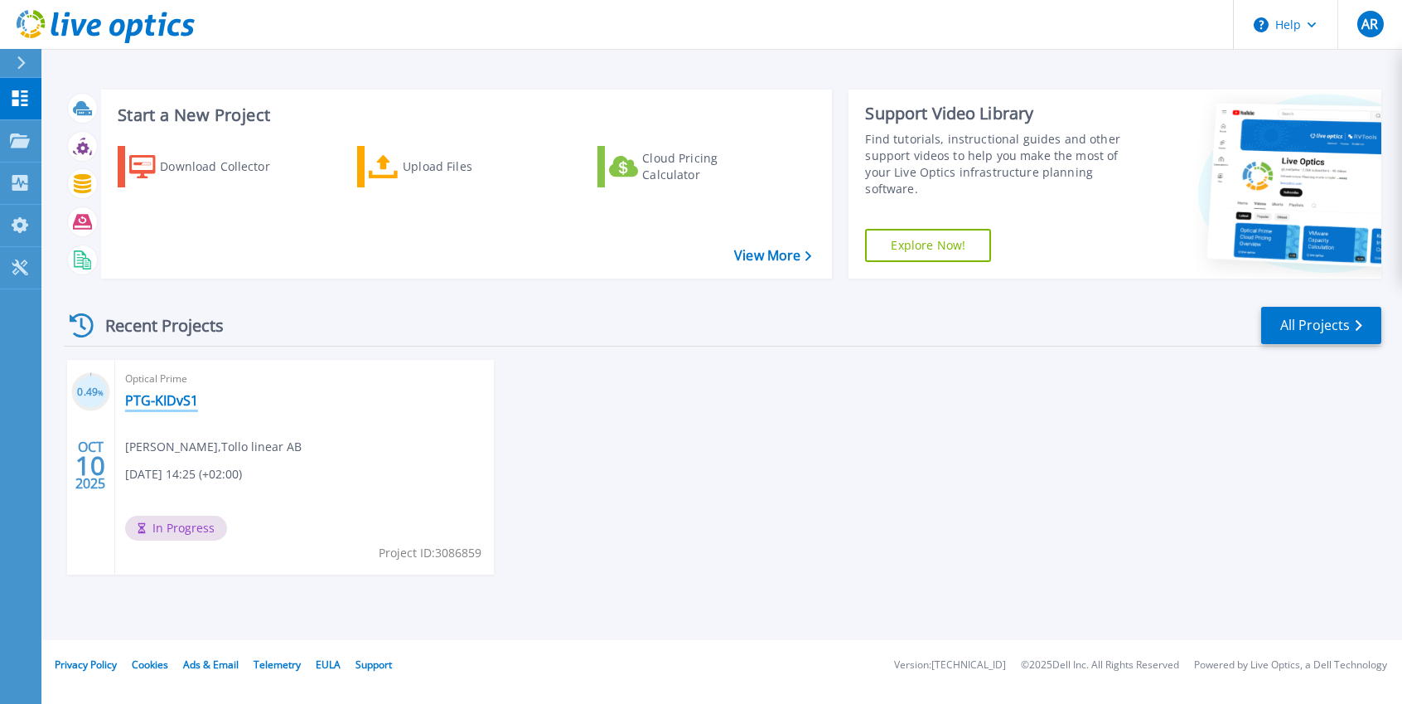
click at [169, 402] on link "PTG-KIDvS1" at bounding box center [161, 400] width 73 height 17
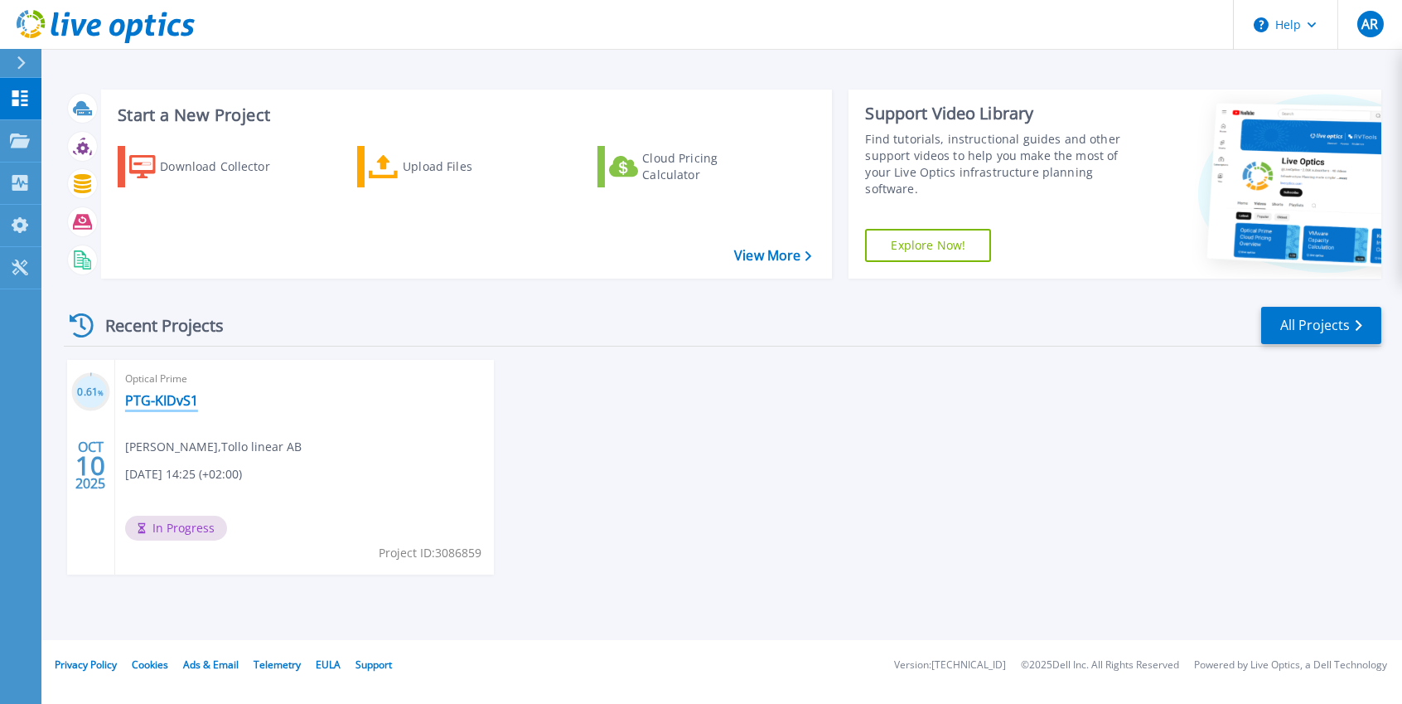
click at [175, 406] on link "PTG-KIDvS1" at bounding box center [161, 400] width 73 height 17
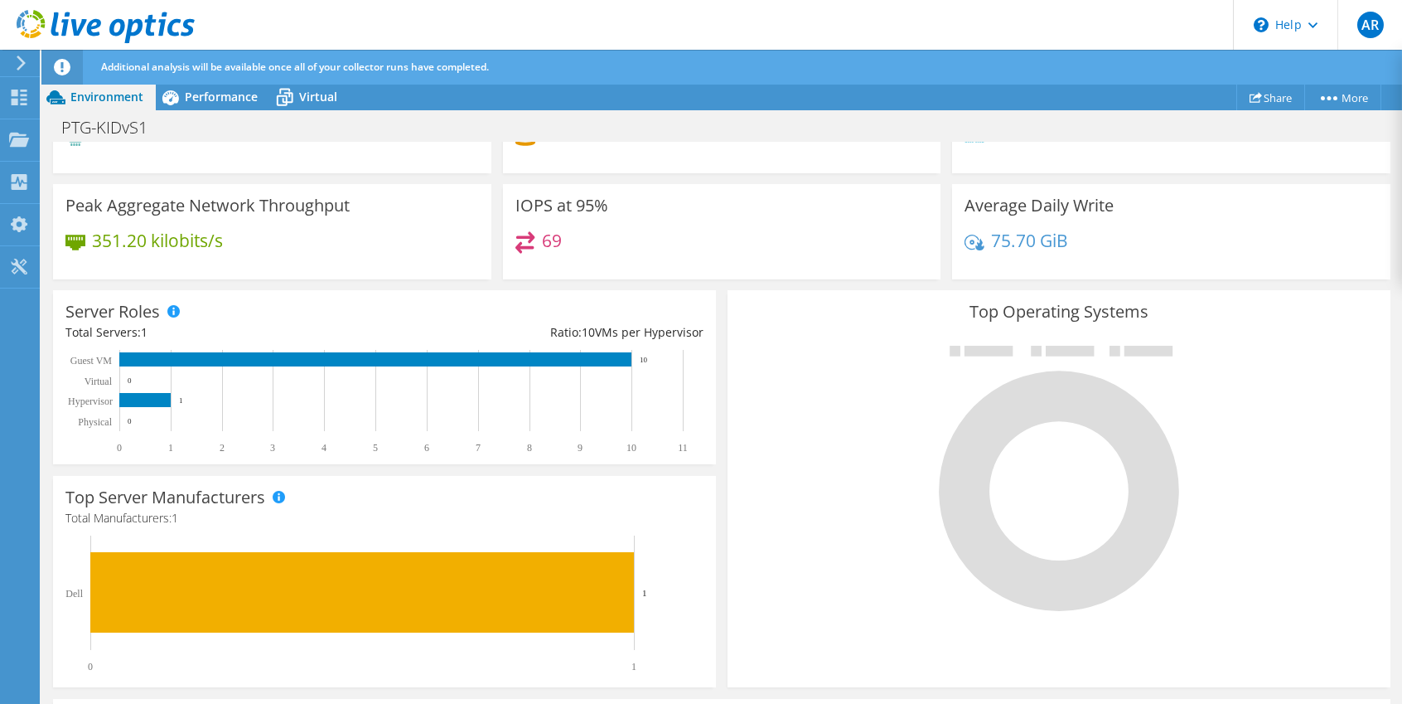
scroll to position [85, 0]
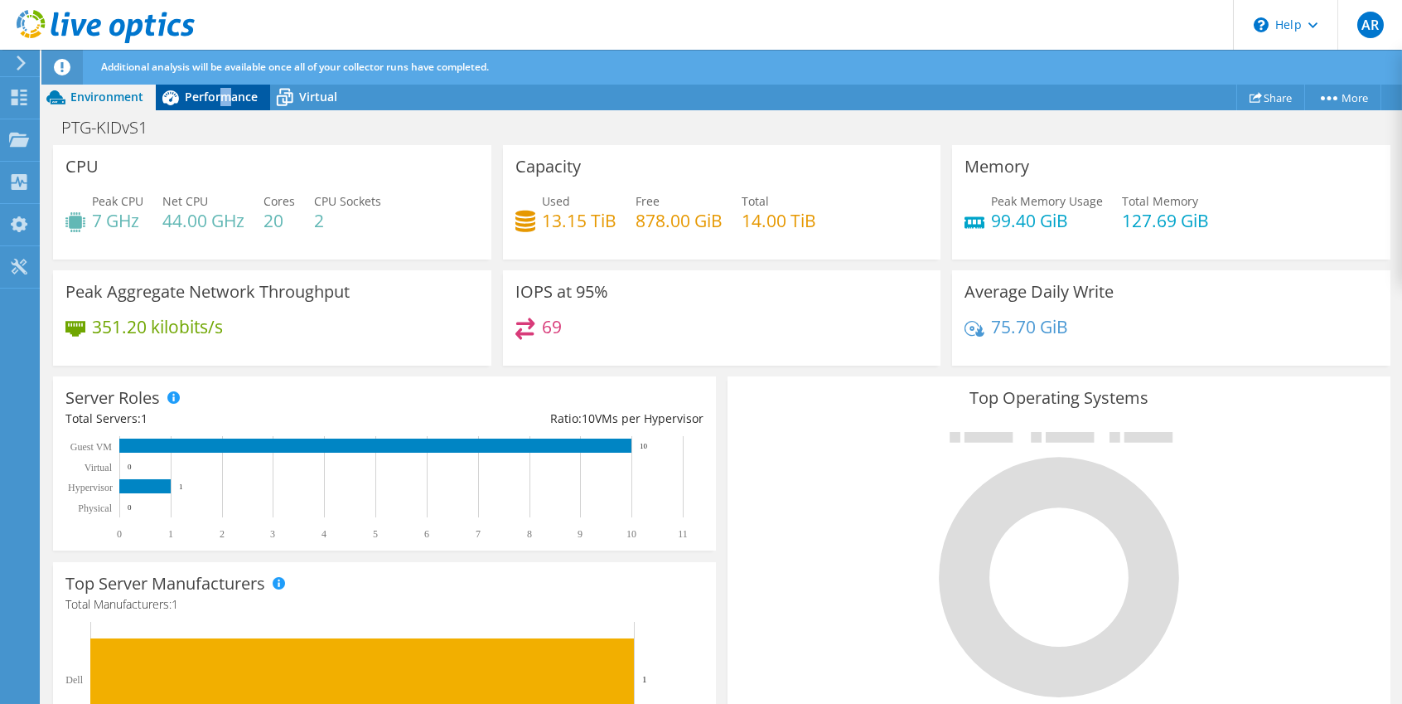
click at [224, 94] on span "Performance" at bounding box center [221, 97] width 73 height 16
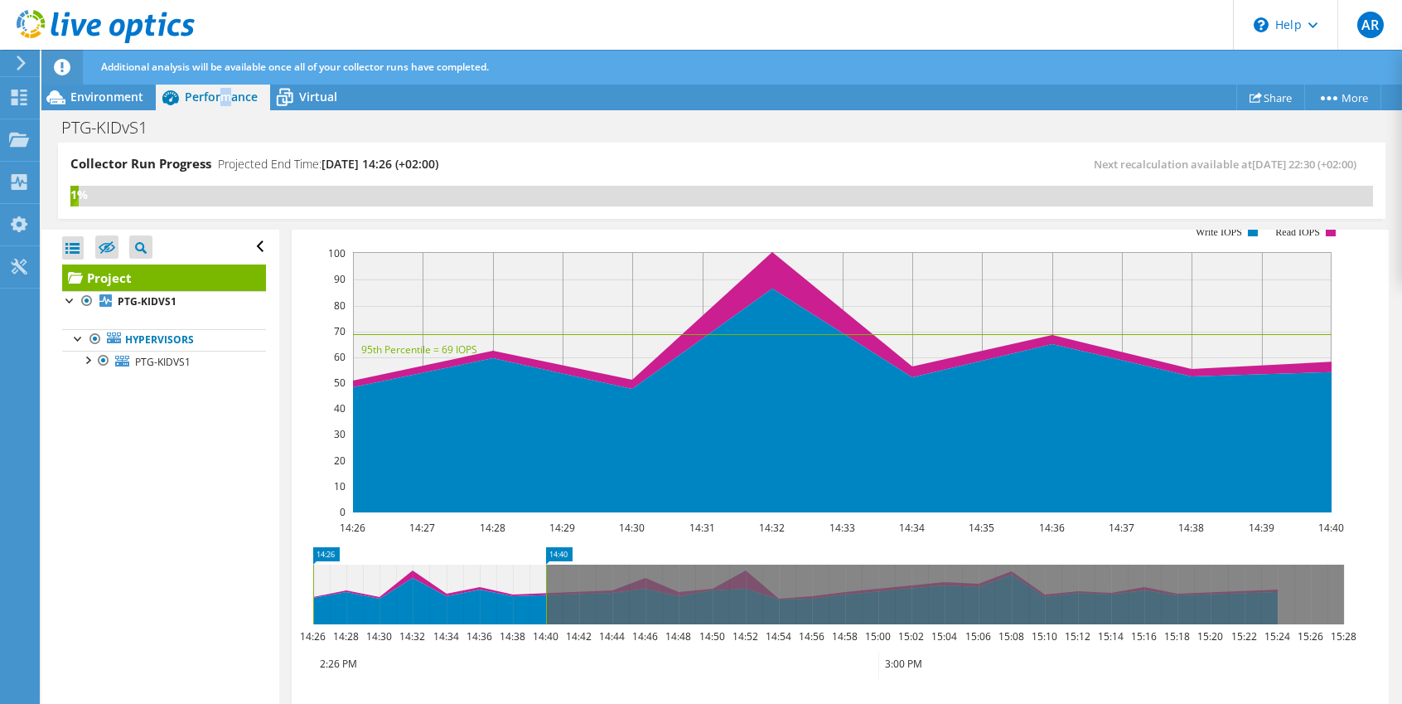
scroll to position [544, 0]
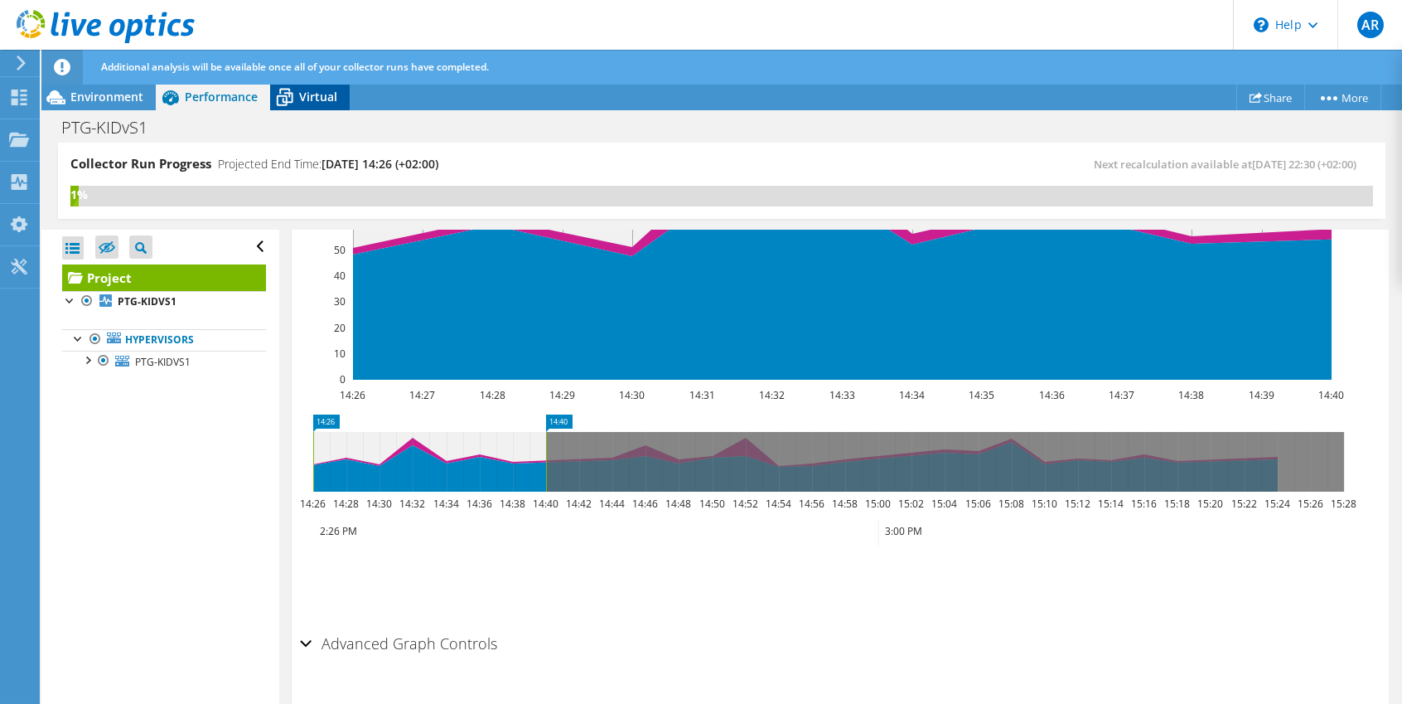
click at [302, 85] on div "Virtual" at bounding box center [310, 97] width 80 height 27
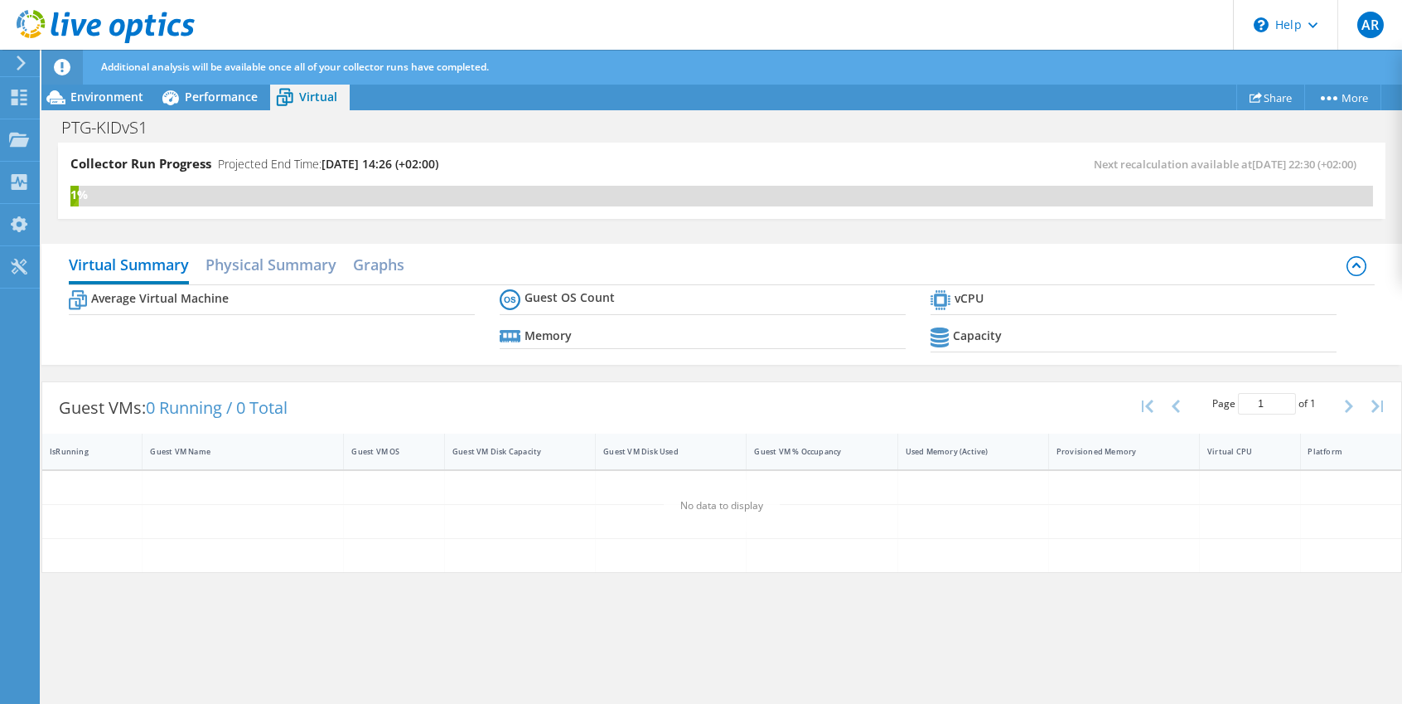
scroll to position [577, 0]
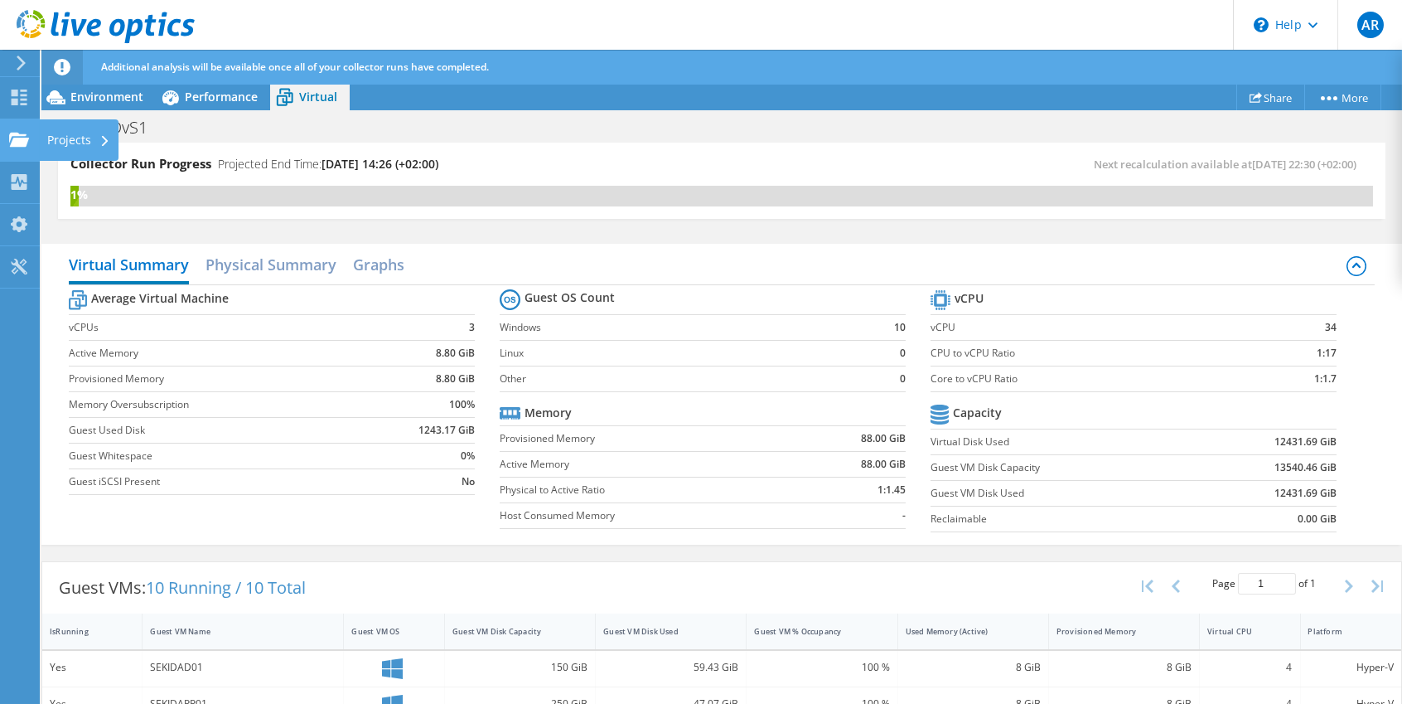
click at [18, 137] on icon at bounding box center [19, 140] width 20 height 16
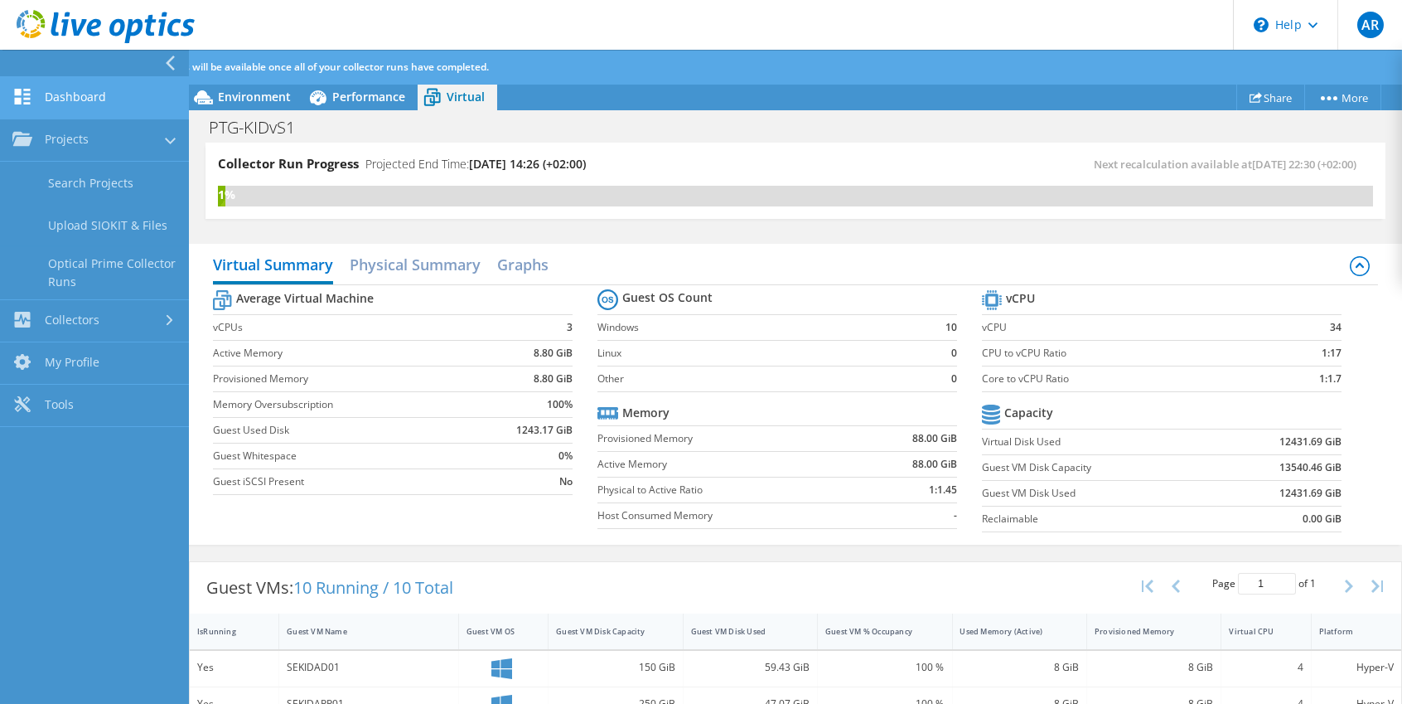
click at [35, 98] on link "Dashboard" at bounding box center [94, 98] width 189 height 42
